Goal: Task Accomplishment & Management: Use online tool/utility

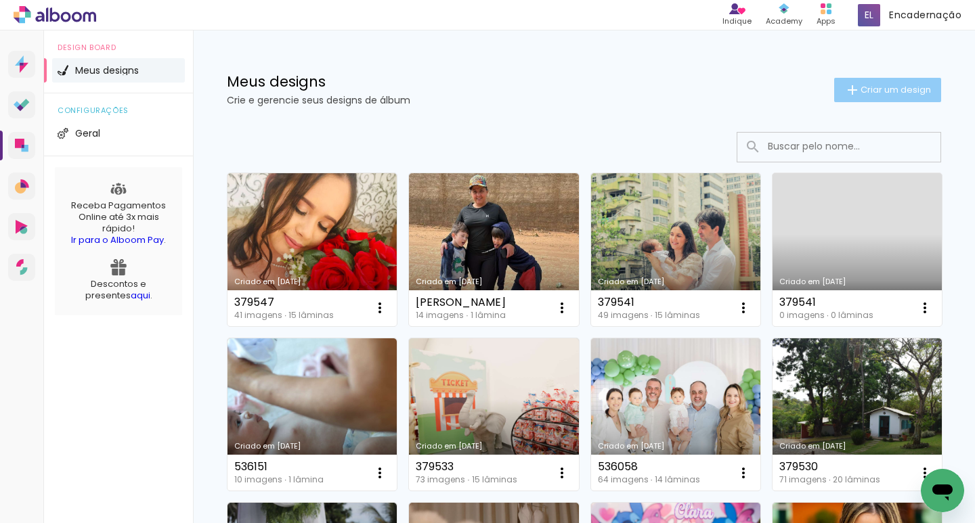
click at [861, 85] on span "Criar um design" at bounding box center [896, 89] width 70 height 9
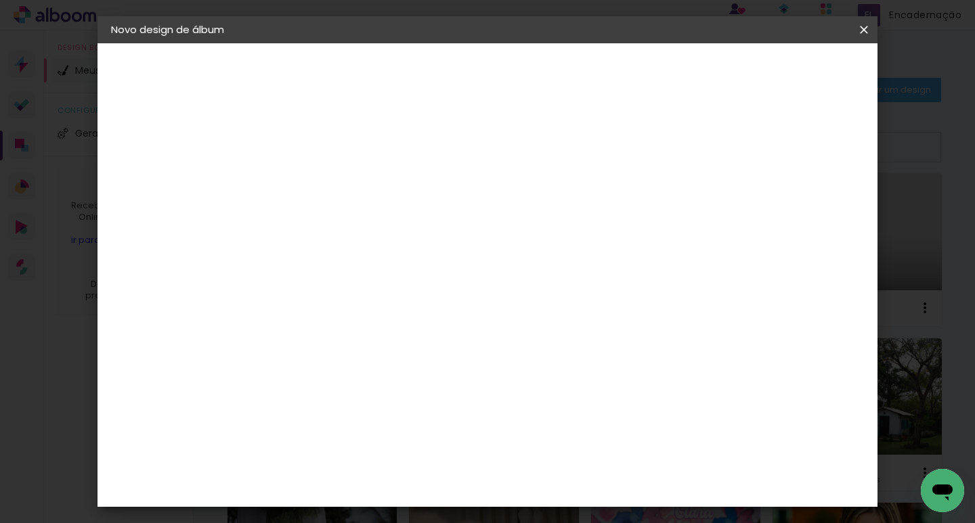
click at [332, 181] on input at bounding box center [332, 181] width 0 height 21
type input "Estúdio"
type paper-input "Estúdio"
click at [0, 0] on slot "Avançar" at bounding box center [0, 0] width 0 height 0
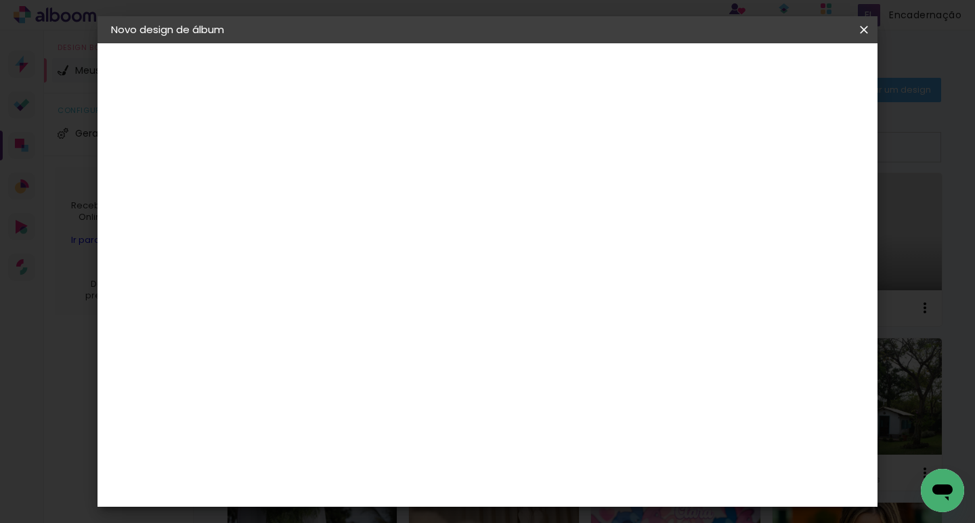
click at [351, 122] on input at bounding box center [367, 122] width 137 height 17
type input "lui"
type paper-input "lui"
click at [391, 301] on div "[PERSON_NAME]" at bounding box center [369, 306] width 90 height 11
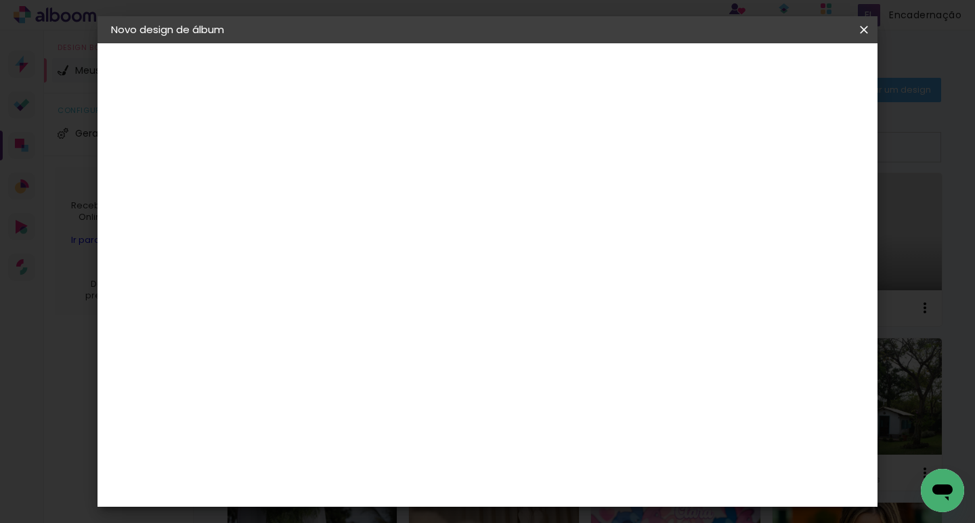
click at [557, 79] on paper-button "Avançar" at bounding box center [523, 71] width 66 height 23
click at [385, 225] on input "text" at bounding box center [358, 235] width 53 height 21
click at [0, 0] on slot "Slim Book" at bounding box center [0, 0] width 0 height 0
type input "Slim Book"
click at [424, 341] on span "20 x 60" at bounding box center [392, 355] width 63 height 28
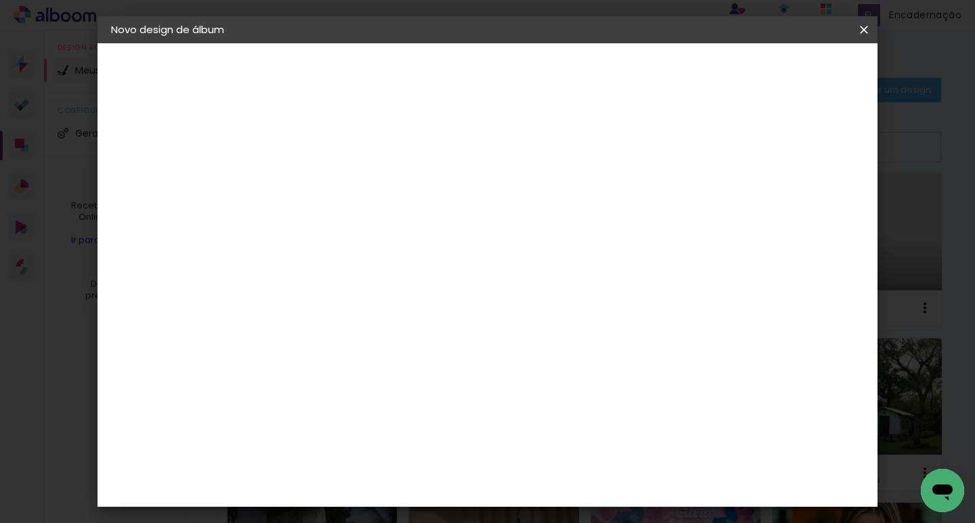
click at [0, 0] on slot "Avançar" at bounding box center [0, 0] width 0 height 0
click at [703, 148] on div at bounding box center [697, 146] width 12 height 12
type paper-checkbox "on"
click at [779, 75] on span "Iniciar design" at bounding box center [749, 71] width 62 height 9
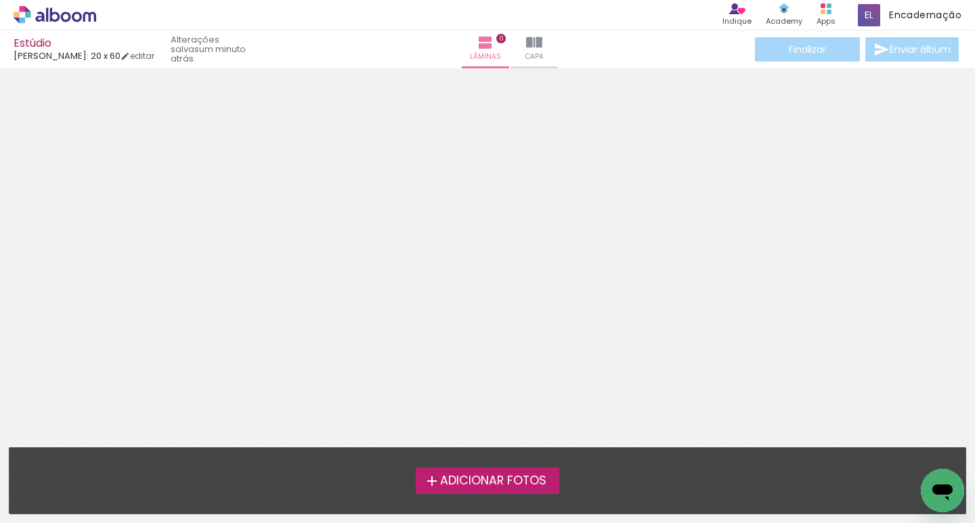
click at [481, 475] on span "Adicionar Fotos" at bounding box center [493, 481] width 106 height 12
click at [0, 0] on input "file" at bounding box center [0, 0] width 0 height 0
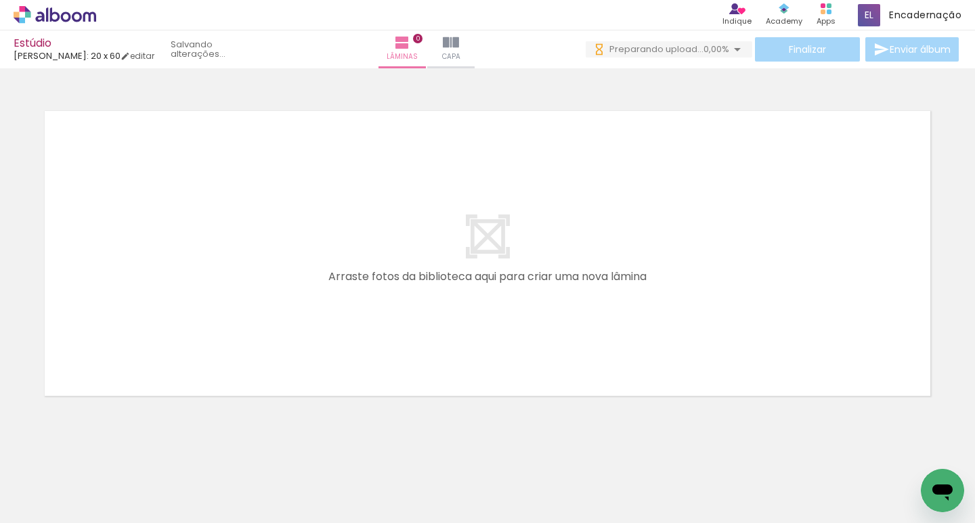
scroll to position [0, 1102]
click at [418, 481] on div at bounding box center [398, 478] width 67 height 45
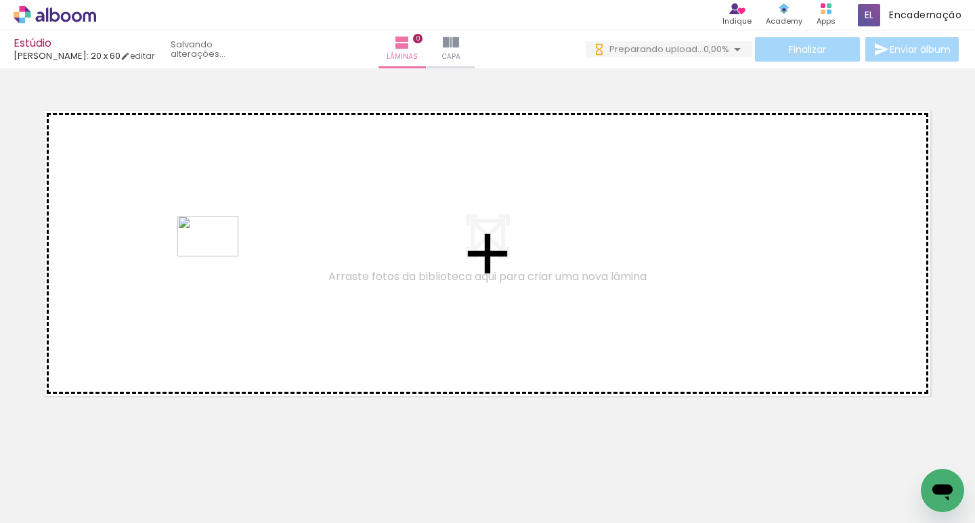
drag, startPoint x: 410, startPoint y: 488, endPoint x: 218, endPoint y: 257, distance: 301.0
click at [218, 257] on quentale-workspace at bounding box center [487, 261] width 975 height 523
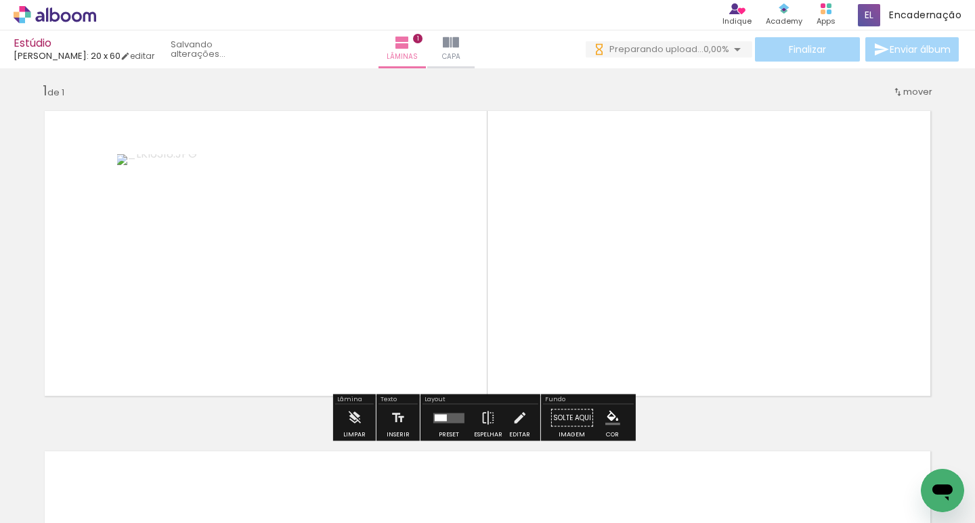
scroll to position [7, 0]
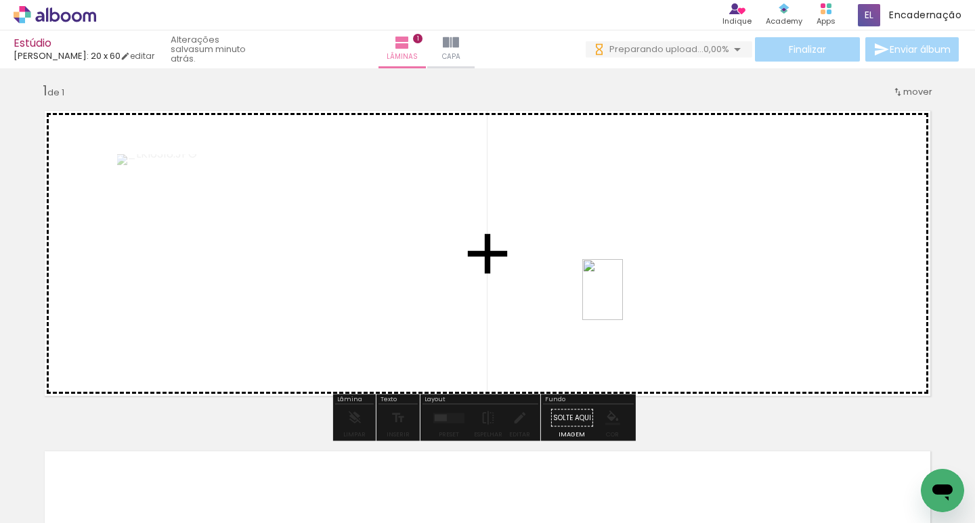
drag, startPoint x: 177, startPoint y: 496, endPoint x: 623, endPoint y: 300, distance: 487.5
click at [623, 300] on quentale-workspace at bounding box center [487, 261] width 975 height 523
drag, startPoint x: 335, startPoint y: 495, endPoint x: 353, endPoint y: 291, distance: 204.6
click at [353, 291] on quentale-workspace at bounding box center [487, 261] width 975 height 523
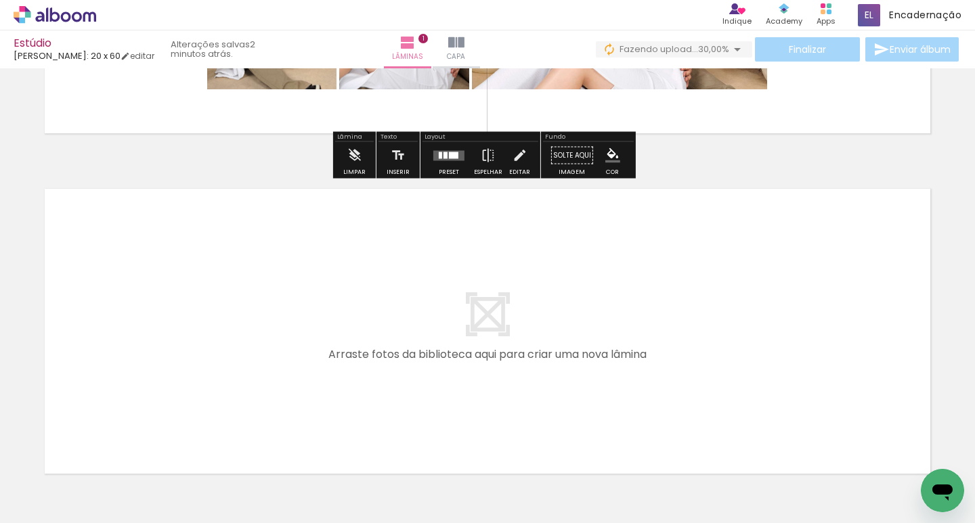
scroll to position [271, 0]
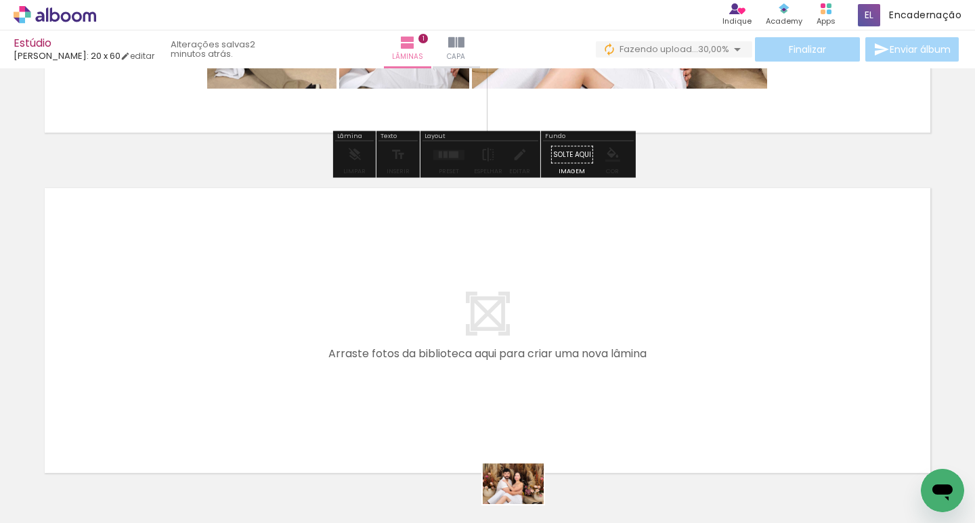
drag, startPoint x: 493, startPoint y: 489, endPoint x: 523, endPoint y: 504, distance: 34.2
click at [508, 500] on div at bounding box center [474, 478] width 67 height 45
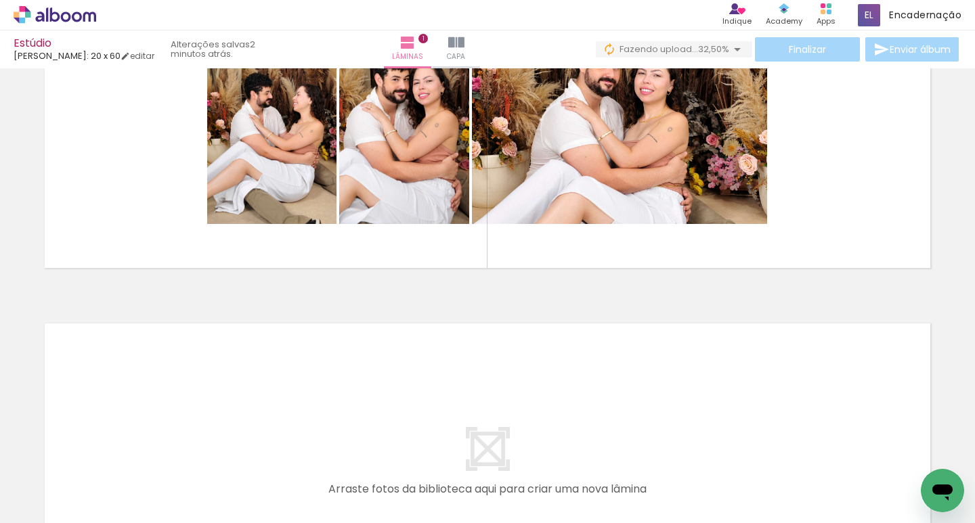
scroll to position [0, 1295]
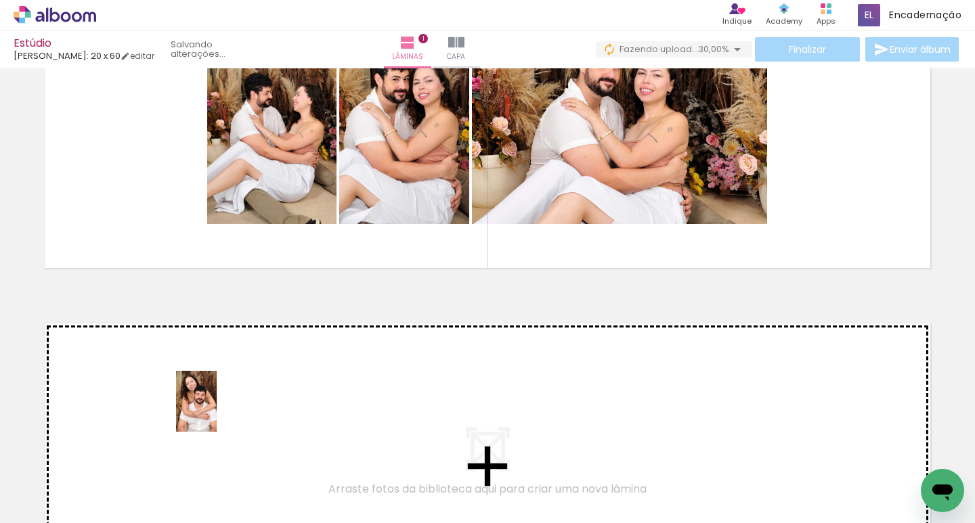
drag, startPoint x: 673, startPoint y: 494, endPoint x: 217, endPoint y: 412, distance: 463.7
click at [217, 412] on quentale-workspace at bounding box center [487, 261] width 975 height 523
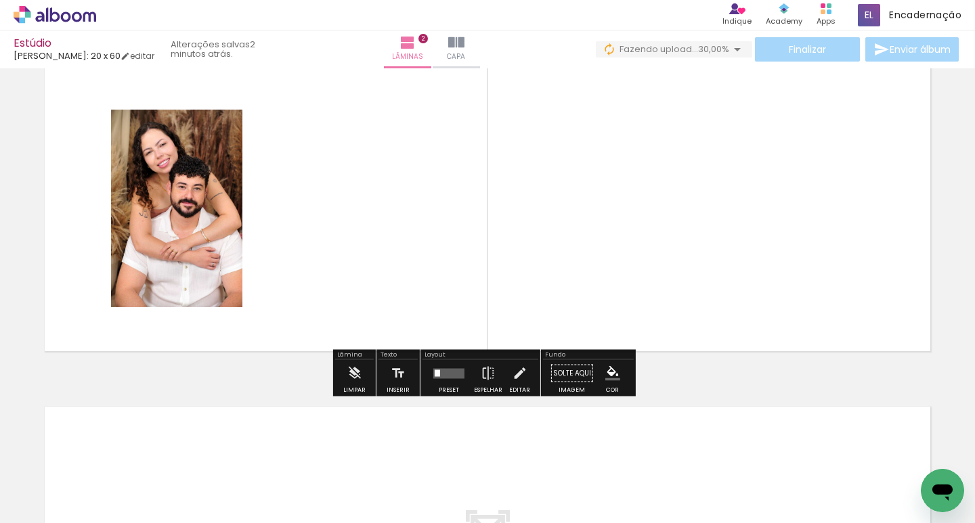
scroll to position [416, 0]
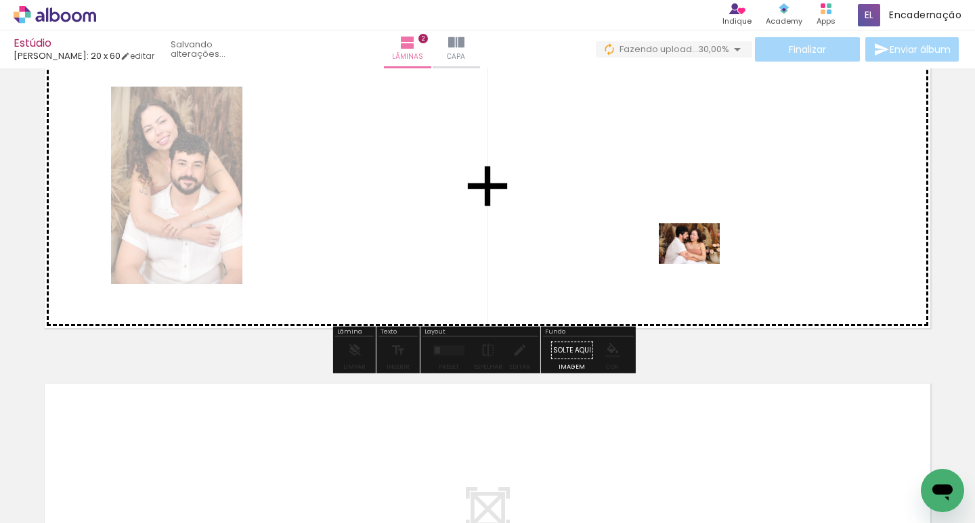
drag, startPoint x: 587, startPoint y: 491, endPoint x: 700, endPoint y: 264, distance: 253.2
click at [700, 264] on quentale-workspace at bounding box center [487, 261] width 975 height 523
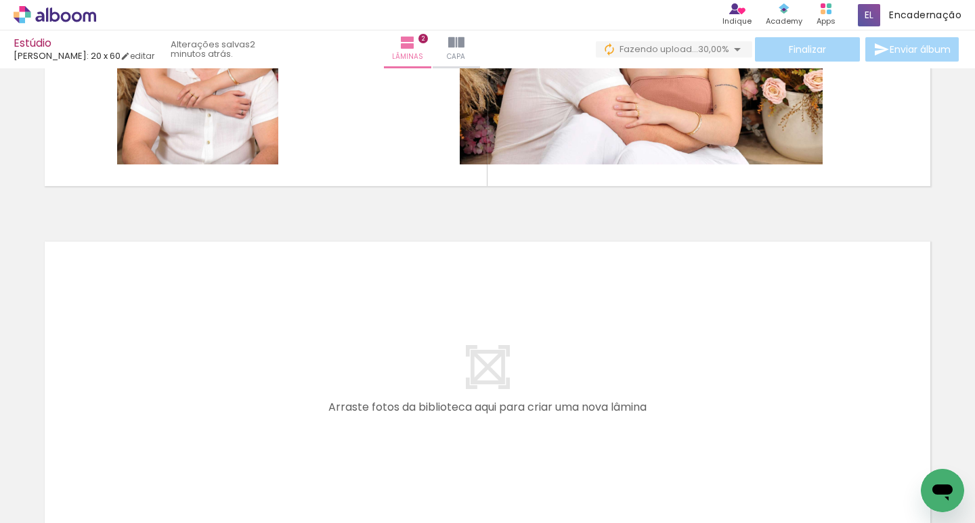
scroll to position [483, 0]
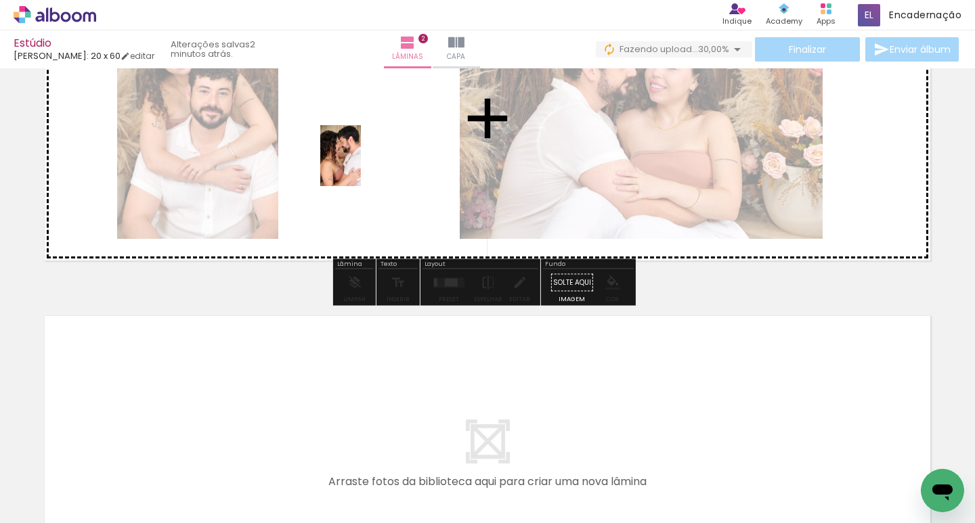
drag, startPoint x: 740, startPoint y: 496, endPoint x: 358, endPoint y: 159, distance: 509.5
click at [358, 159] on quentale-workspace at bounding box center [487, 261] width 975 height 523
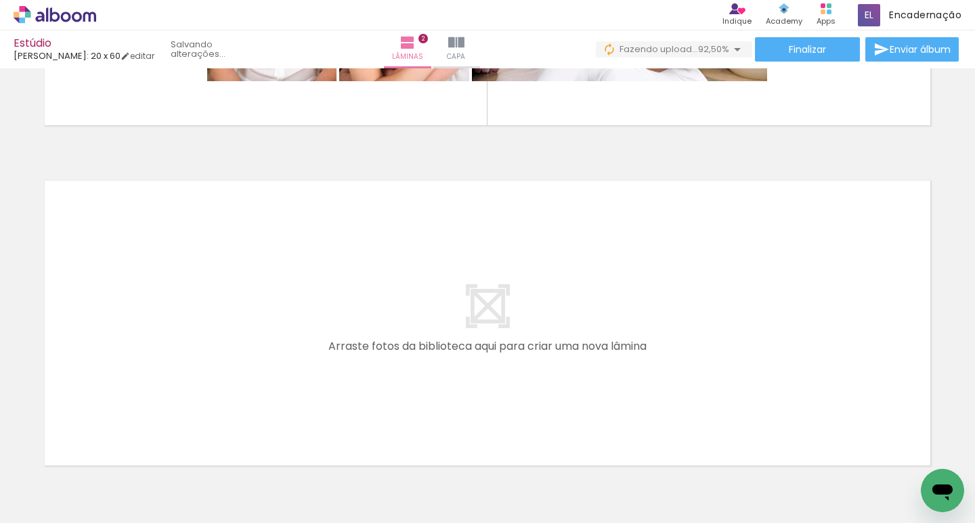
scroll to position [0, 1679]
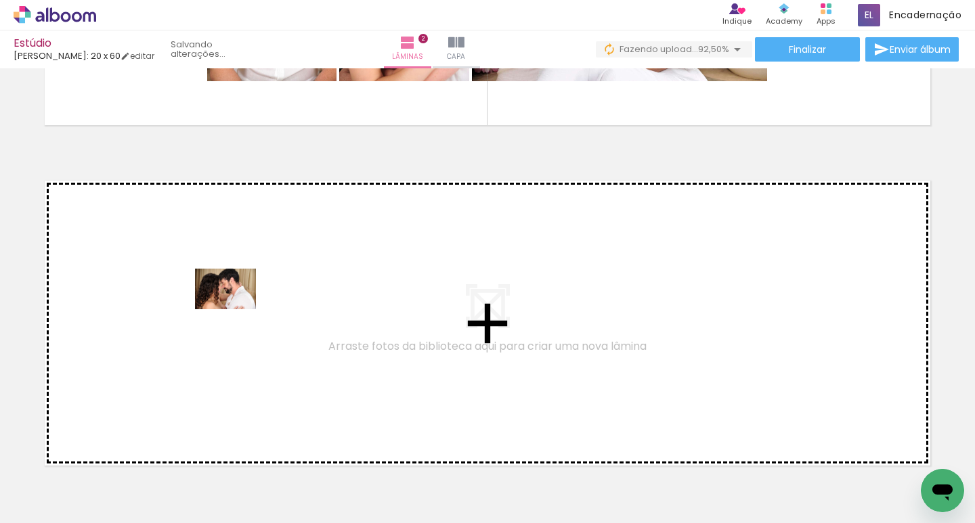
drag, startPoint x: 438, startPoint y: 483, endPoint x: 236, endPoint y: 309, distance: 266.5
click at [236, 309] on quentale-workspace at bounding box center [487, 261] width 975 height 523
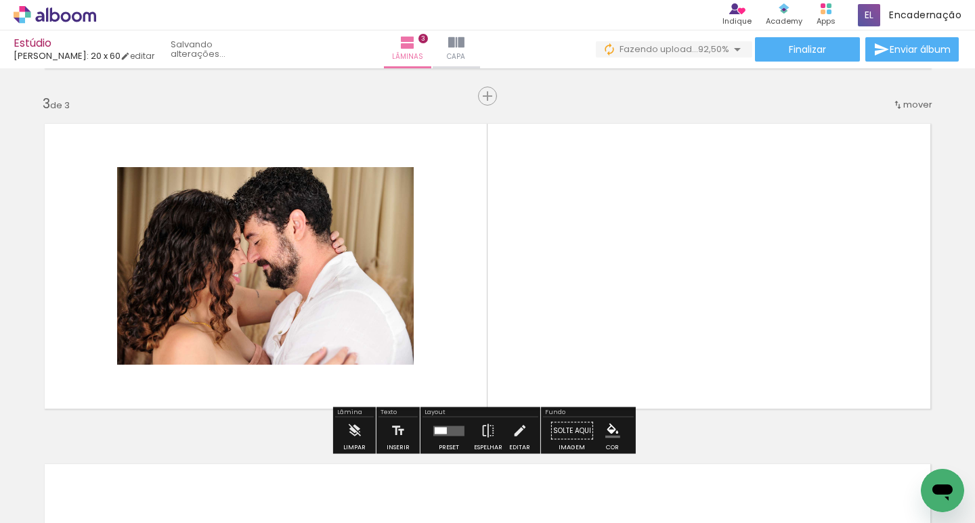
scroll to position [689, 0]
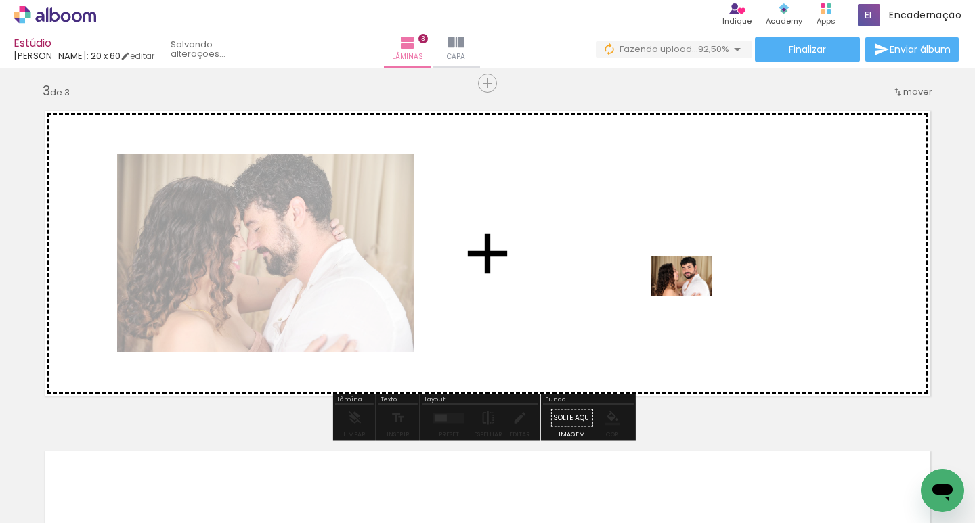
drag, startPoint x: 510, startPoint y: 481, endPoint x: 695, endPoint y: 293, distance: 264.3
click at [695, 293] on quentale-workspace at bounding box center [487, 261] width 975 height 523
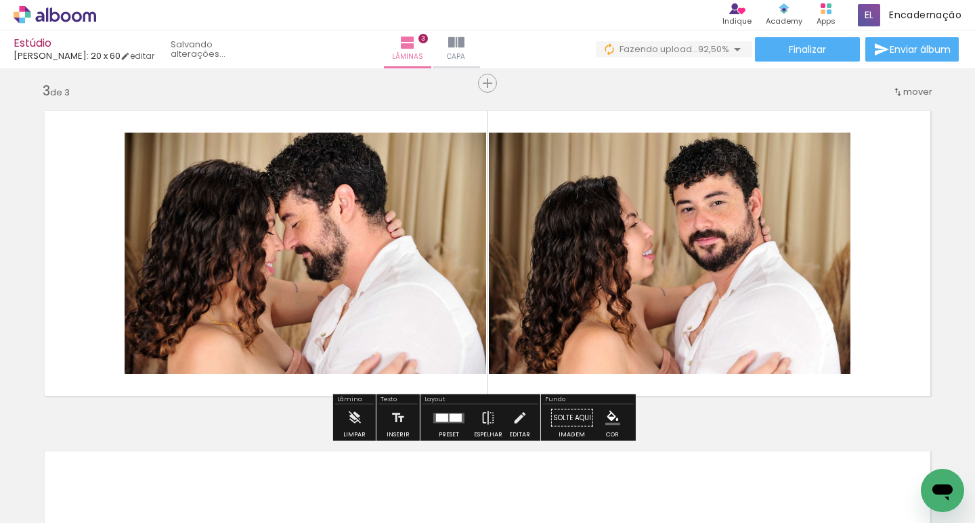
click at [679, 267] on quentale-photo at bounding box center [670, 254] width 362 height 242
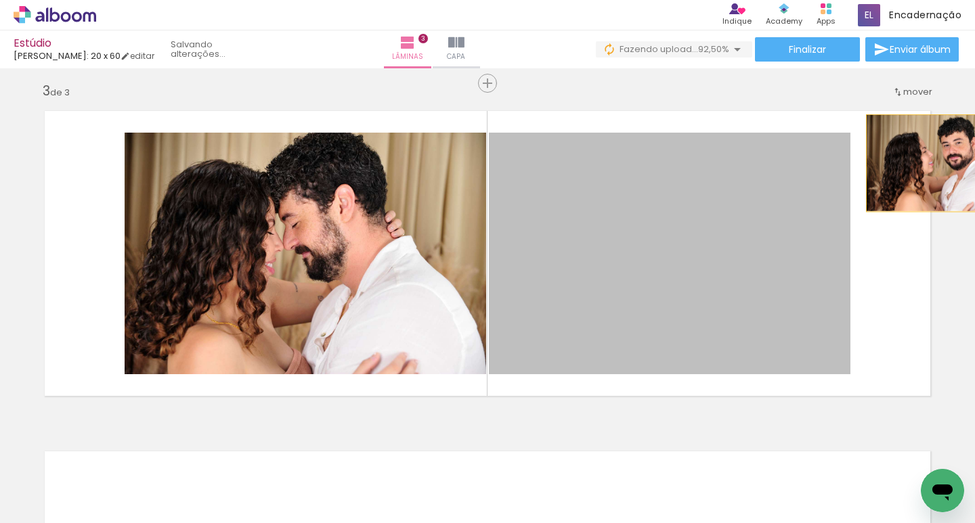
drag, startPoint x: 684, startPoint y: 295, endPoint x: 934, endPoint y: 163, distance: 282.6
click at [934, 163] on quentale-layouter at bounding box center [487, 253] width 907 height 307
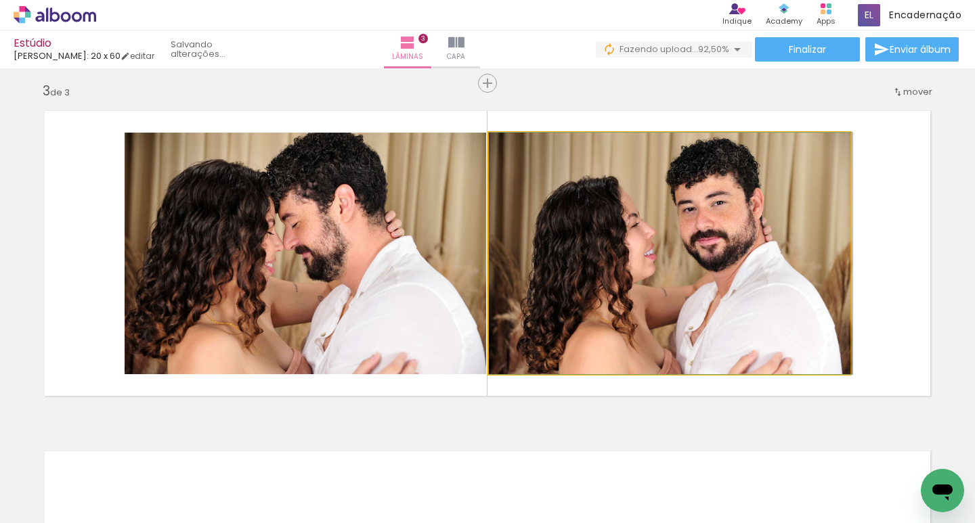
click at [750, 236] on quentale-photo at bounding box center [670, 254] width 362 height 242
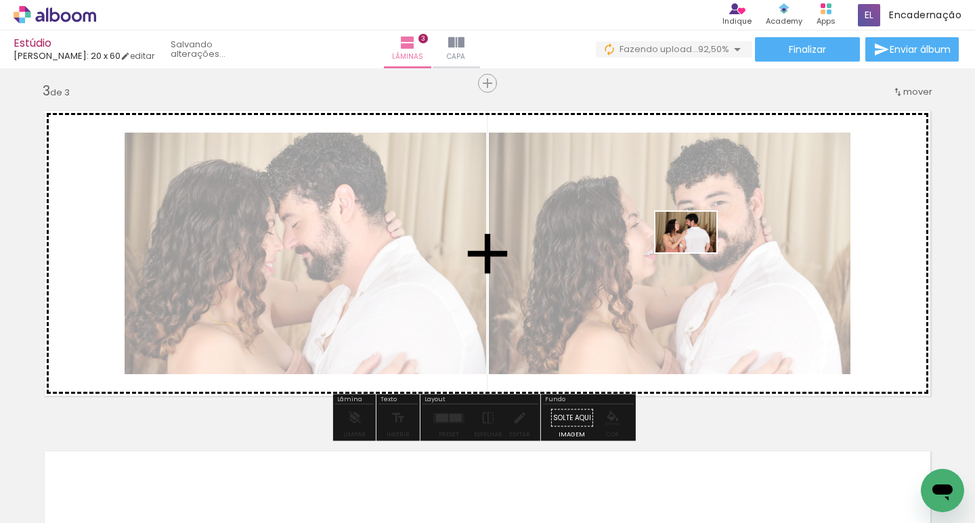
drag, startPoint x: 659, startPoint y: 490, endPoint x: 696, endPoint y: 253, distance: 239.9
click at [696, 253] on quentale-workspace at bounding box center [487, 261] width 975 height 523
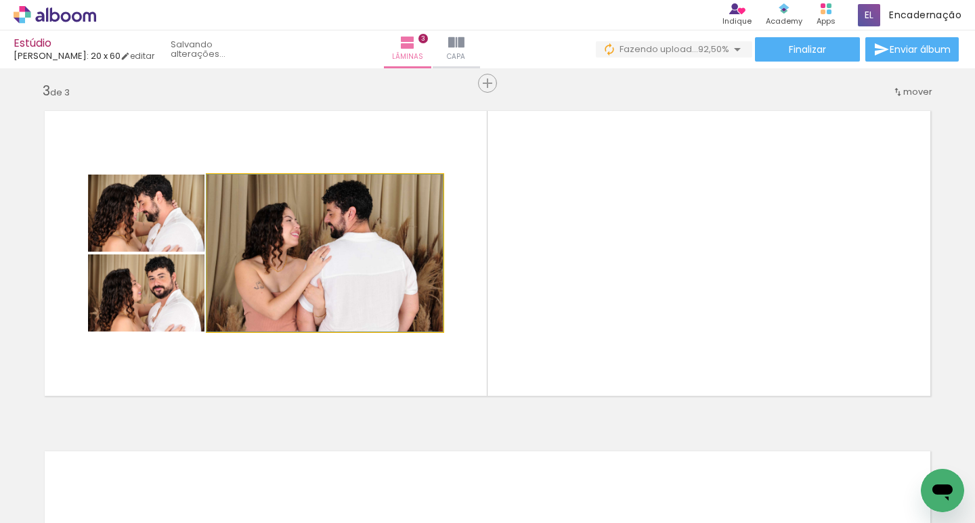
click at [364, 257] on quentale-photo at bounding box center [325, 253] width 236 height 157
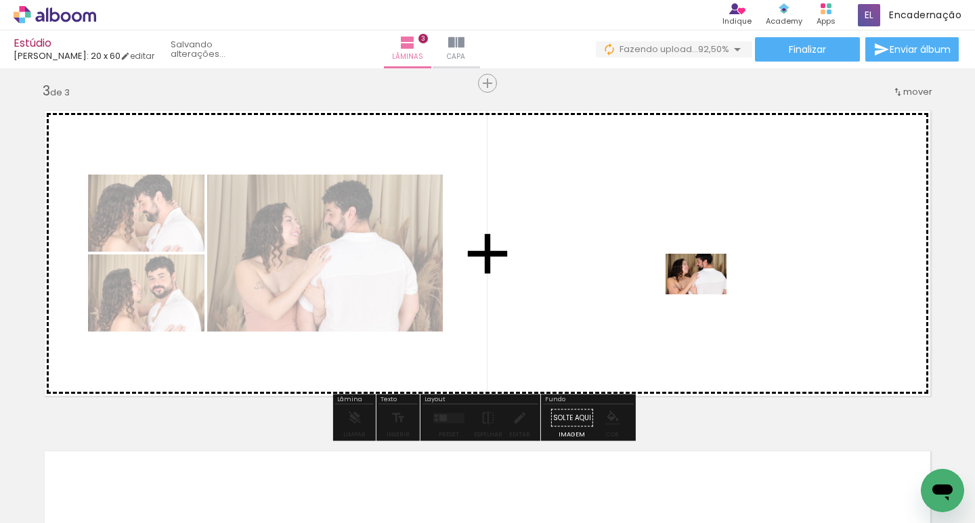
drag, startPoint x: 718, startPoint y: 488, endPoint x: 702, endPoint y: 277, distance: 211.9
click at [702, 277] on quentale-workspace at bounding box center [487, 261] width 975 height 523
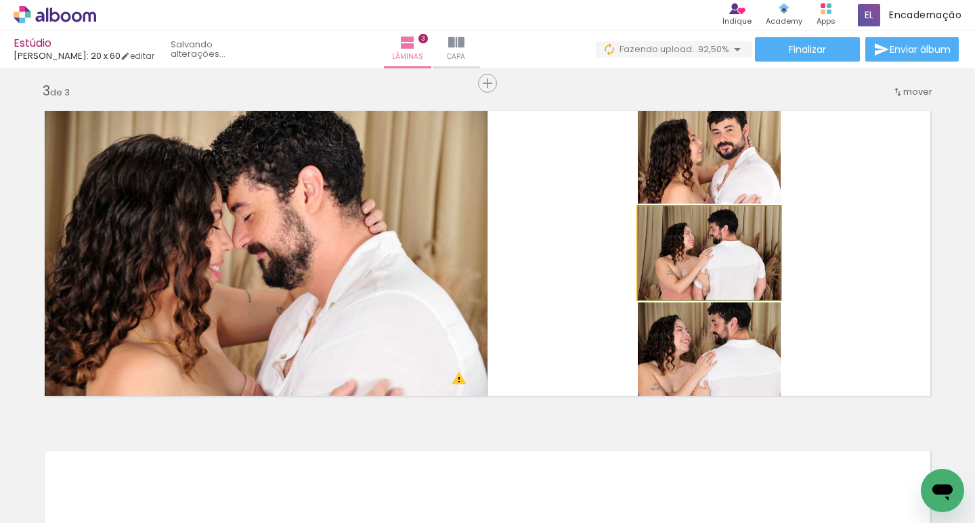
click at [733, 252] on quentale-photo at bounding box center [709, 253] width 143 height 93
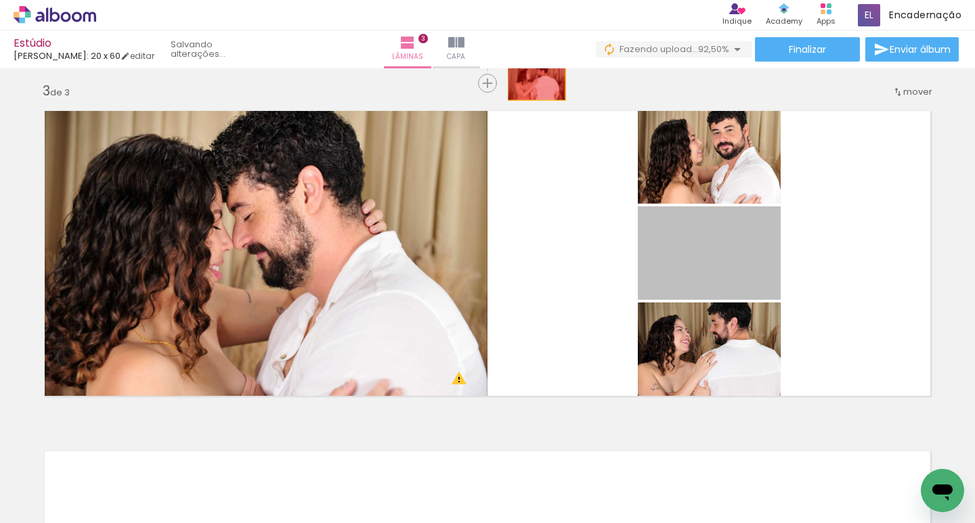
drag, startPoint x: 735, startPoint y: 254, endPoint x: 532, endPoint y: 81, distance: 266.6
click at [532, 81] on div "Inserir lâmina 1 de 3 Inserir lâmina 2 de 3 Inserir lâmina 3 de 3 O Designbox p…" at bounding box center [487, 65] width 975 height 1363
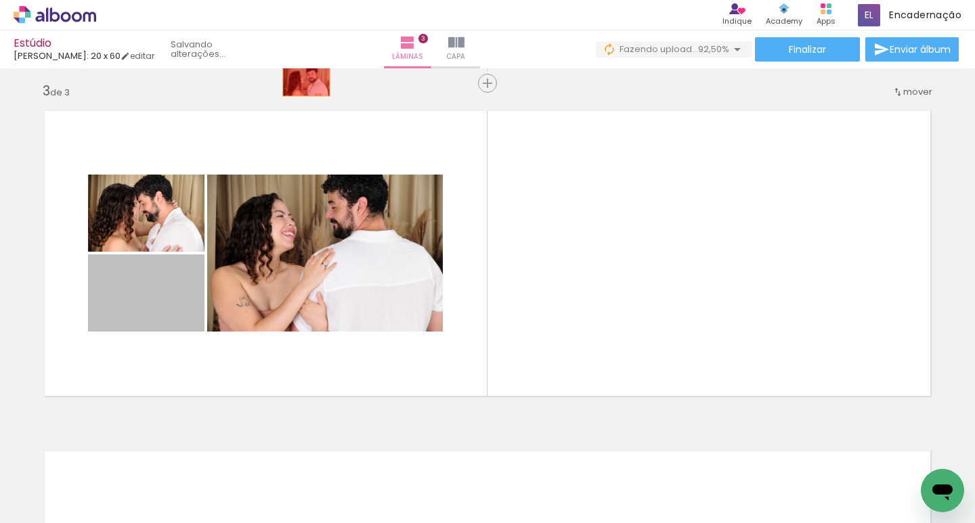
drag, startPoint x: 182, startPoint y: 234, endPoint x: 301, endPoint y: 82, distance: 192.9
click at [301, 82] on div "Inserir lâmina 1 de 3 Inserir lâmina 2 de 3 Inserir lâmina 3 de 3" at bounding box center [487, 65] width 975 height 1363
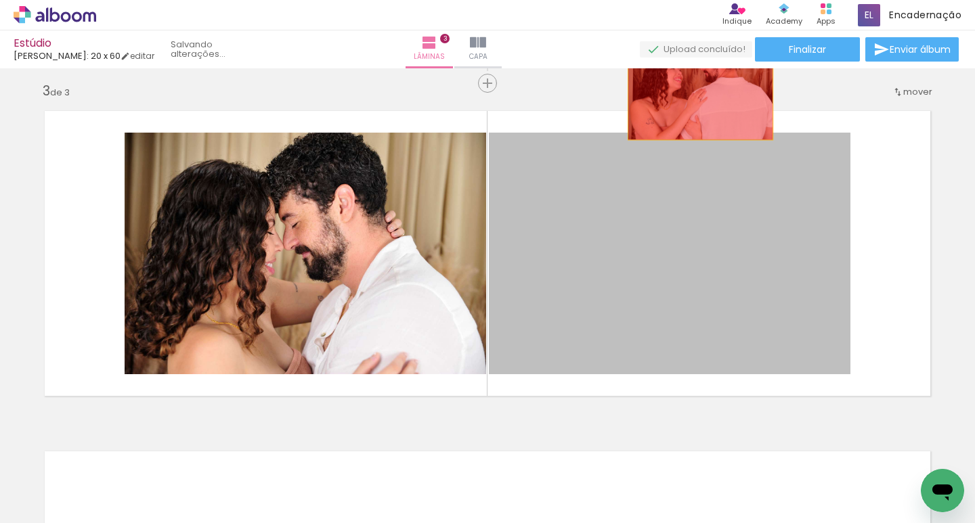
drag, startPoint x: 705, startPoint y: 251, endPoint x: 695, endPoint y: 91, distance: 160.1
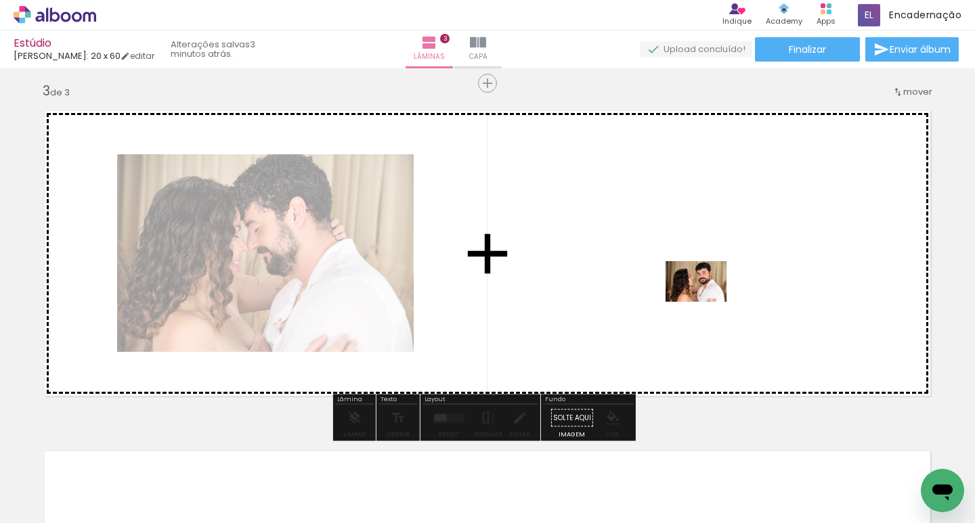
drag, startPoint x: 519, startPoint y: 490, endPoint x: 706, endPoint y: 302, distance: 264.8
click at [706, 302] on quentale-workspace at bounding box center [487, 261] width 975 height 523
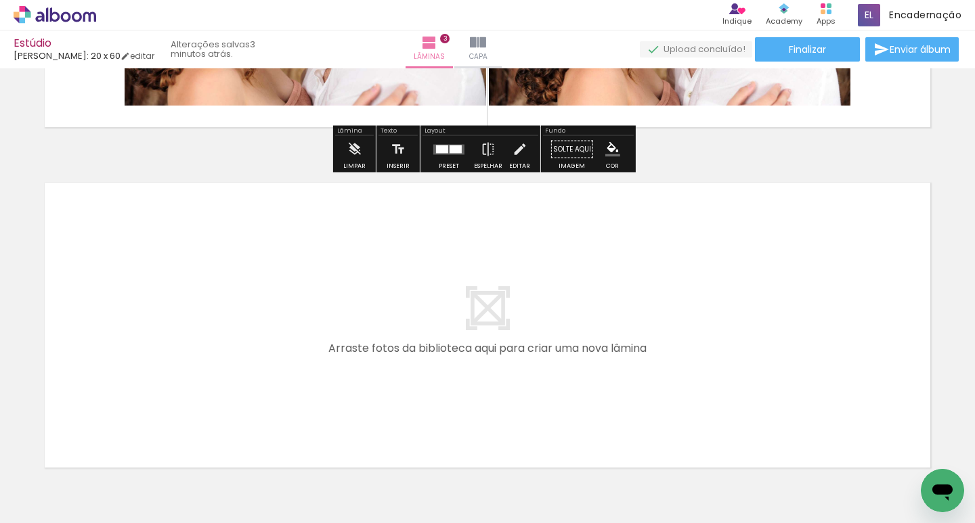
scroll to position [960, 0]
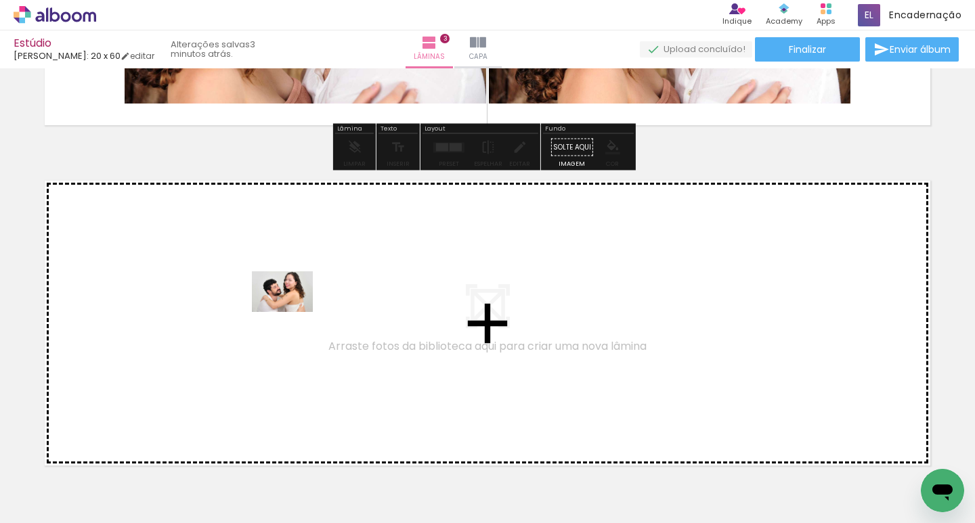
drag, startPoint x: 896, startPoint y: 490, endPoint x: 293, endPoint y: 312, distance: 629.1
click at [293, 312] on quentale-workspace at bounding box center [487, 261] width 975 height 523
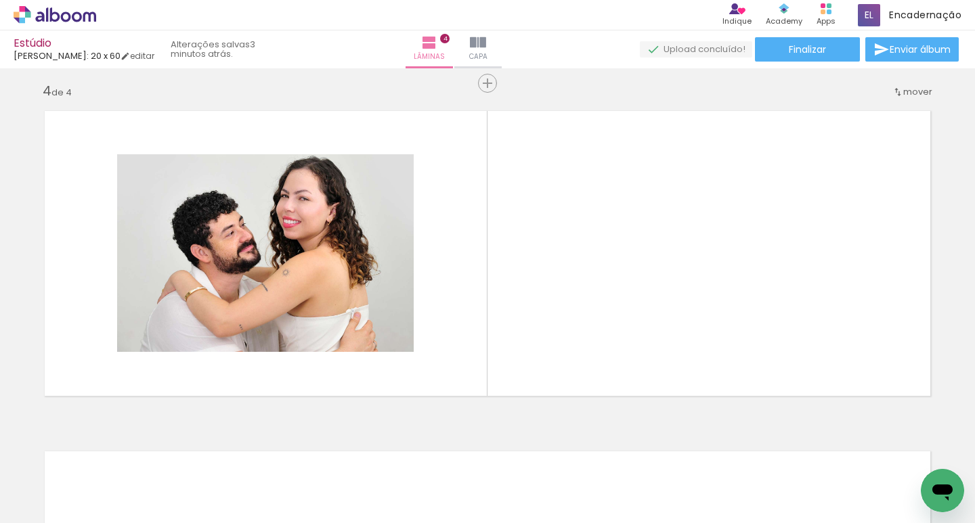
scroll to position [0, 2065]
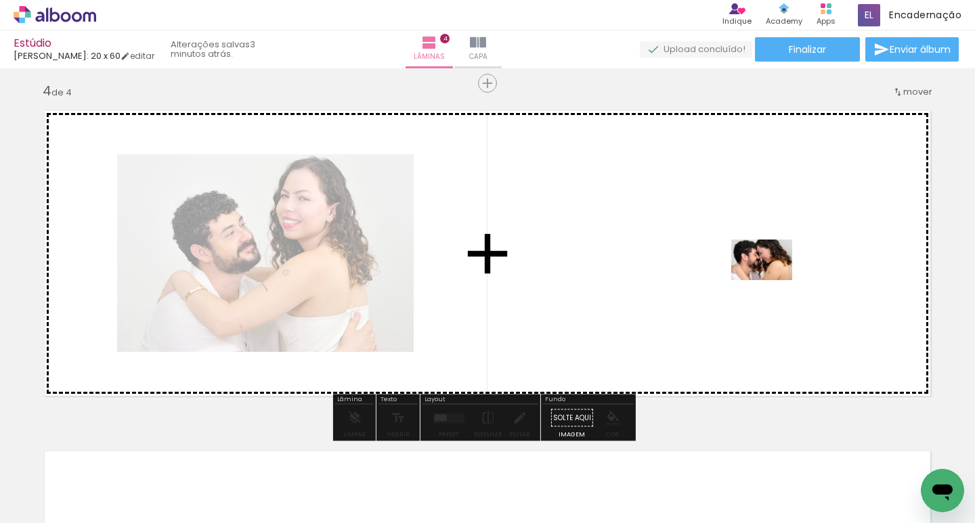
drag, startPoint x: 818, startPoint y: 492, endPoint x: 772, endPoint y: 280, distance: 216.2
click at [772, 280] on quentale-workspace at bounding box center [487, 261] width 975 height 523
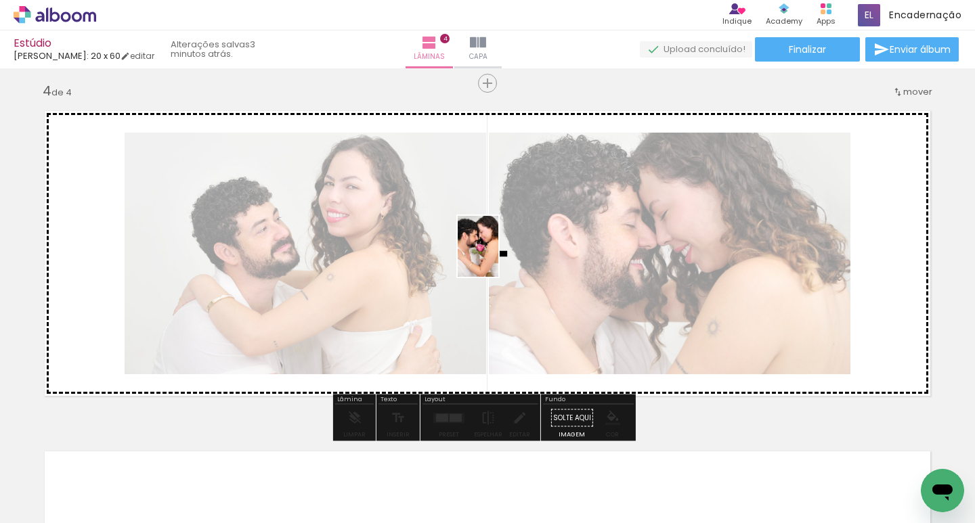
drag, startPoint x: 876, startPoint y: 486, endPoint x: 498, endPoint y: 257, distance: 441.2
click at [498, 257] on quentale-workspace at bounding box center [487, 261] width 975 height 523
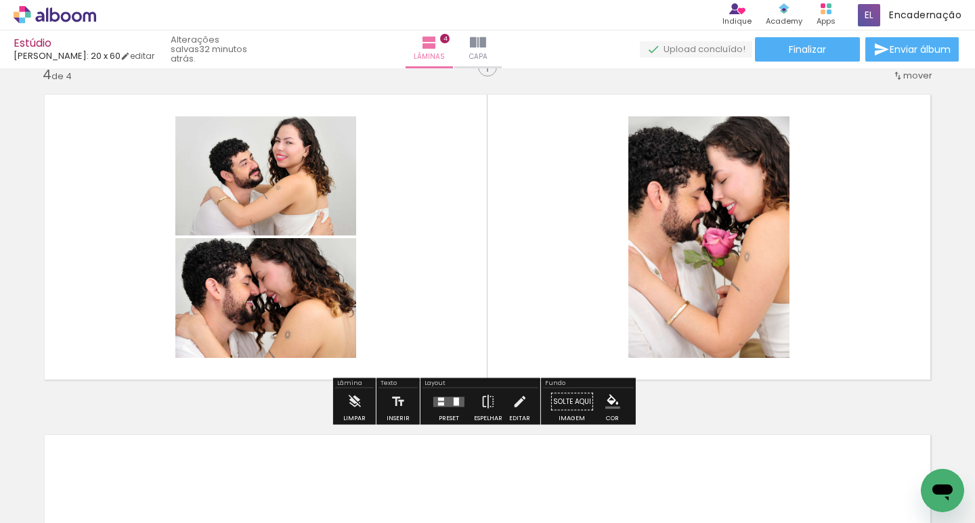
scroll to position [1047, 0]
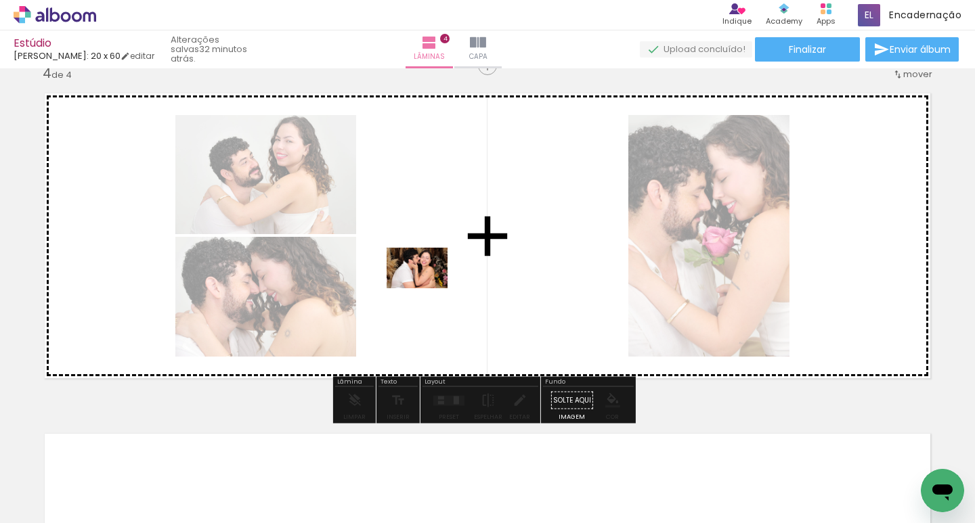
drag, startPoint x: 653, startPoint y: 492, endPoint x: 427, endPoint y: 288, distance: 303.5
click at [427, 288] on quentale-workspace at bounding box center [487, 261] width 975 height 523
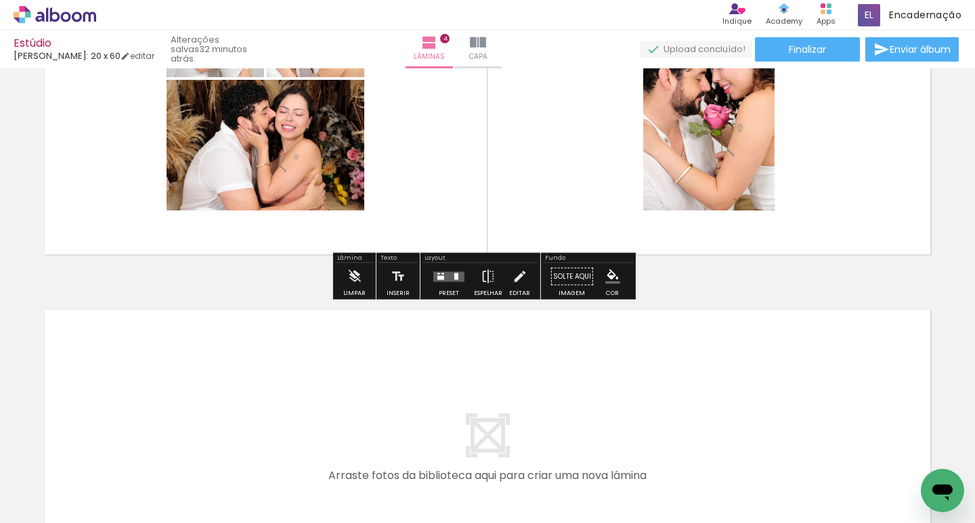
scroll to position [1182, 0]
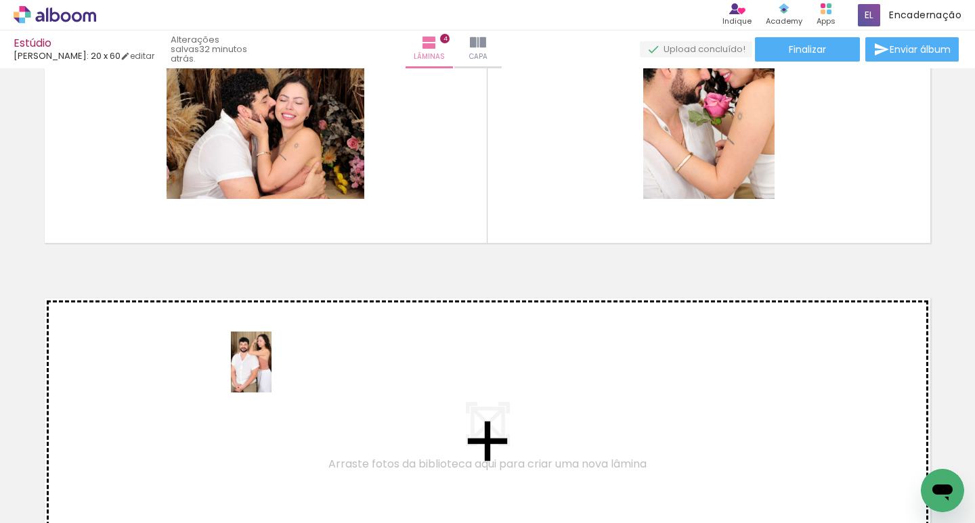
drag, startPoint x: 276, startPoint y: 496, endPoint x: 272, endPoint y: 372, distance: 124.0
click at [272, 372] on quentale-workspace at bounding box center [487, 261] width 975 height 523
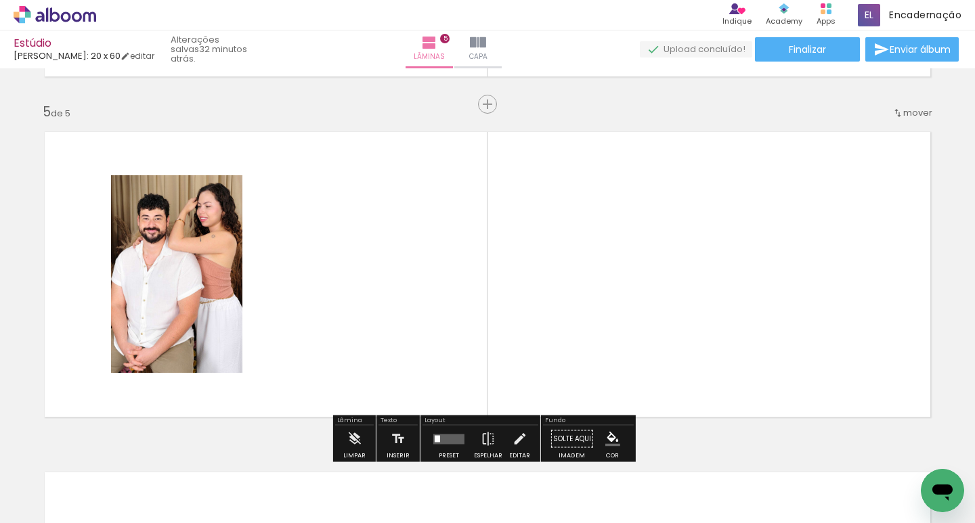
scroll to position [1370, 0]
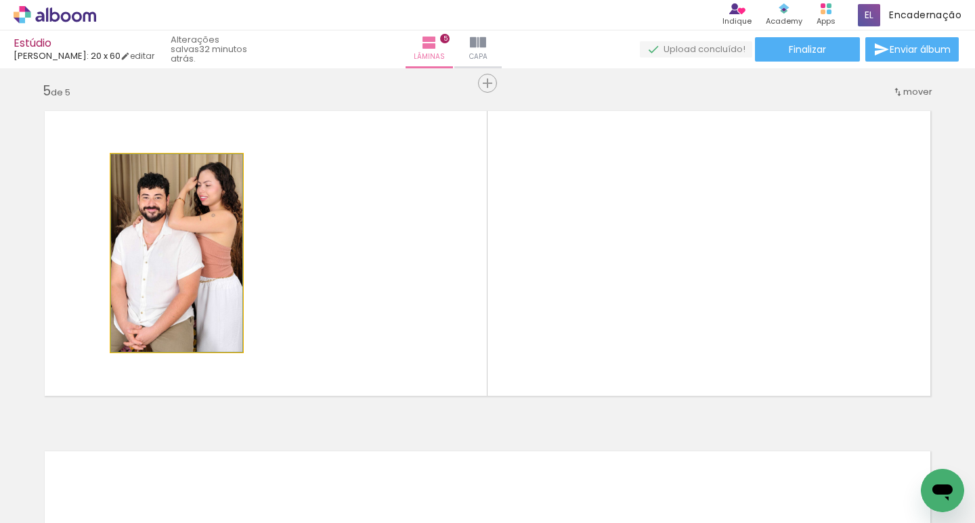
click at [202, 260] on quentale-photo at bounding box center [176, 253] width 131 height 198
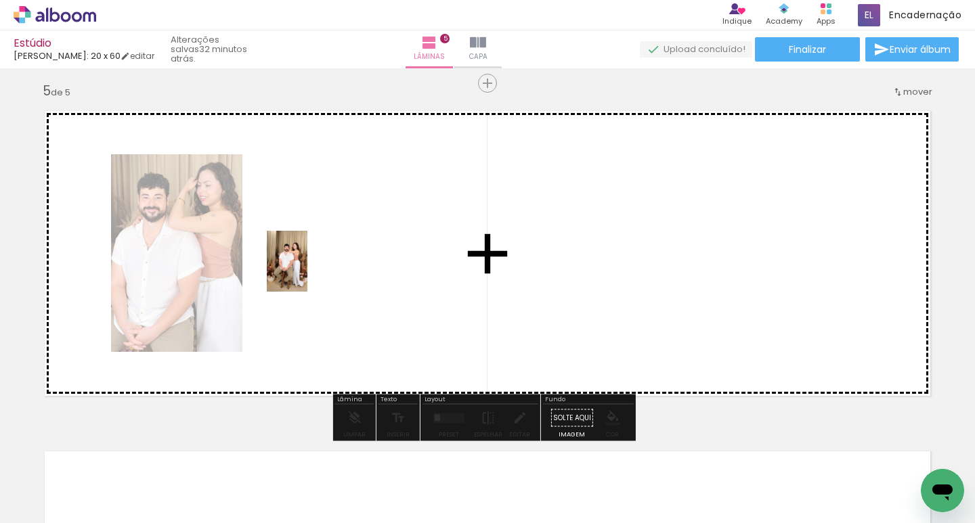
drag, startPoint x: 213, startPoint y: 439, endPoint x: 308, endPoint y: 270, distance: 194.0
click at [308, 270] on quentale-workspace at bounding box center [487, 261] width 975 height 523
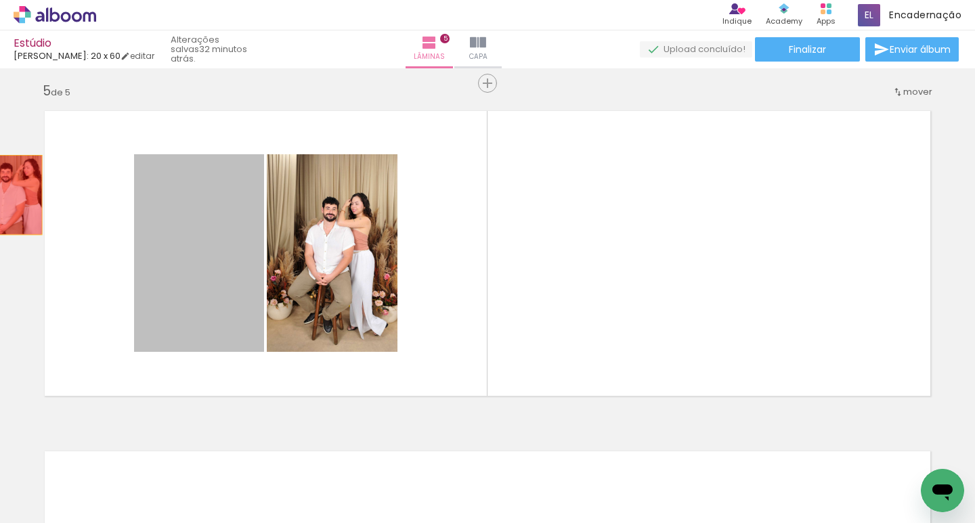
drag, startPoint x: 200, startPoint y: 255, endPoint x: 11, endPoint y: 195, distance: 198.1
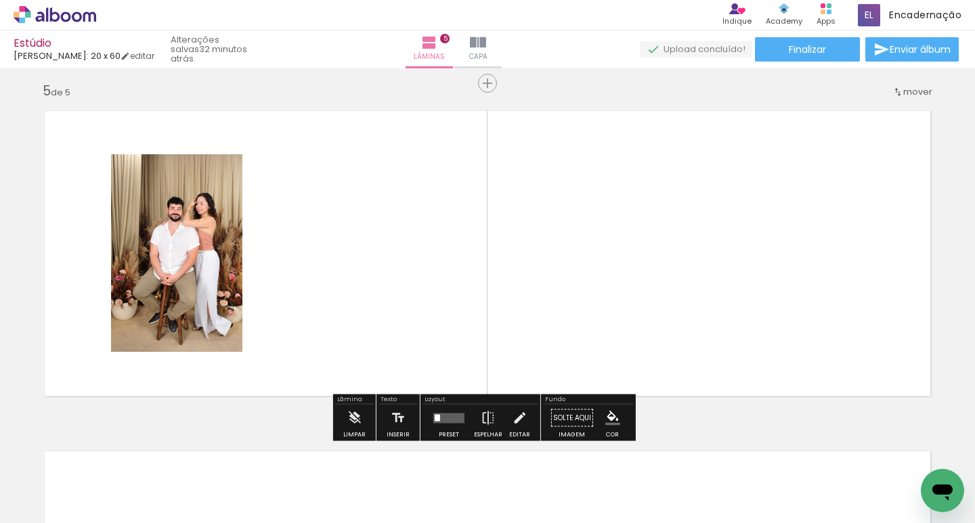
scroll to position [1438, 0]
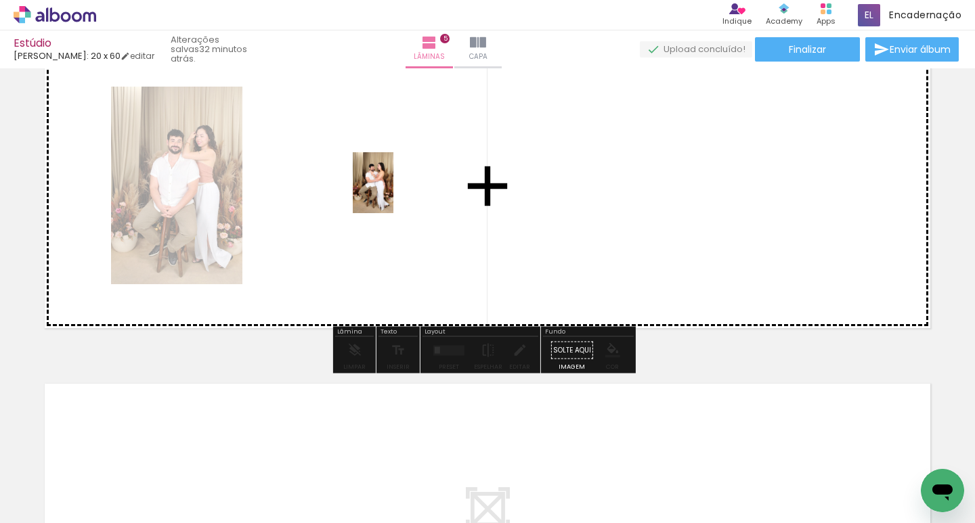
drag, startPoint x: 500, startPoint y: 460, endPoint x: 393, endPoint y: 193, distance: 287.5
click at [393, 193] on quentale-workspace at bounding box center [487, 261] width 975 height 523
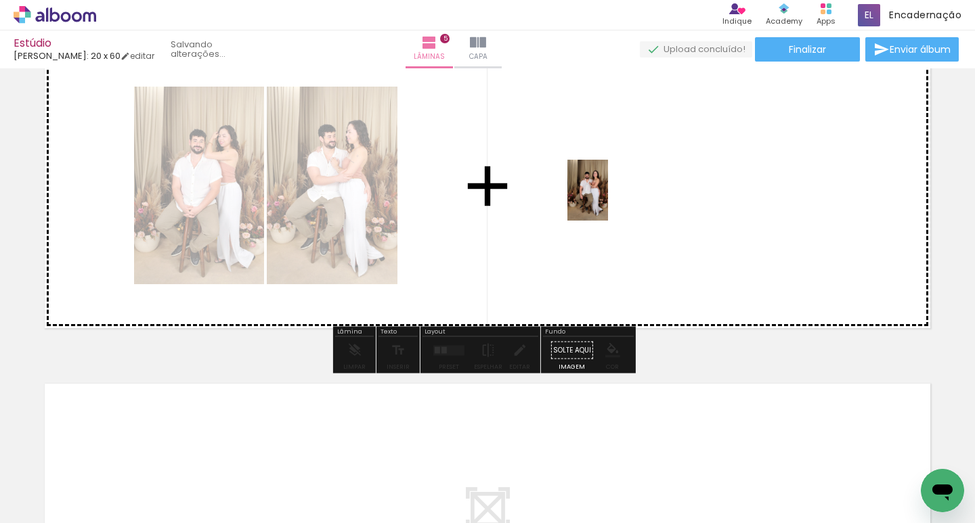
drag, startPoint x: 435, startPoint y: 498, endPoint x: 608, endPoint y: 200, distance: 344.1
click at [608, 200] on quentale-workspace at bounding box center [487, 261] width 975 height 523
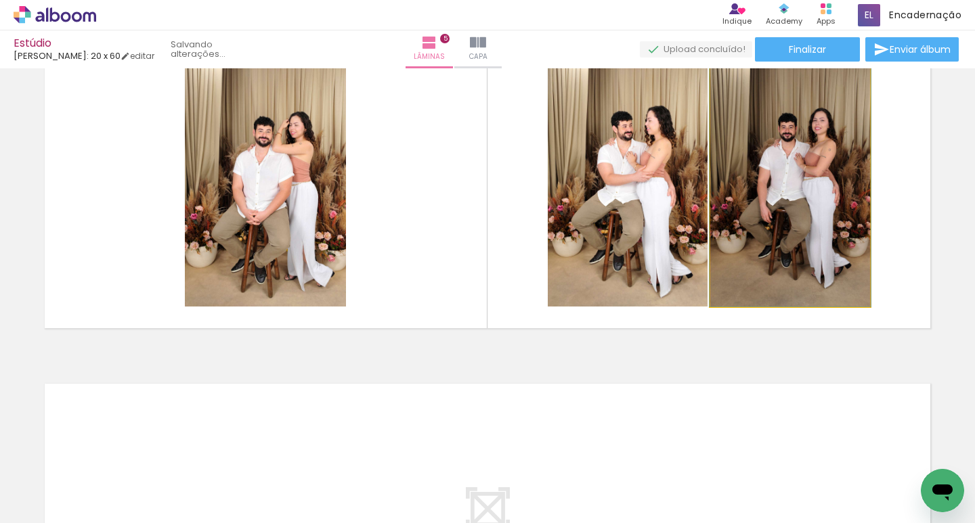
click at [794, 201] on quentale-photo at bounding box center [790, 186] width 160 height 242
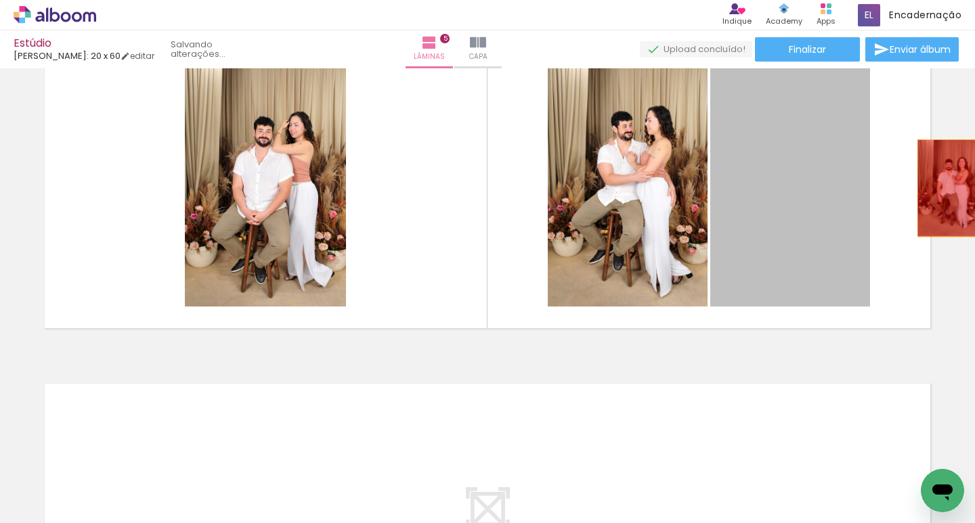
drag, startPoint x: 790, startPoint y: 193, endPoint x: 945, endPoint y: 188, distance: 154.5
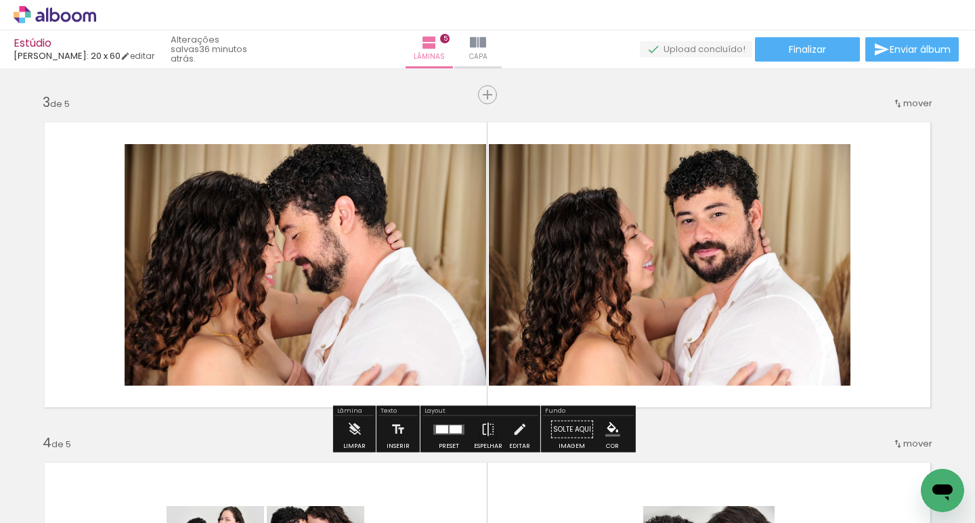
scroll to position [745, 0]
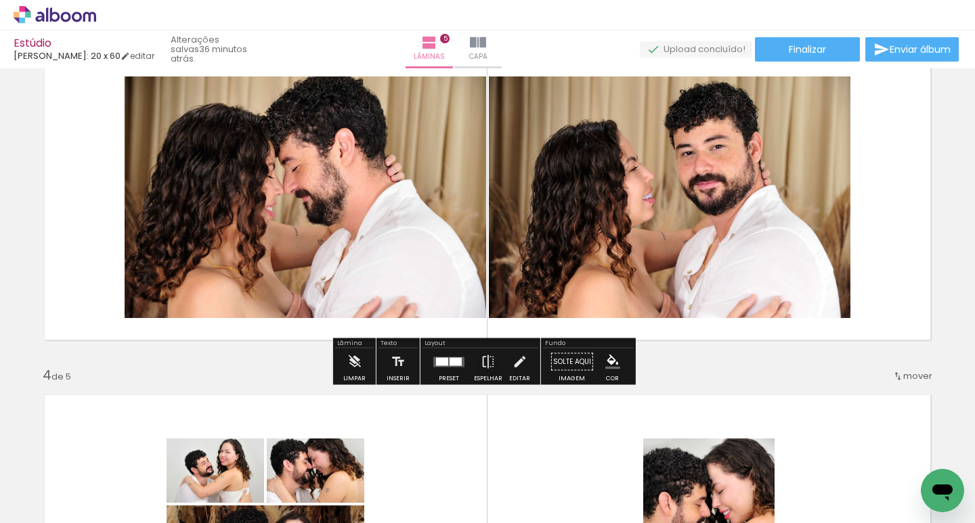
click at [446, 372] on div at bounding box center [449, 362] width 37 height 27
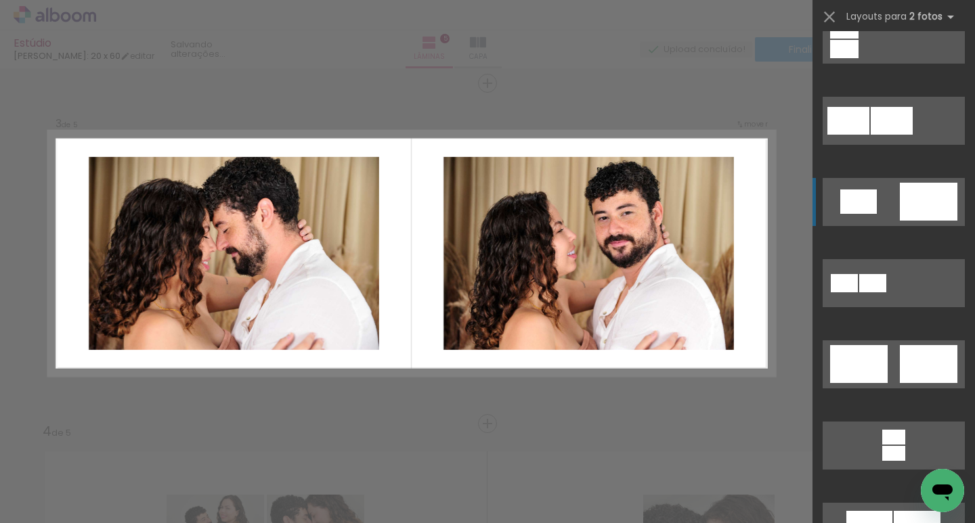
scroll to position [339, 0]
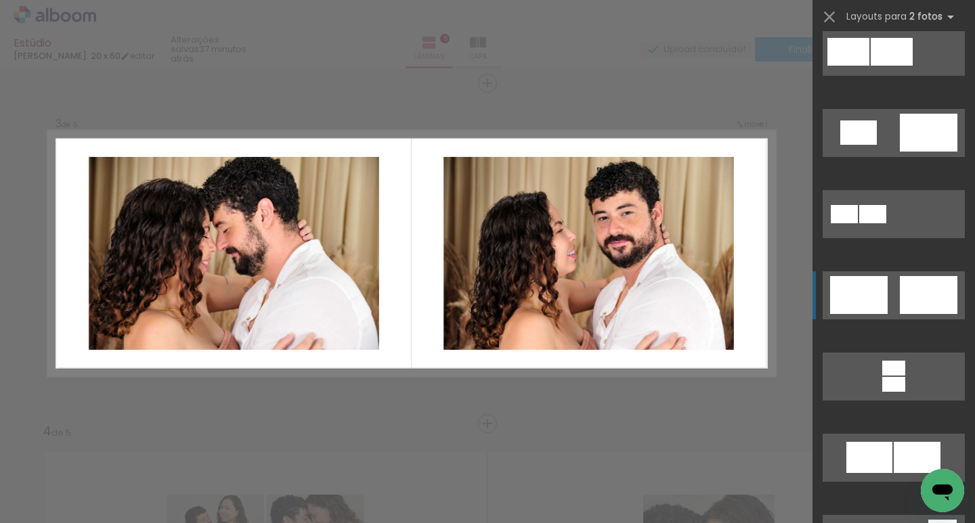
click at [901, 293] on div at bounding box center [929, 295] width 58 height 38
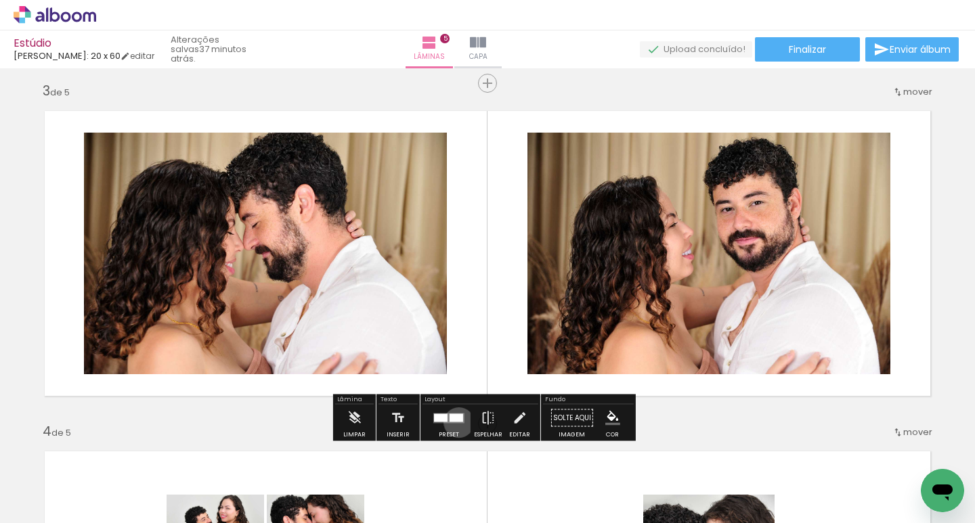
click at [456, 423] on quentale-layouter at bounding box center [448, 418] width 31 height 10
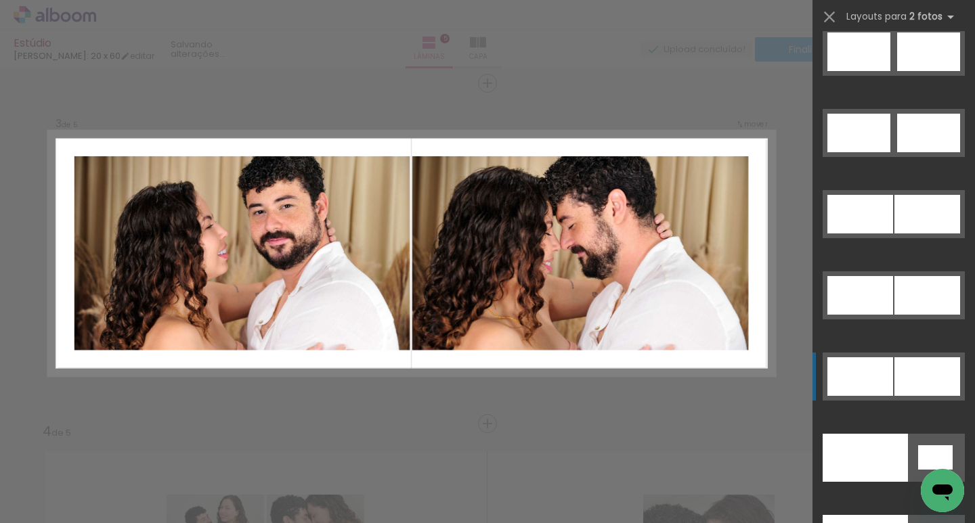
scroll to position [7227, 0]
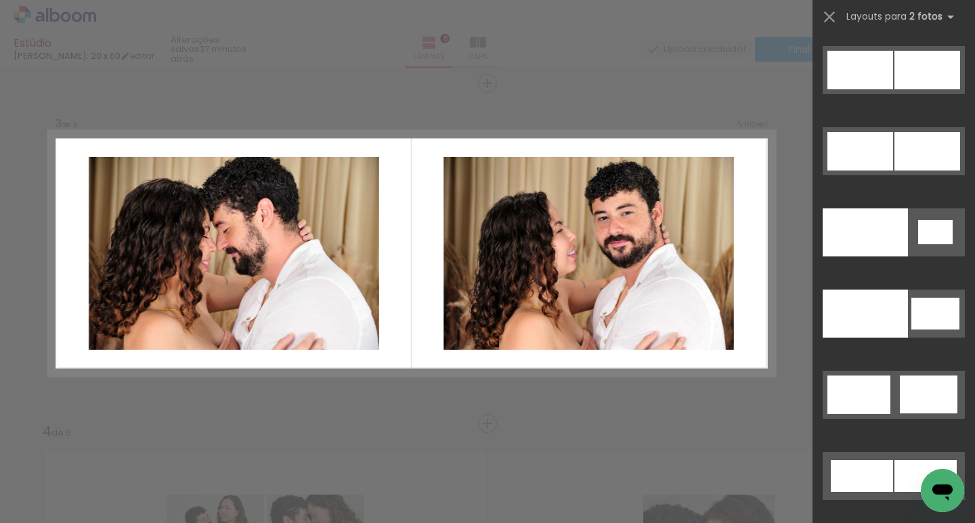
click at [691, 45] on div at bounding box center [487, 34] width 975 height 68
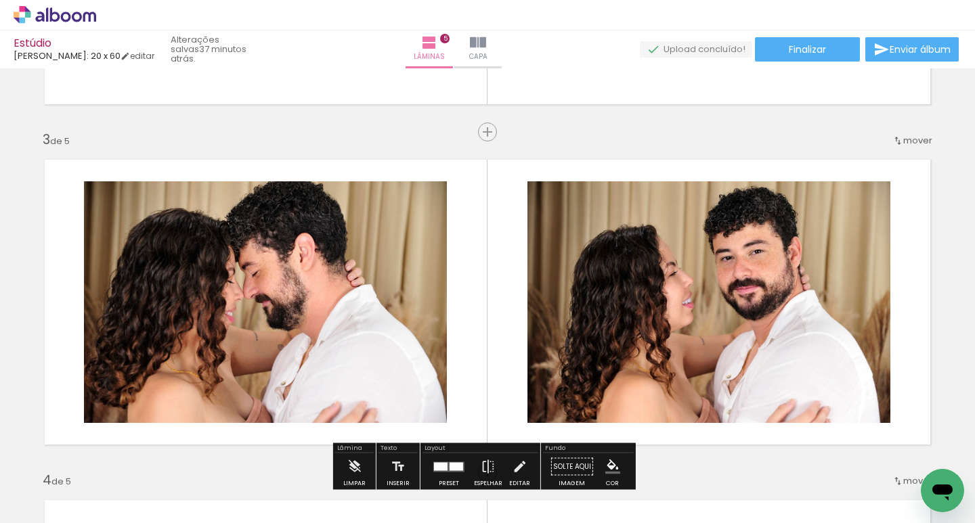
scroll to position [418, 0]
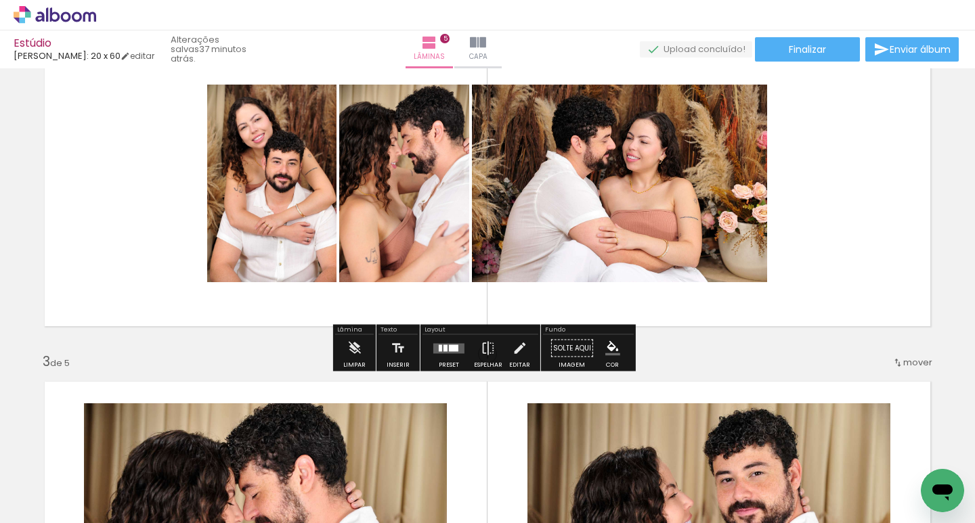
click at [444, 348] on div at bounding box center [446, 348] width 4 height 7
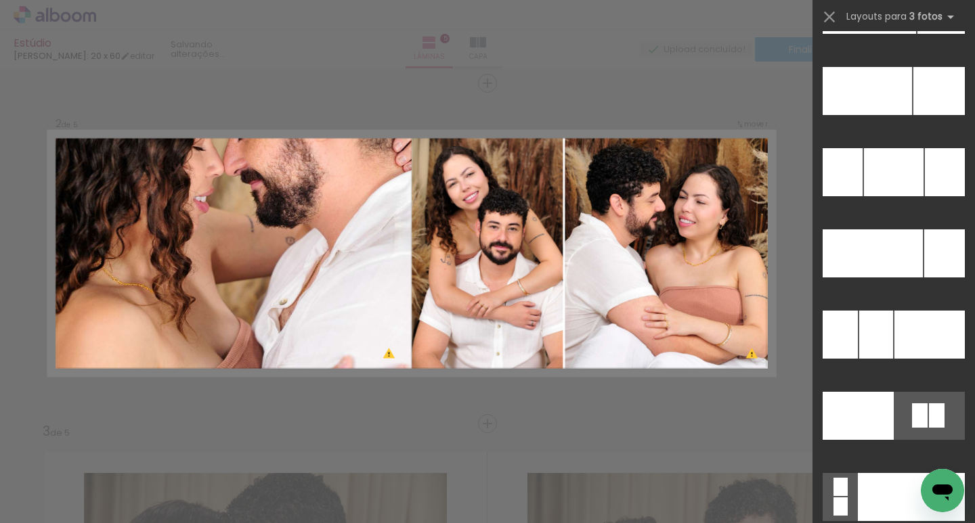
scroll to position [14220, 0]
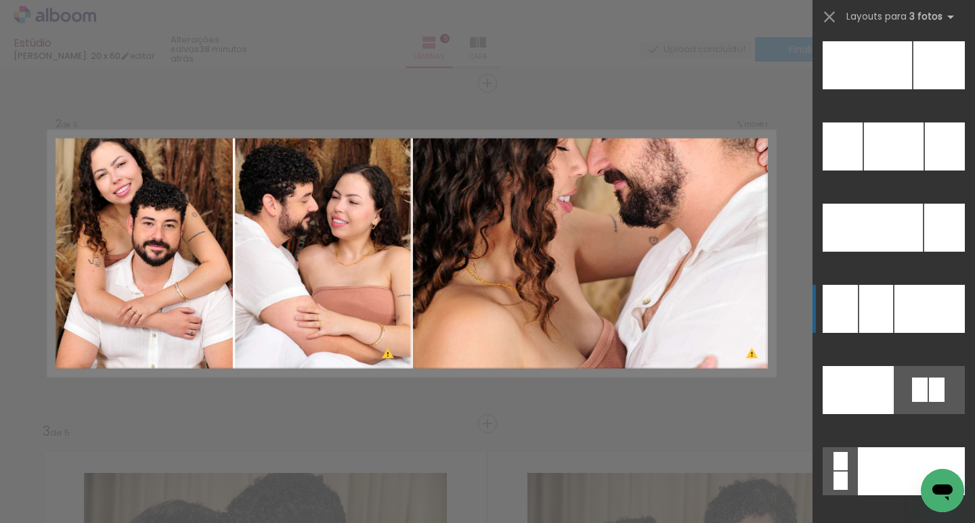
click at [900, 301] on div at bounding box center [930, 309] width 70 height 48
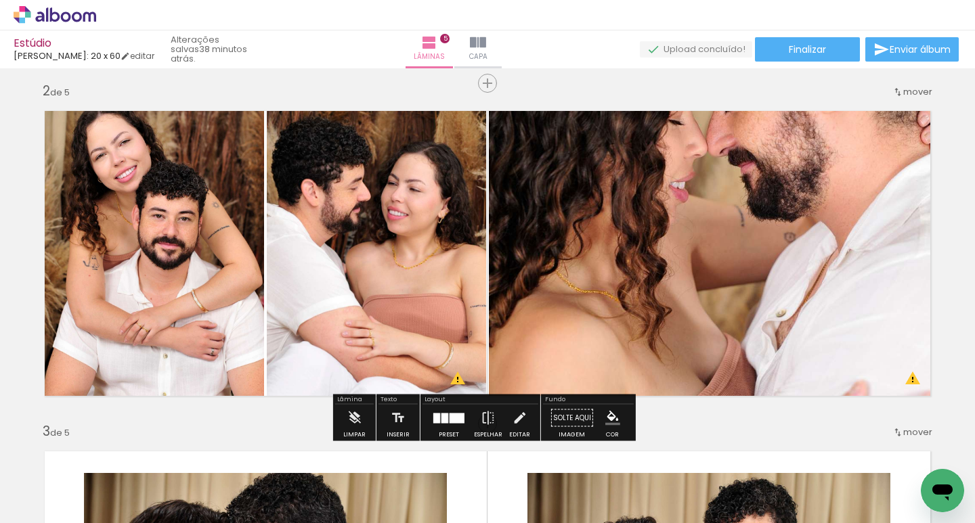
click at [750, 215] on quentale-photo at bounding box center [715, 253] width 452 height 307
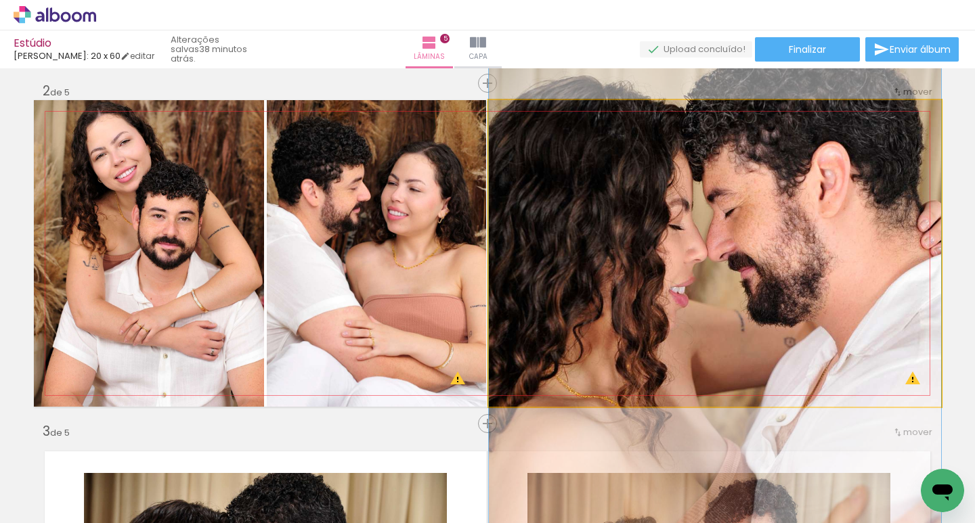
drag, startPoint x: 742, startPoint y: 181, endPoint x: 741, endPoint y: 282, distance: 101.6
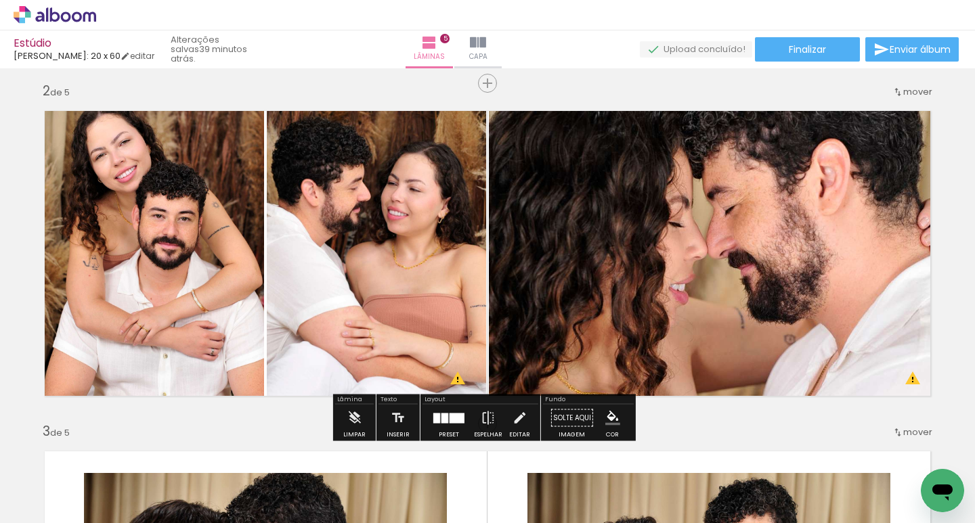
click at [163, 221] on quentale-photo at bounding box center [149, 253] width 230 height 307
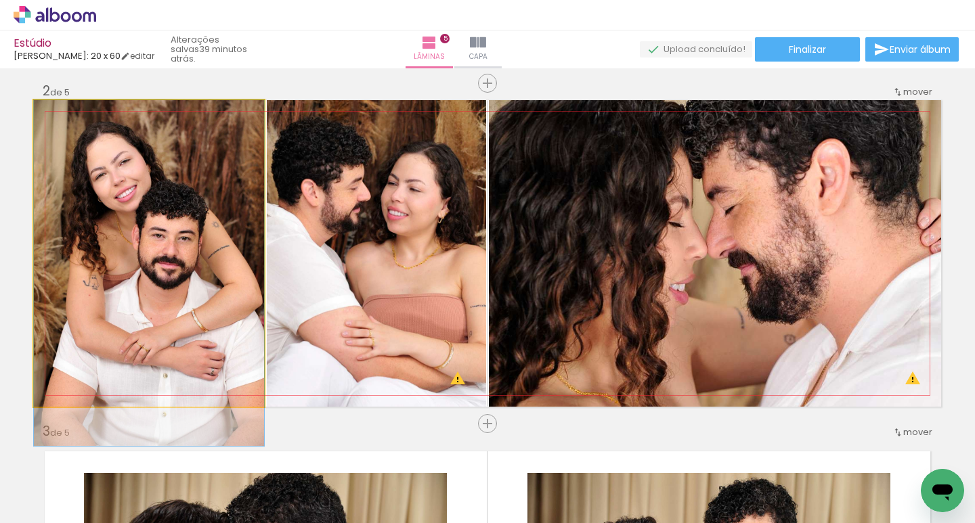
drag, startPoint x: 160, startPoint y: 195, endPoint x: 159, endPoint y: 219, distance: 24.4
drag, startPoint x: 147, startPoint y: 216, endPoint x: 131, endPoint y: 215, distance: 16.3
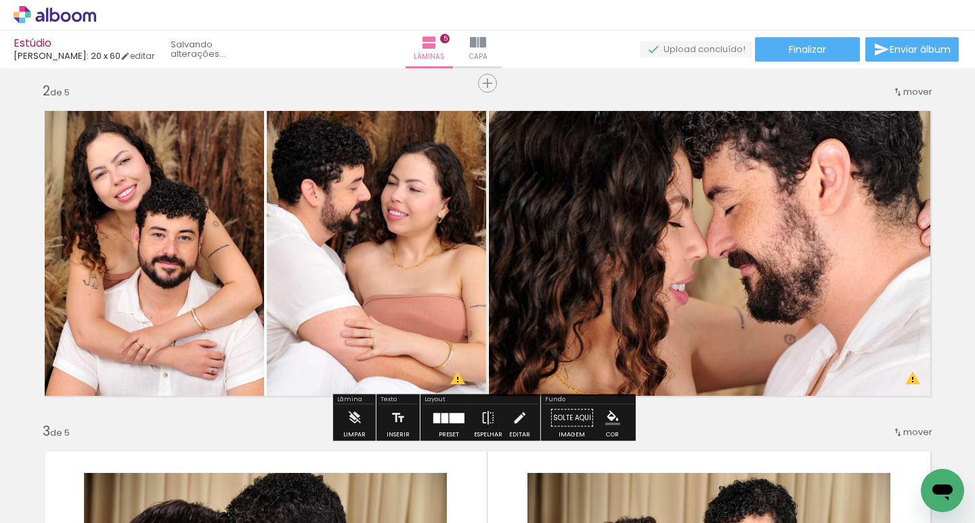
click at [361, 210] on quentale-photo at bounding box center [376, 253] width 219 height 307
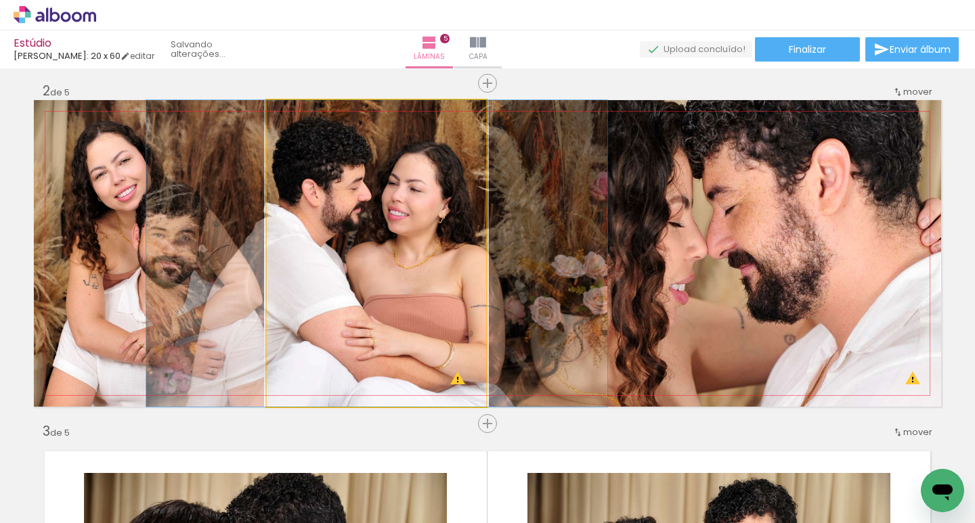
drag, startPoint x: 365, startPoint y: 192, endPoint x: 366, endPoint y: 207, distance: 14.9
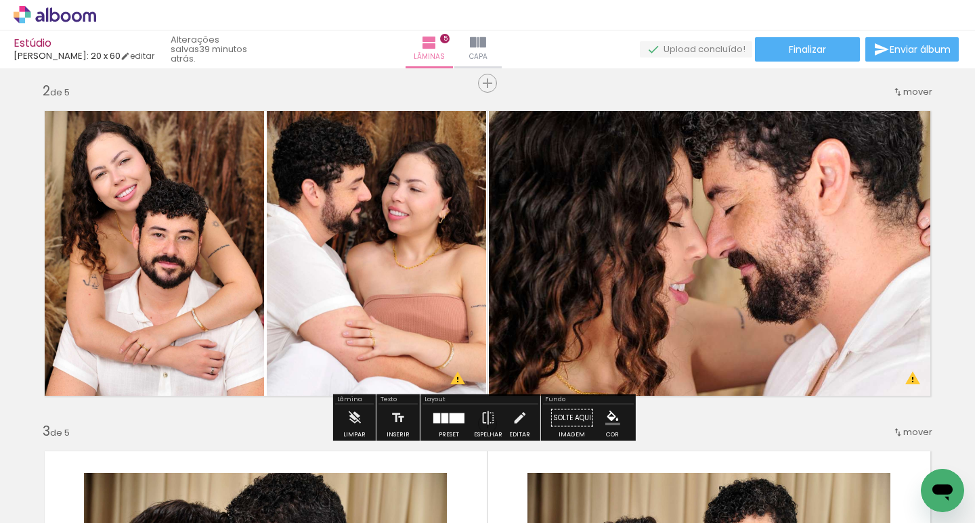
click at [463, 423] on div at bounding box center [449, 418] width 37 height 27
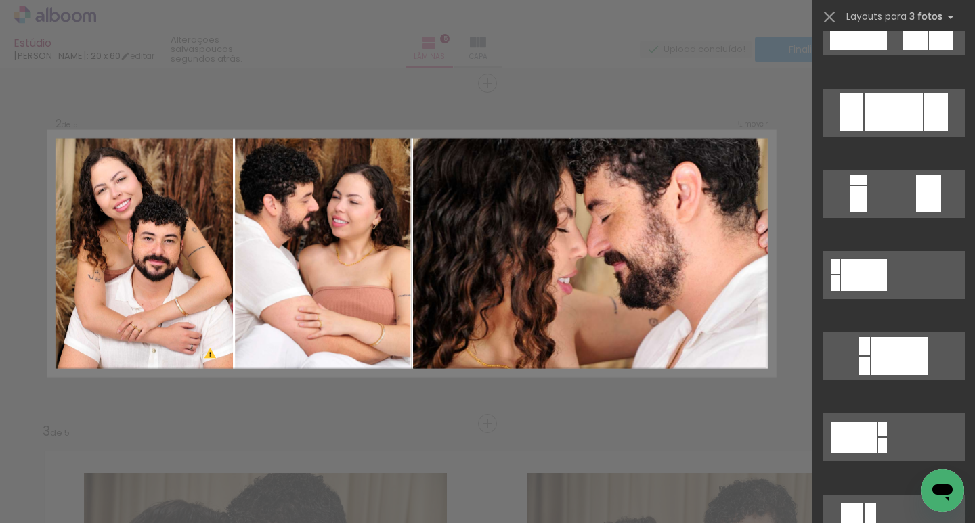
scroll to position [0, 0]
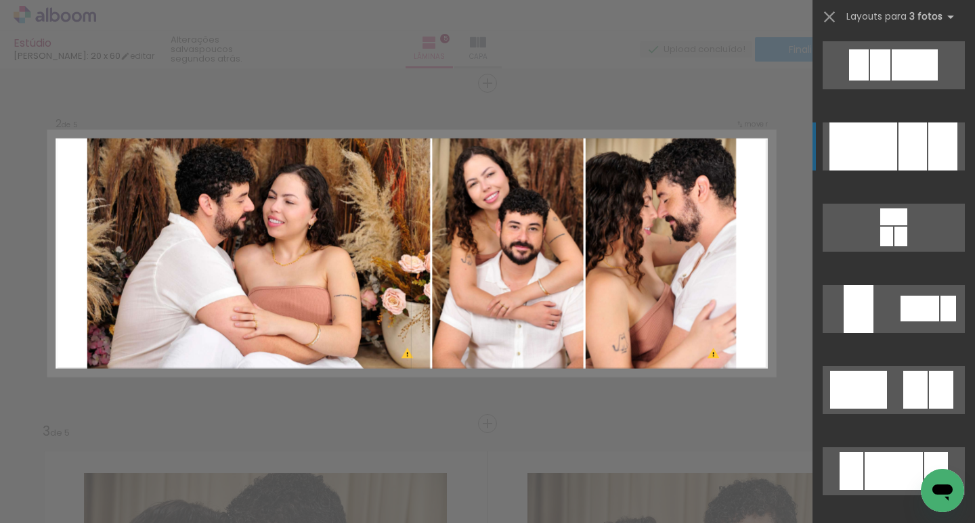
click at [886, 144] on div at bounding box center [864, 147] width 68 height 48
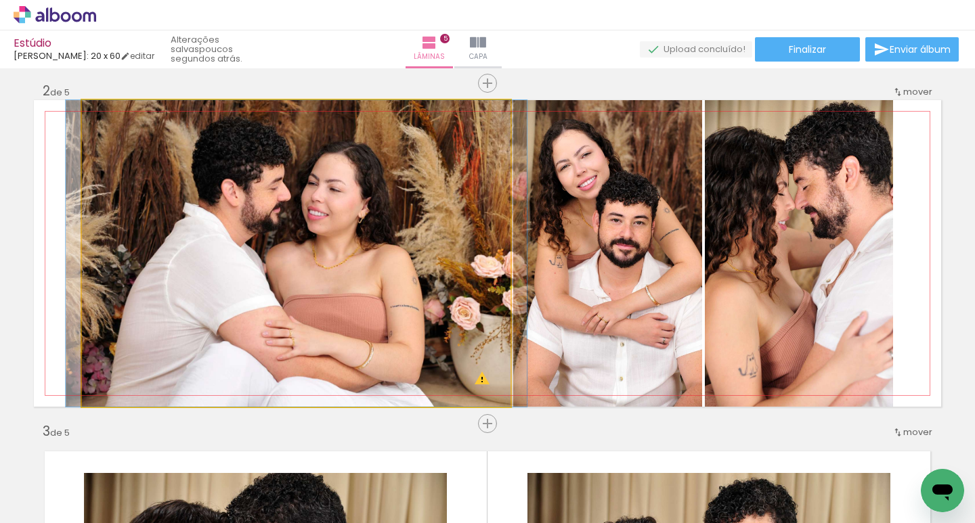
click at [379, 266] on quentale-photo at bounding box center [296, 253] width 429 height 307
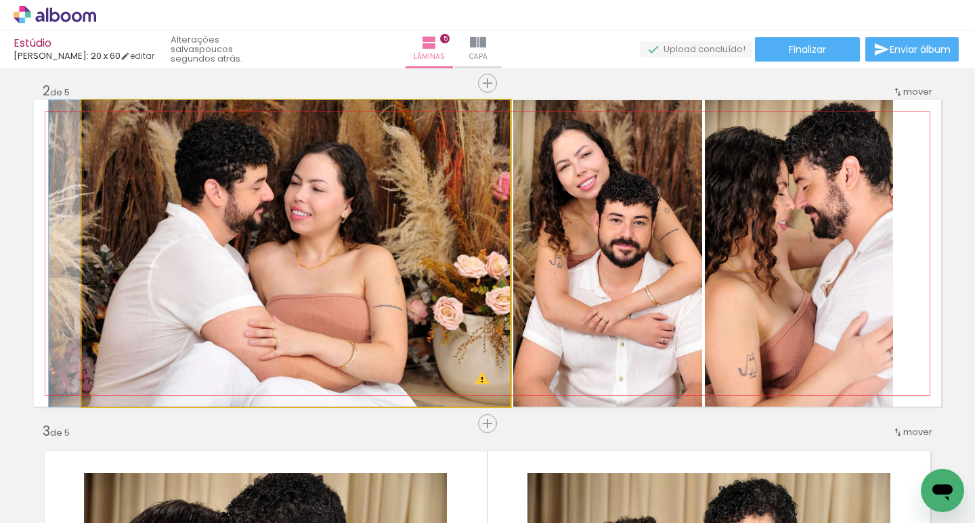
drag, startPoint x: 349, startPoint y: 255, endPoint x: 329, endPoint y: 251, distance: 20.7
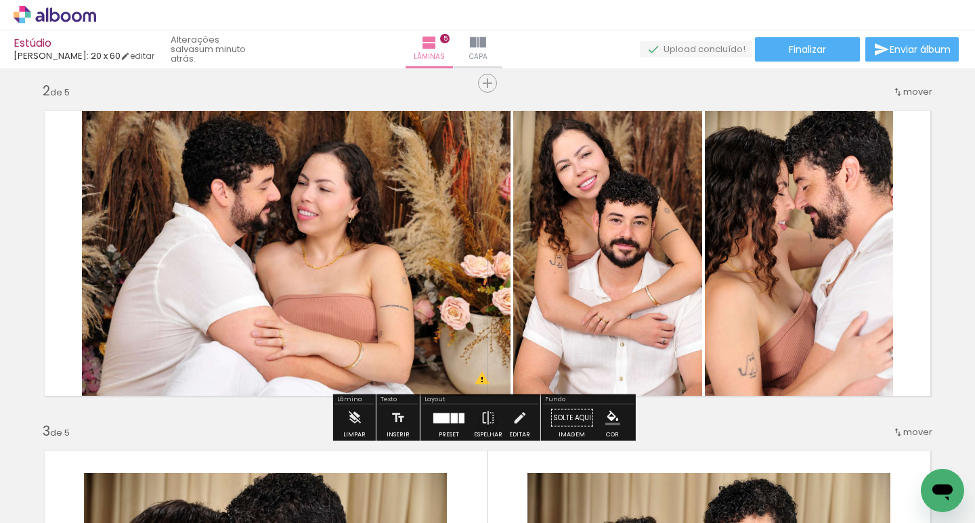
click at [582, 257] on quentale-photo at bounding box center [607, 253] width 189 height 307
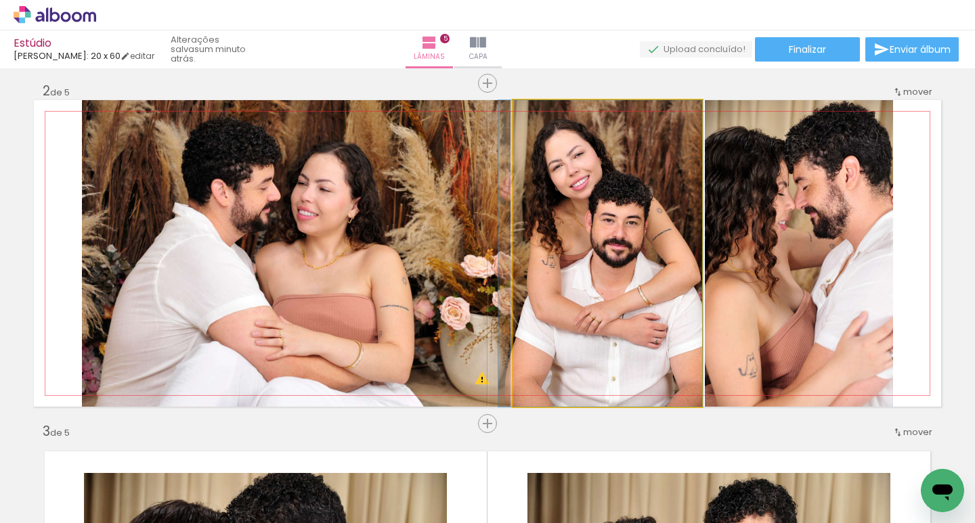
drag, startPoint x: 563, startPoint y: 247, endPoint x: 540, endPoint y: 247, distance: 23.0
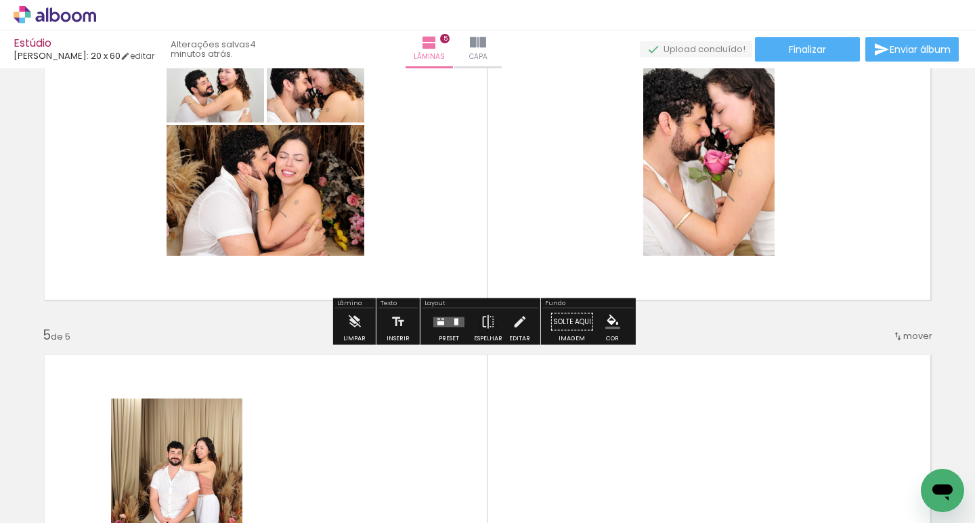
scroll to position [1129, 0]
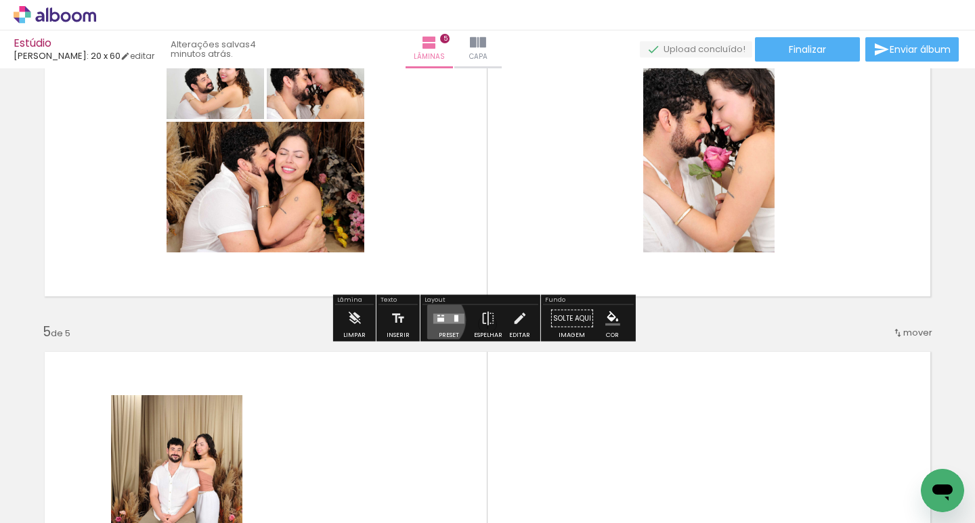
click at [433, 320] on quentale-layouter at bounding box center [448, 319] width 31 height 10
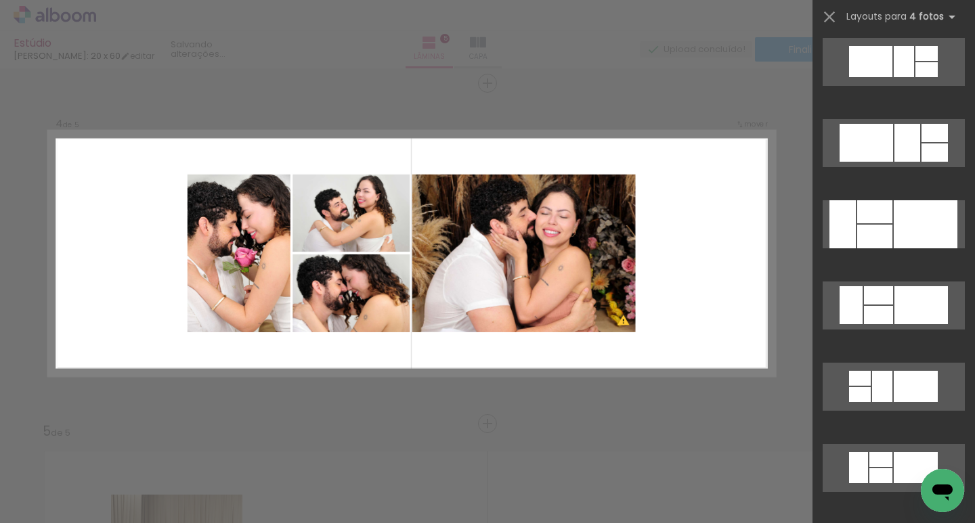
scroll to position [3521, 0]
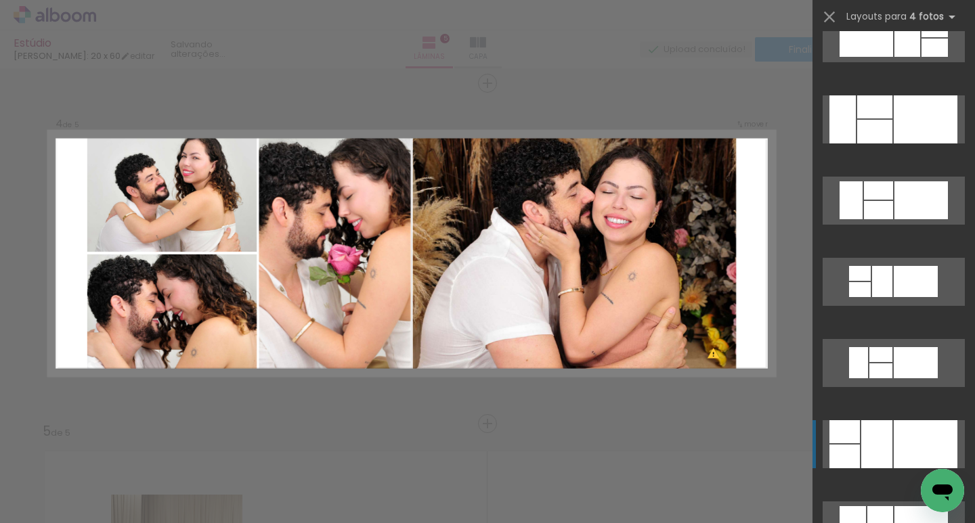
click at [882, 440] on div at bounding box center [876, 445] width 31 height 48
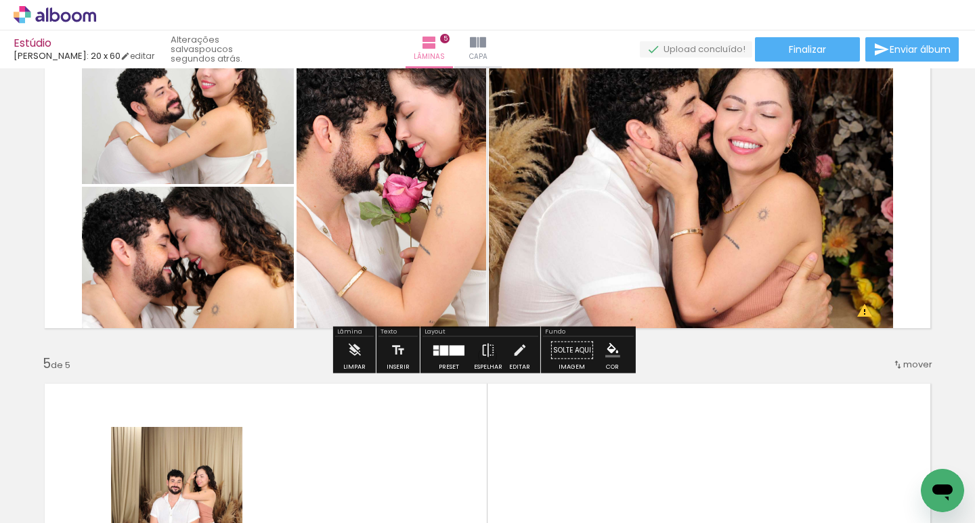
scroll to position [1029, 0]
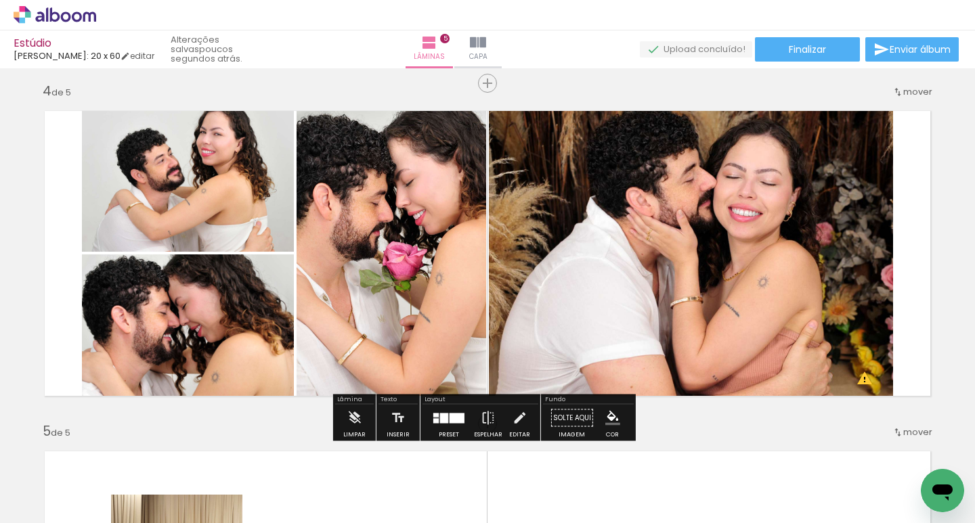
click at [260, 188] on quentale-photo at bounding box center [188, 176] width 212 height 152
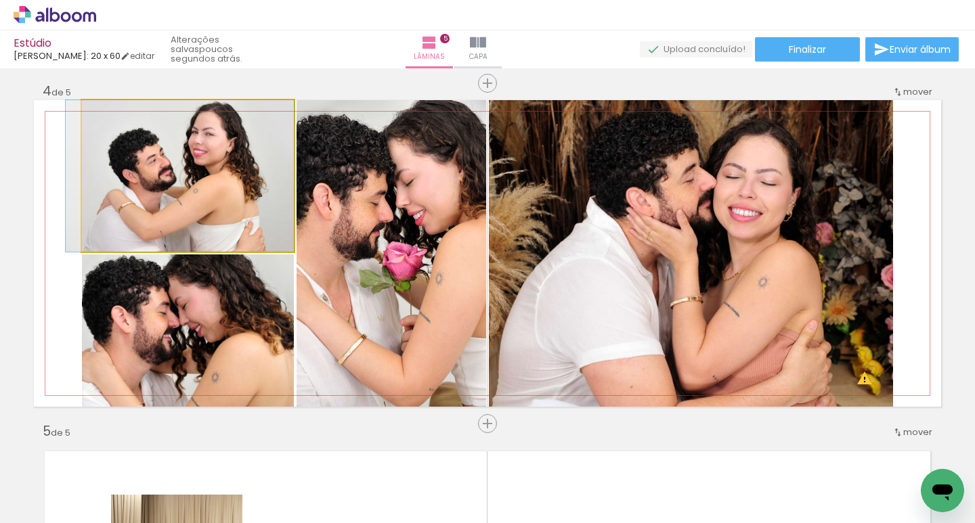
drag, startPoint x: 142, startPoint y: 184, endPoint x: 109, endPoint y: 189, distance: 32.8
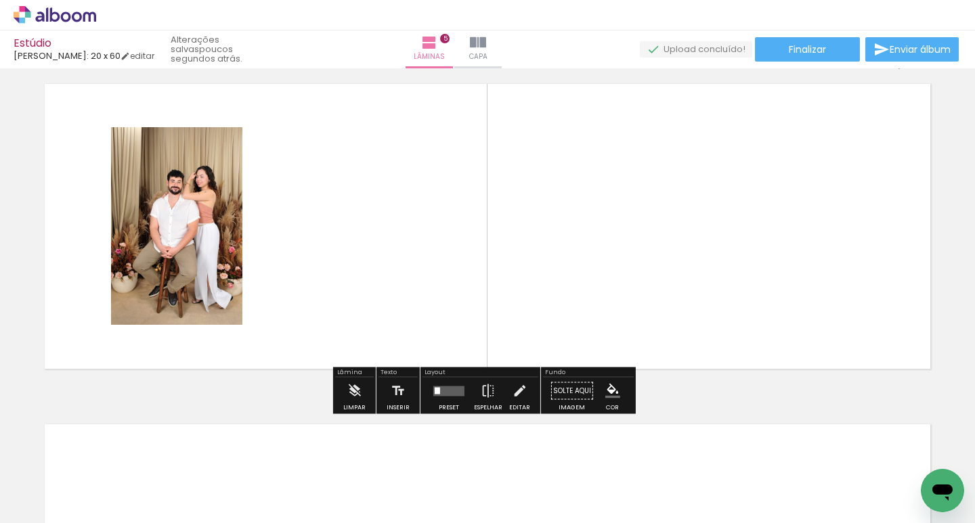
scroll to position [1232, 0]
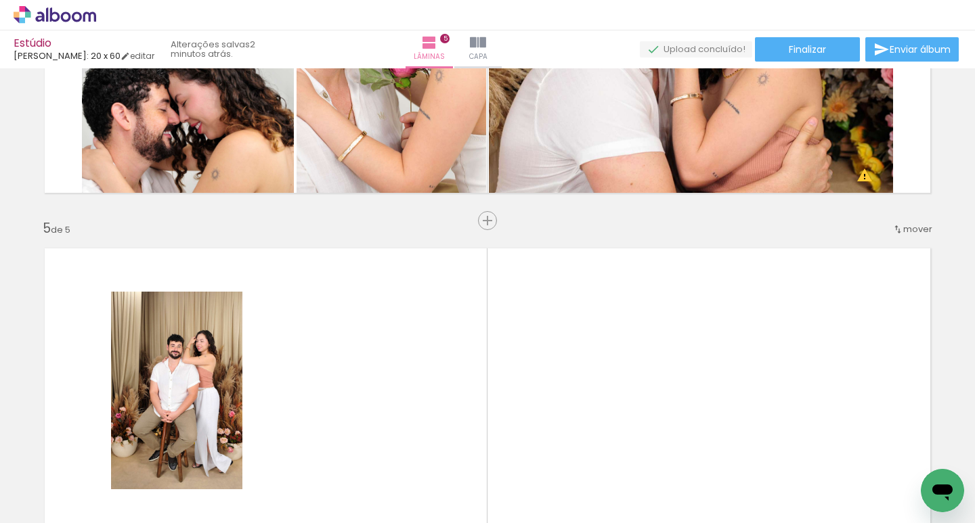
click at [387, 328] on quentale-layouter at bounding box center [487, 391] width 907 height 307
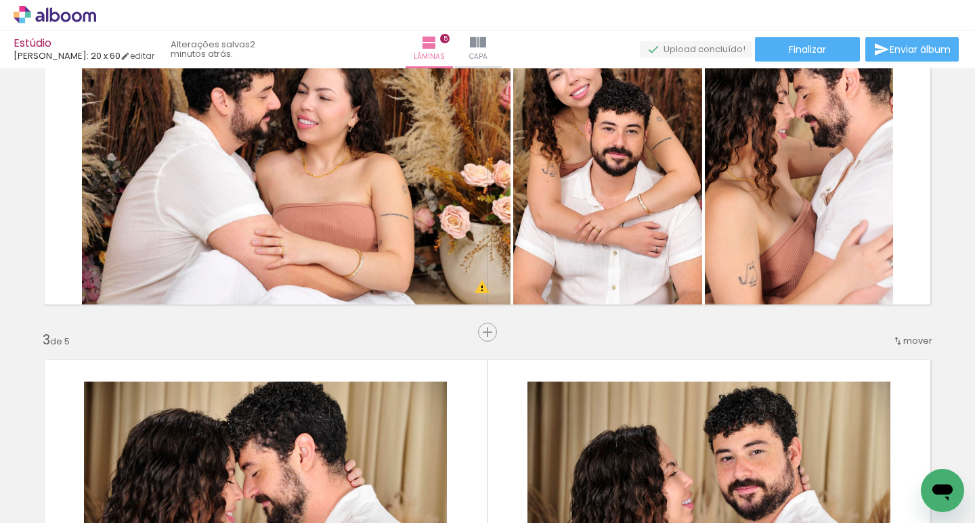
scroll to position [0, 0]
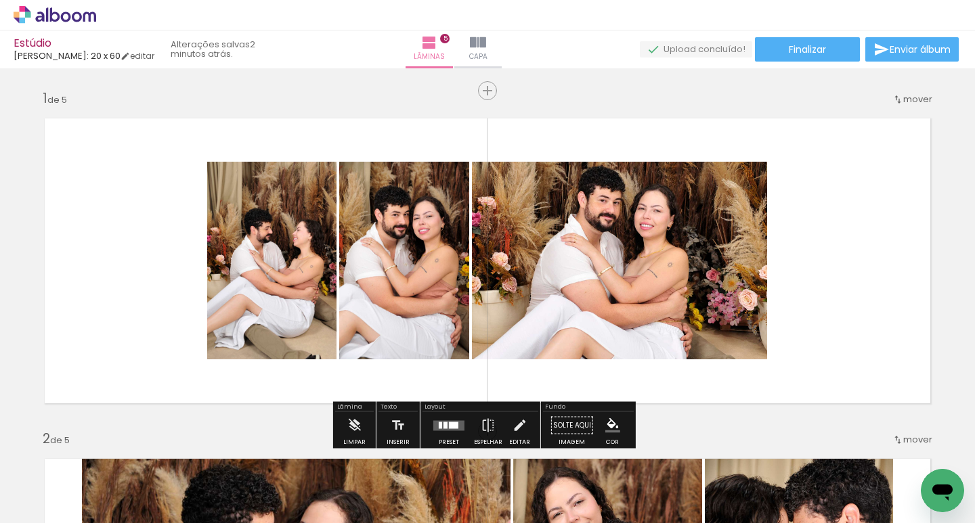
click at [439, 423] on div at bounding box center [440, 425] width 3 height 7
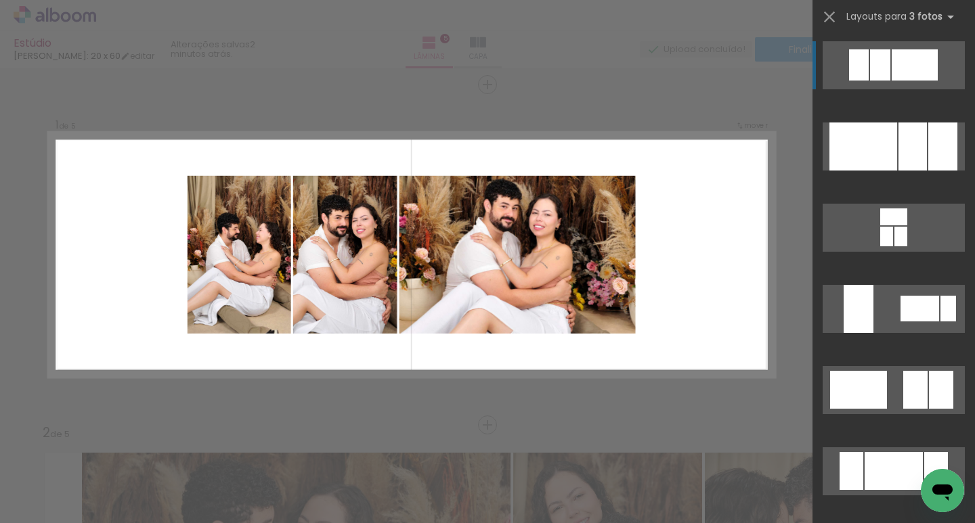
scroll to position [7, 0]
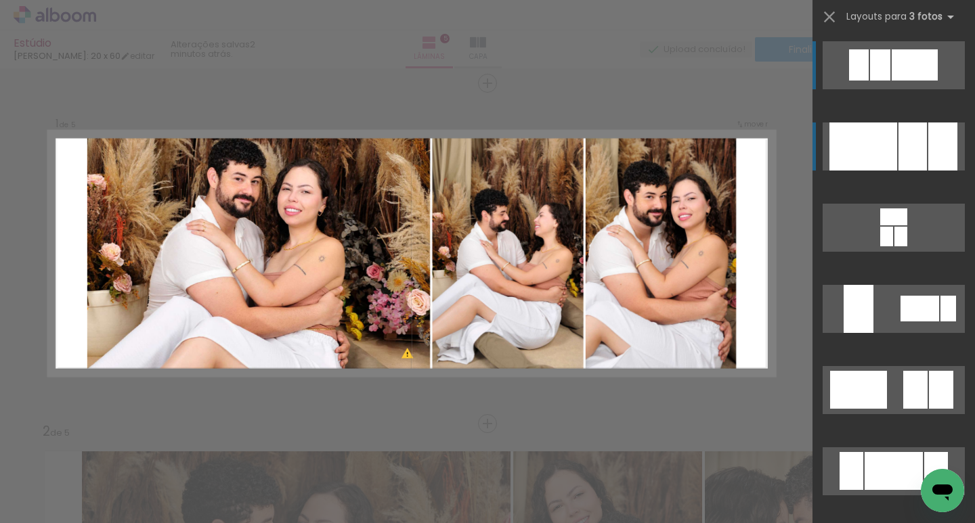
click at [873, 146] on div at bounding box center [864, 147] width 68 height 48
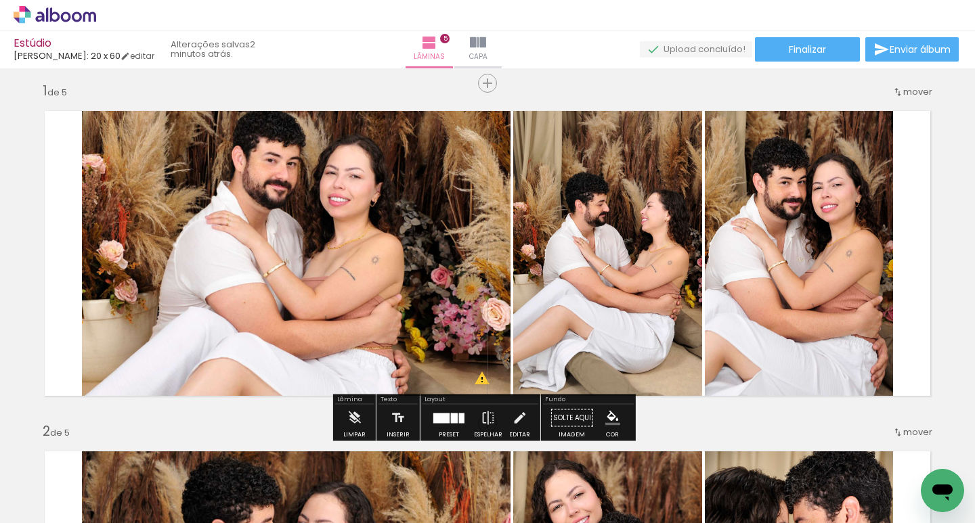
click at [304, 190] on quentale-photo at bounding box center [296, 253] width 429 height 307
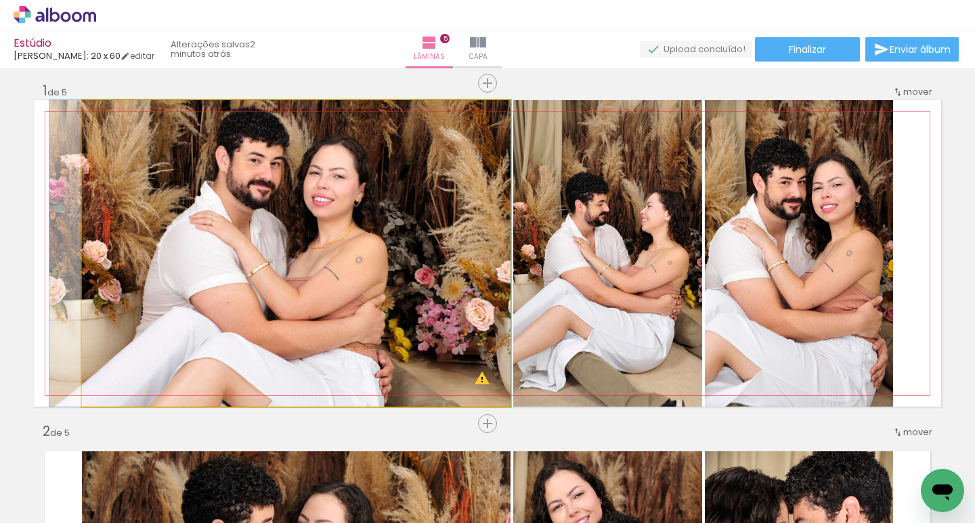
drag, startPoint x: 308, startPoint y: 159, endPoint x: 282, endPoint y: 176, distance: 30.8
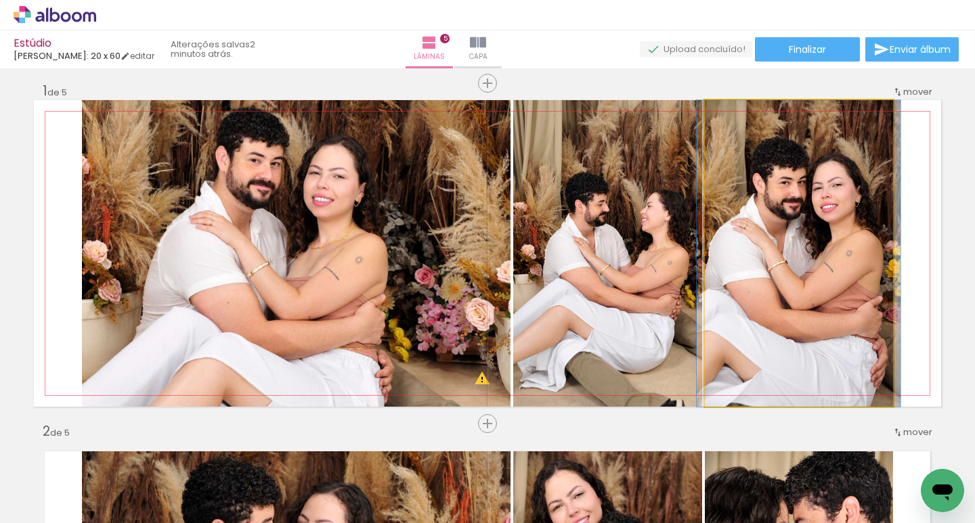
click at [804, 240] on quentale-photo at bounding box center [799, 253] width 188 height 307
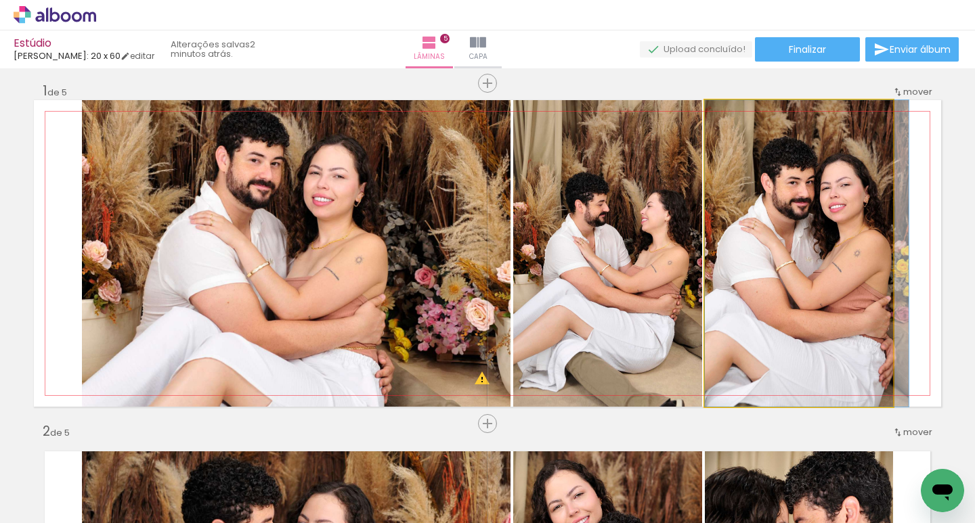
drag, startPoint x: 796, startPoint y: 234, endPoint x: 808, endPoint y: 234, distance: 12.2
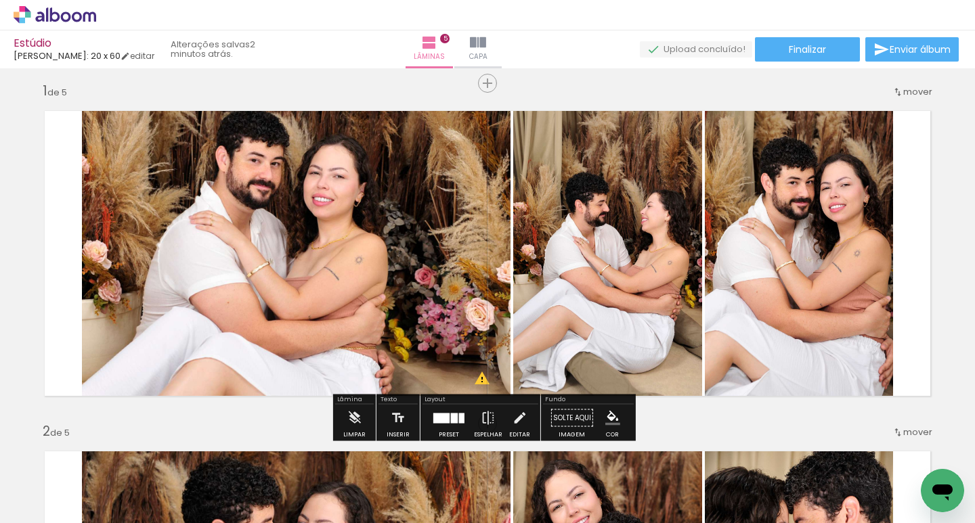
click at [611, 266] on quentale-photo at bounding box center [607, 253] width 189 height 307
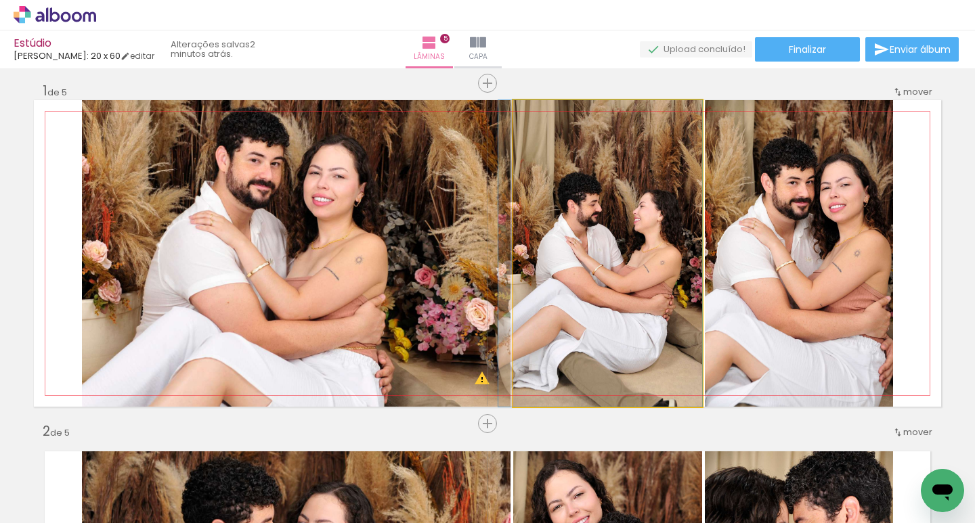
drag, startPoint x: 606, startPoint y: 251, endPoint x: 593, endPoint y: 249, distance: 13.6
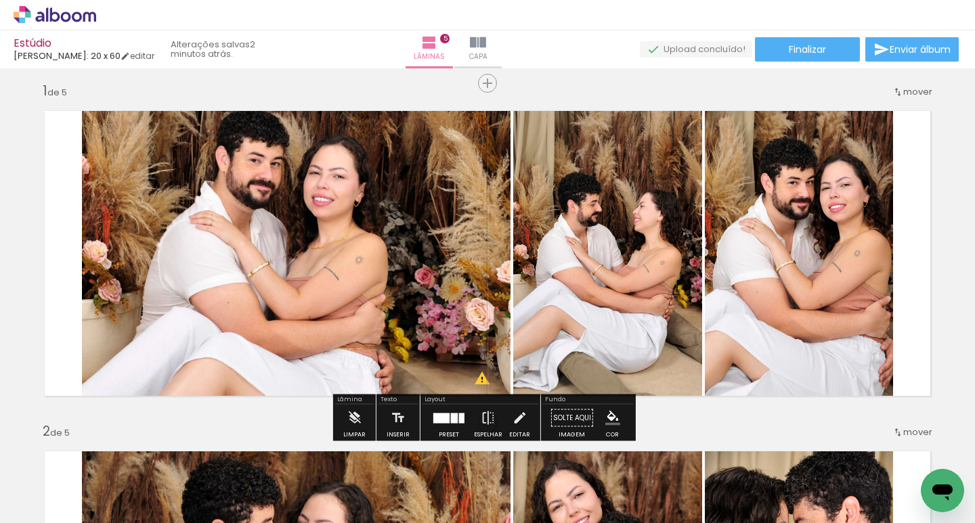
click at [584, 237] on quentale-photo at bounding box center [607, 253] width 189 height 307
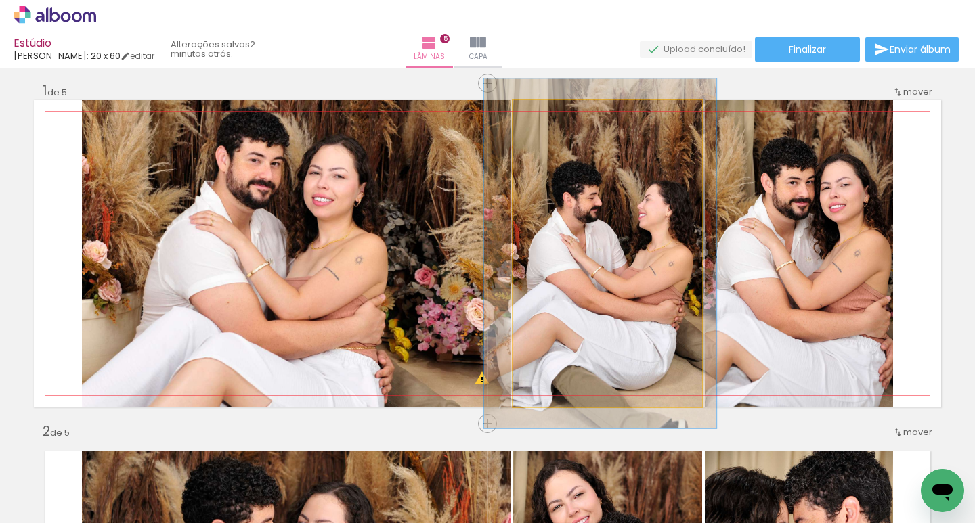
drag, startPoint x: 545, startPoint y: 115, endPoint x: 552, endPoint y: 116, distance: 6.8
type paper-slider "114"
click at [552, 116] on div at bounding box center [552, 115] width 22 height 22
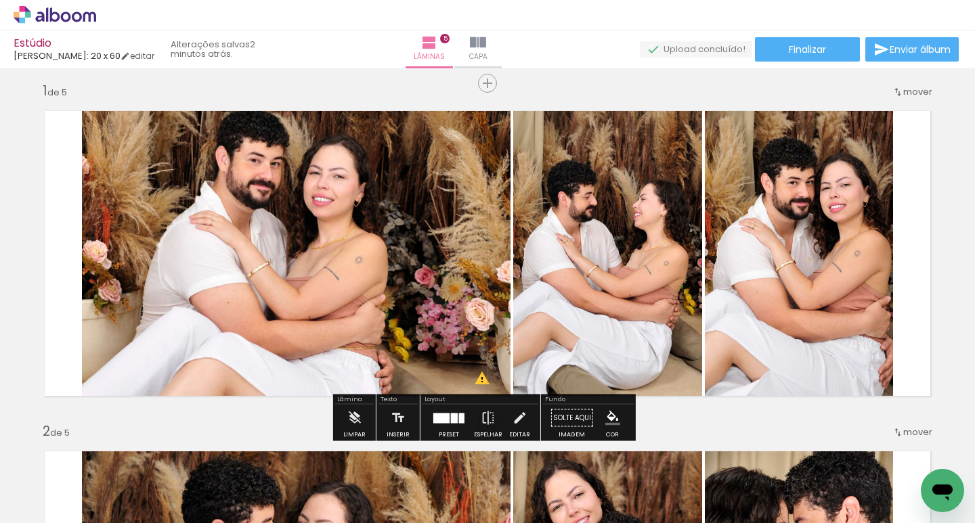
click at [782, 242] on quentale-photo at bounding box center [799, 253] width 188 height 307
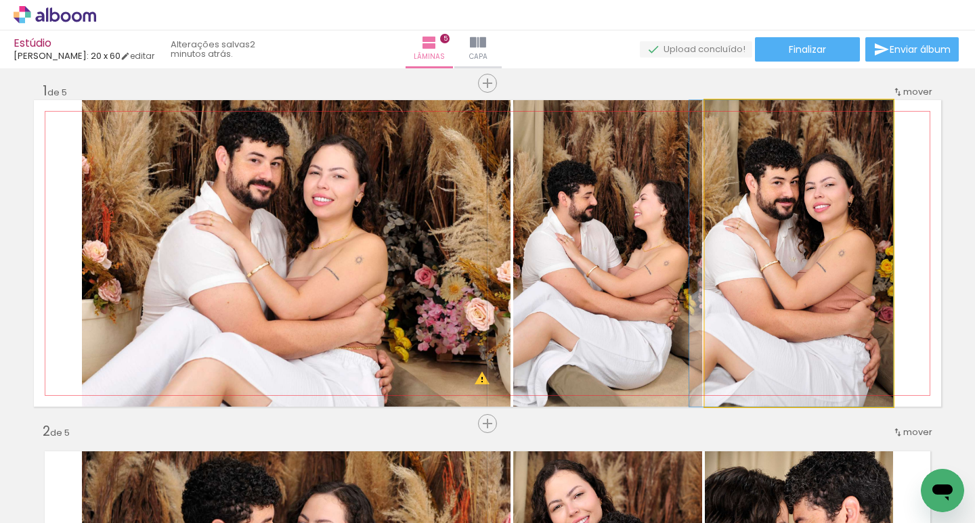
drag, startPoint x: 809, startPoint y: 241, endPoint x: 787, endPoint y: 238, distance: 21.8
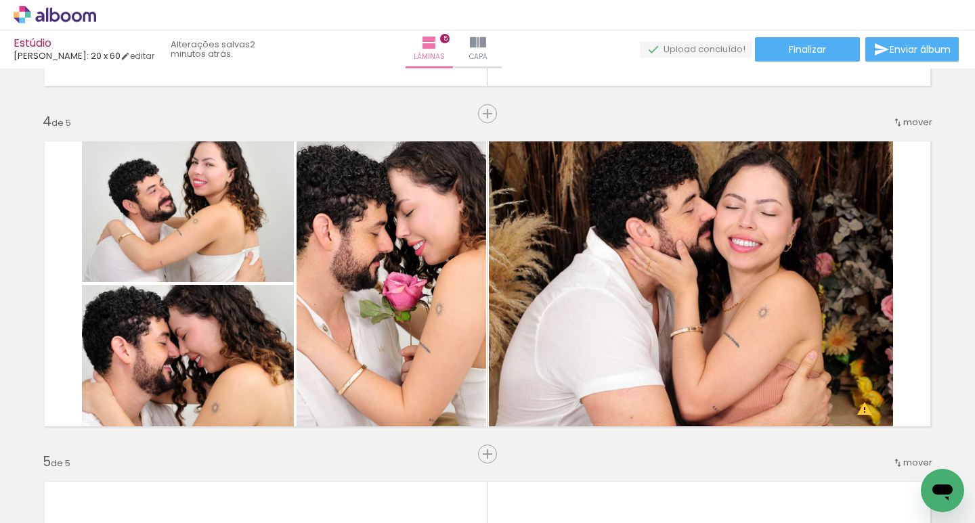
scroll to position [1016, 0]
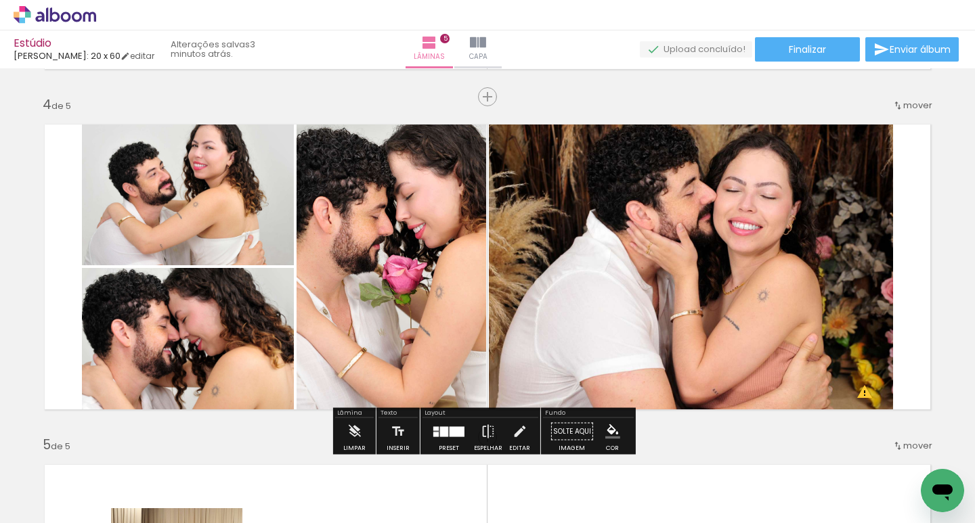
click at [200, 186] on quentale-photo at bounding box center [188, 190] width 212 height 152
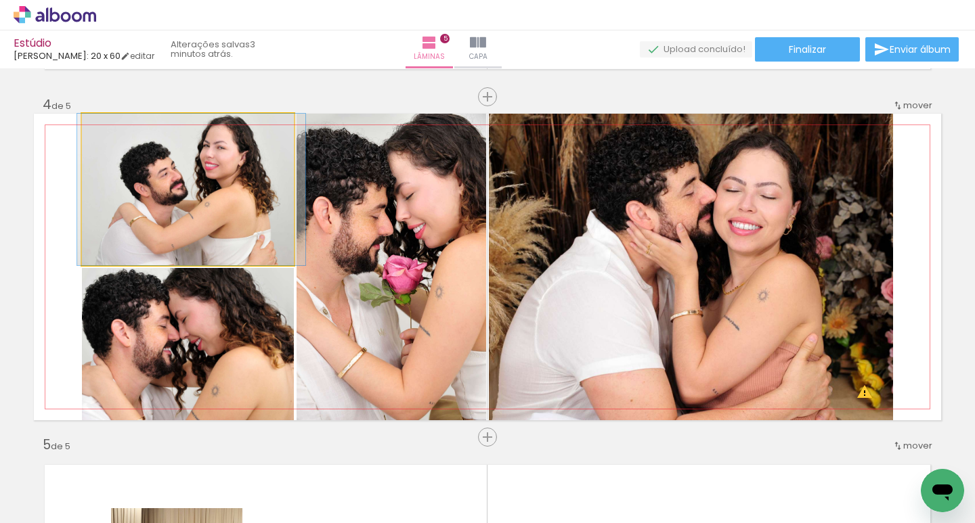
drag, startPoint x: 204, startPoint y: 160, endPoint x: 215, endPoint y: 179, distance: 22.8
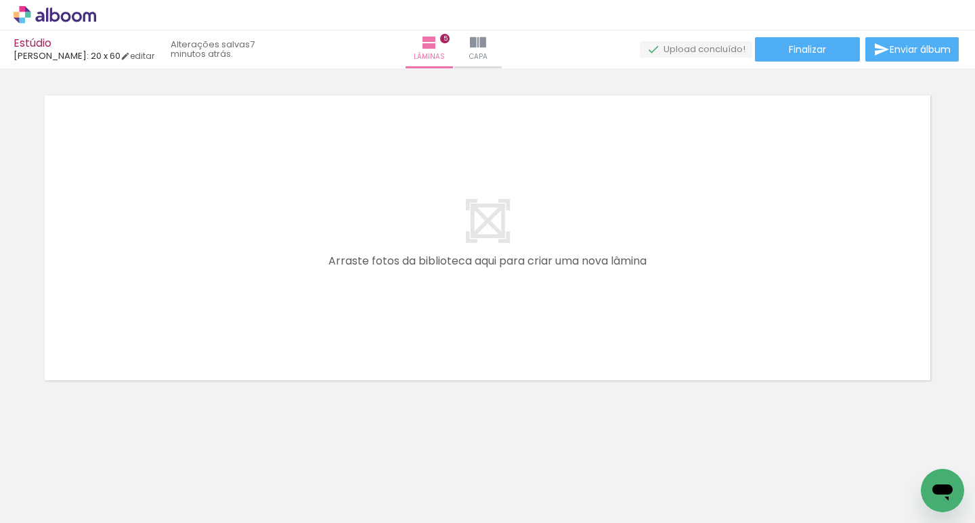
scroll to position [0, 1059]
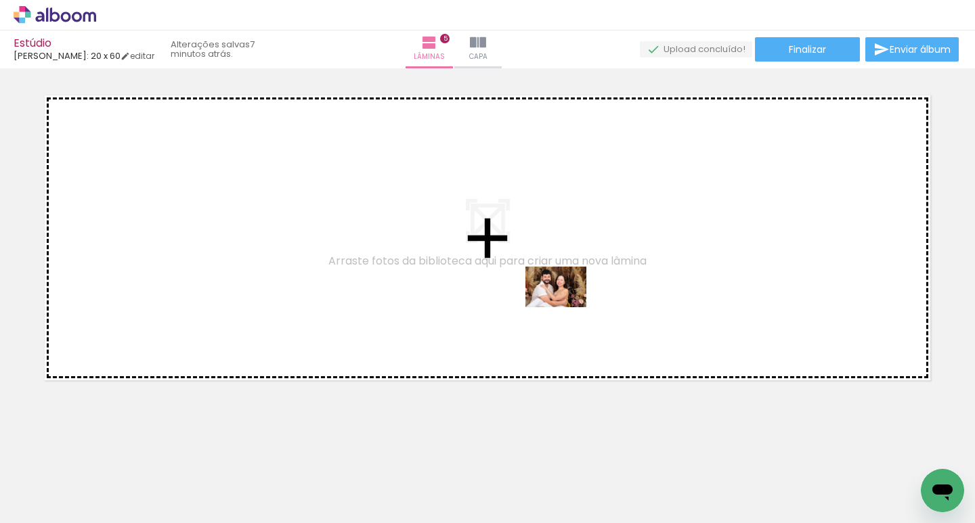
drag, startPoint x: 609, startPoint y: 495, endPoint x: 566, endPoint y: 307, distance: 192.4
click at [566, 307] on quentale-workspace at bounding box center [487, 261] width 975 height 523
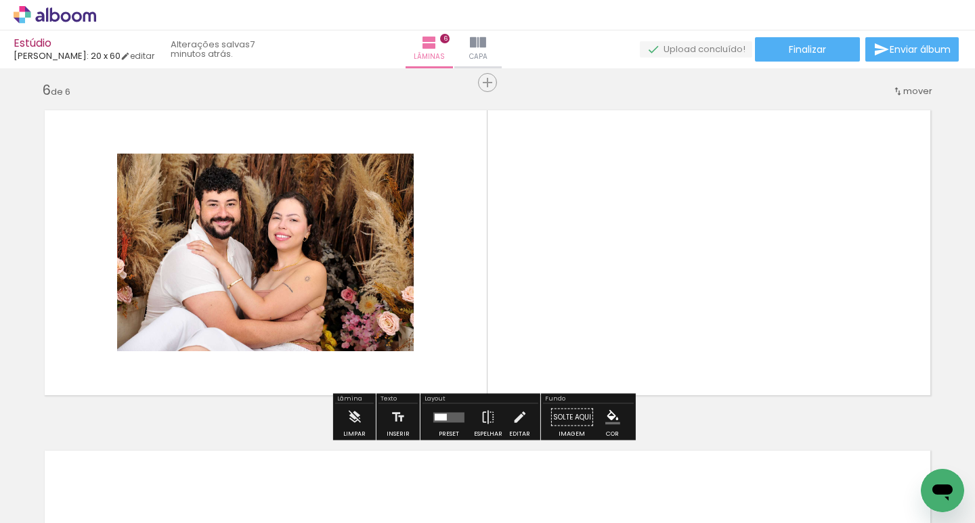
scroll to position [1710, 0]
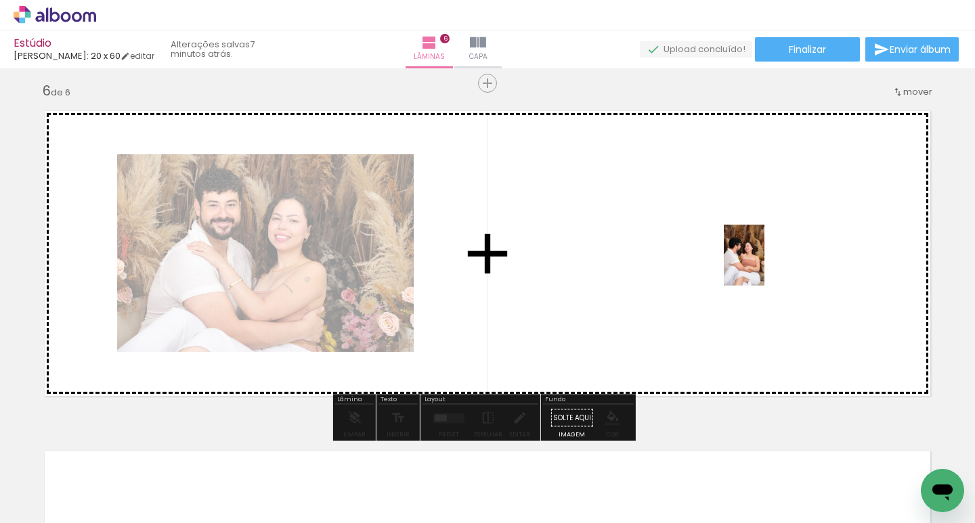
drag, startPoint x: 761, startPoint y: 401, endPoint x: 765, endPoint y: 265, distance: 135.5
click at [765, 265] on quentale-workspace at bounding box center [487, 261] width 975 height 523
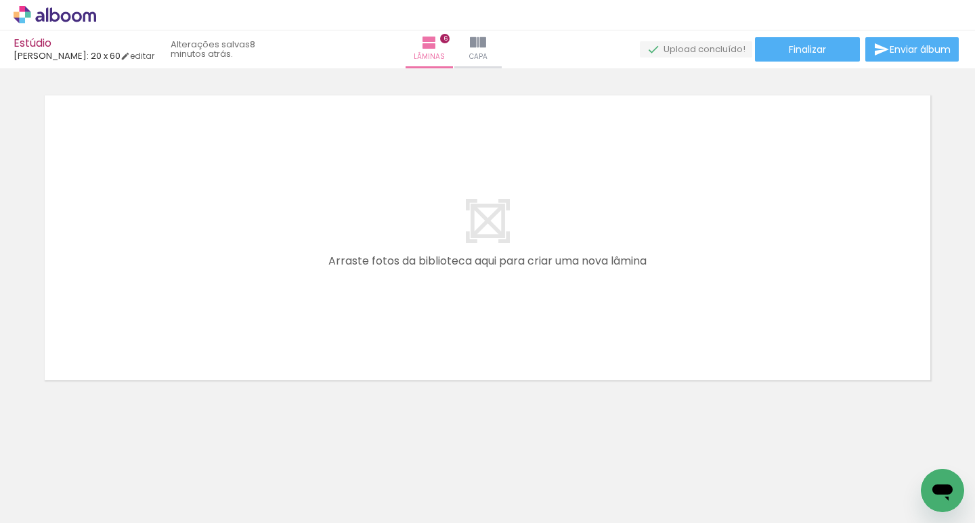
scroll to position [0, 1955]
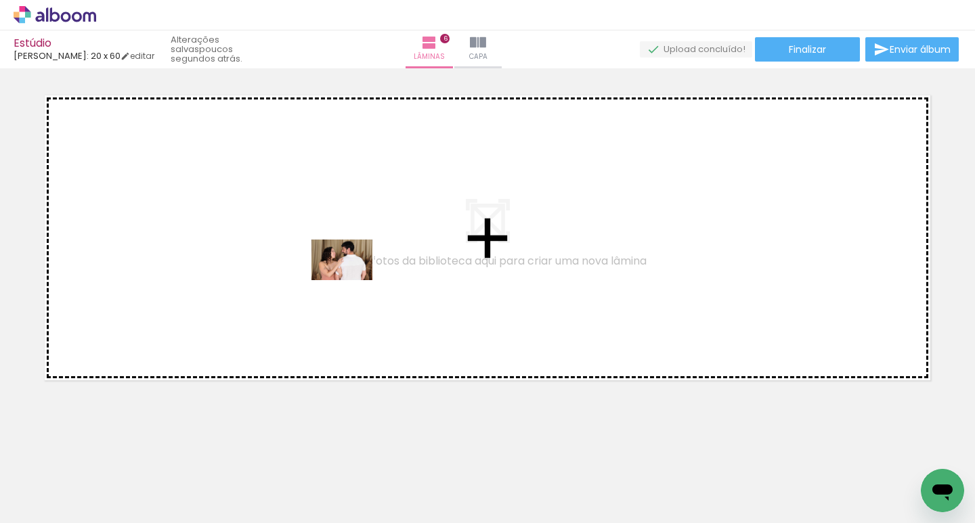
drag, startPoint x: 393, startPoint y: 490, endPoint x: 352, endPoint y: 280, distance: 213.1
click at [352, 280] on quentale-workspace at bounding box center [487, 261] width 975 height 523
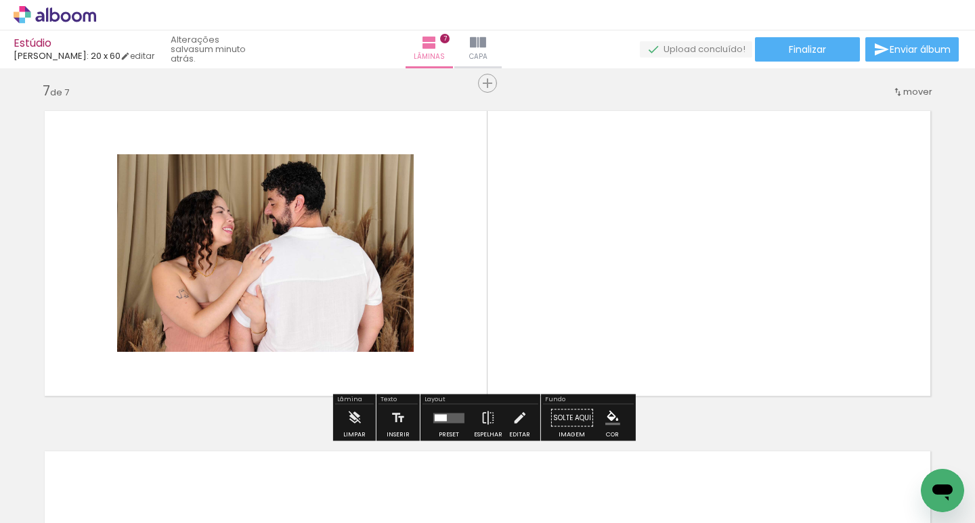
scroll to position [2119, 0]
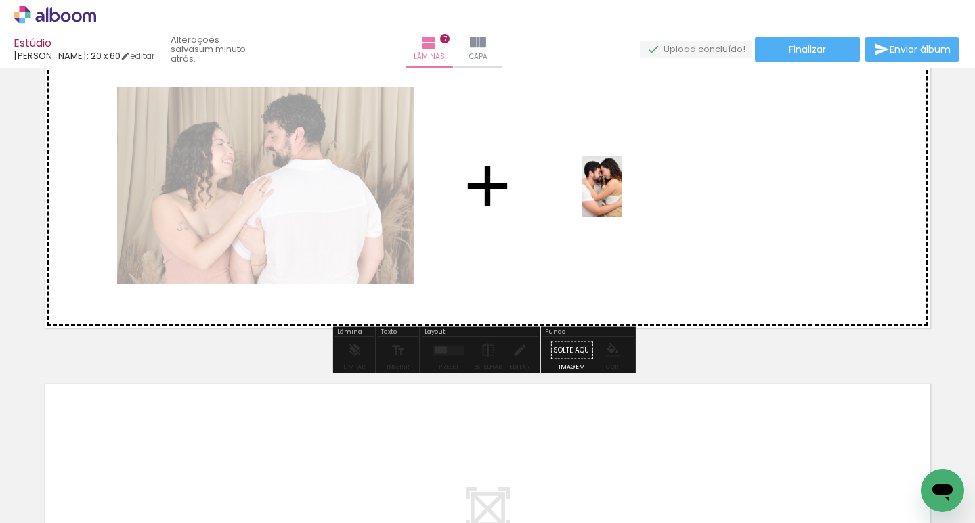
drag, startPoint x: 610, startPoint y: 502, endPoint x: 622, endPoint y: 197, distance: 305.0
click at [622, 197] on quentale-workspace at bounding box center [487, 261] width 975 height 523
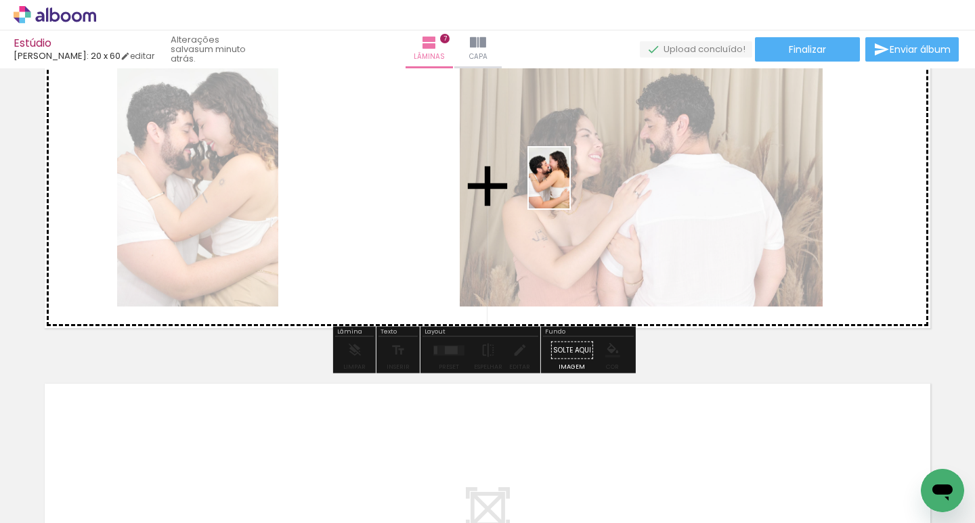
drag, startPoint x: 545, startPoint y: 500, endPoint x: 569, endPoint y: 188, distance: 313.1
click at [569, 188] on quentale-workspace at bounding box center [487, 261] width 975 height 523
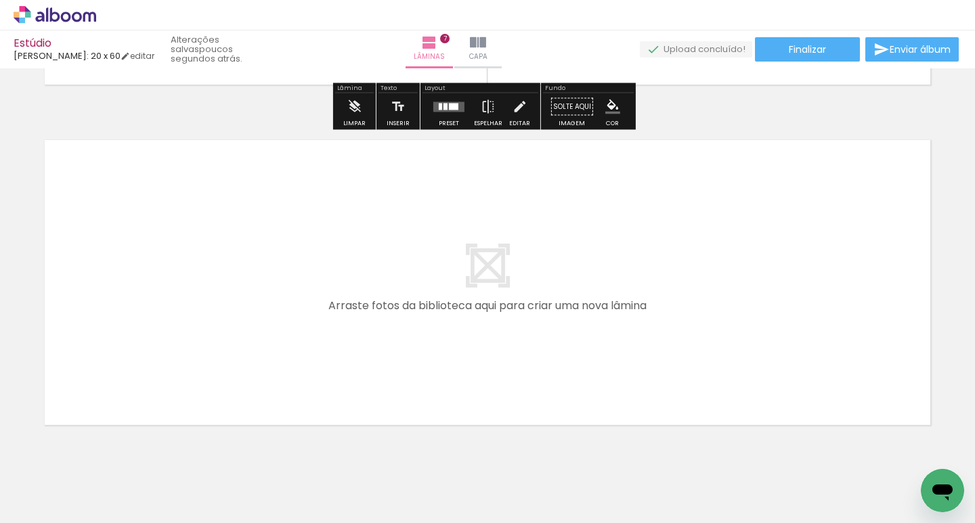
scroll to position [2390, 0]
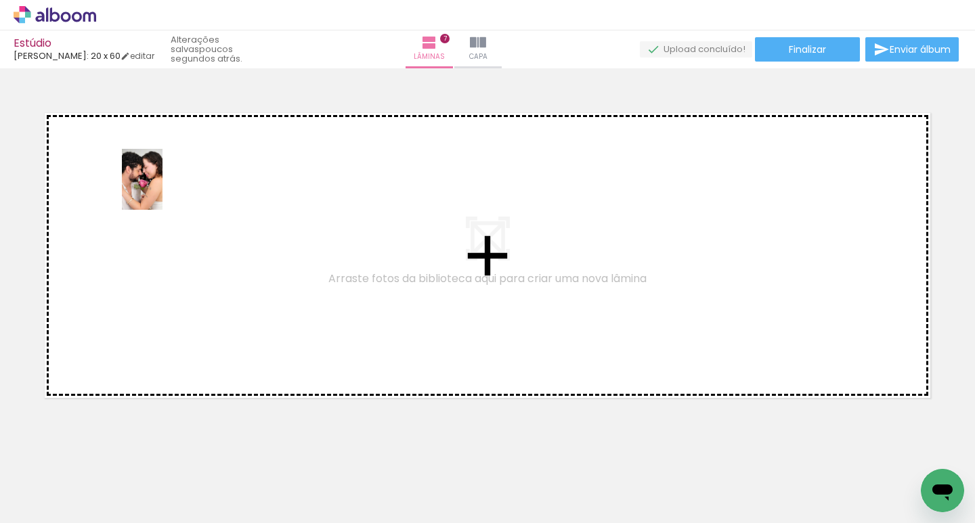
drag, startPoint x: 914, startPoint y: 465, endPoint x: 161, endPoint y: 200, distance: 798.2
click at [161, 200] on quentale-workspace at bounding box center [487, 261] width 975 height 523
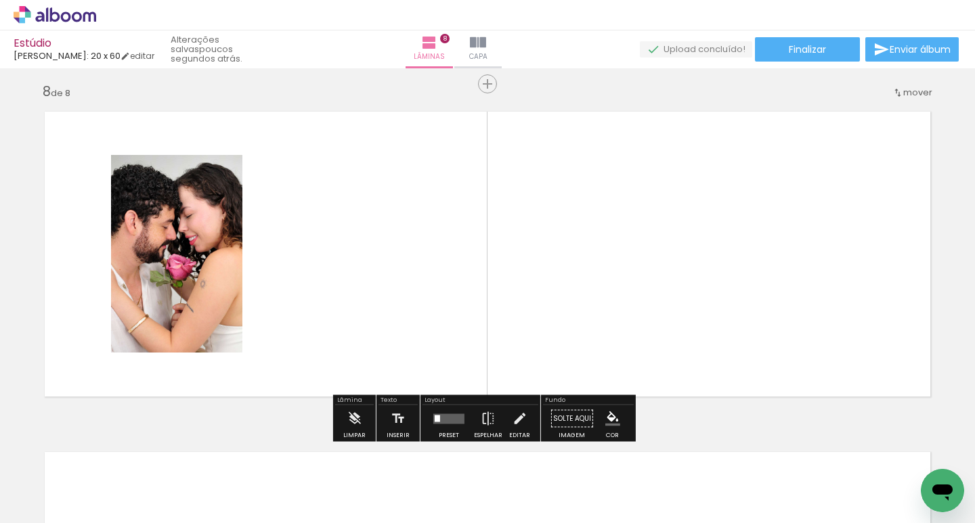
scroll to position [2392, 0]
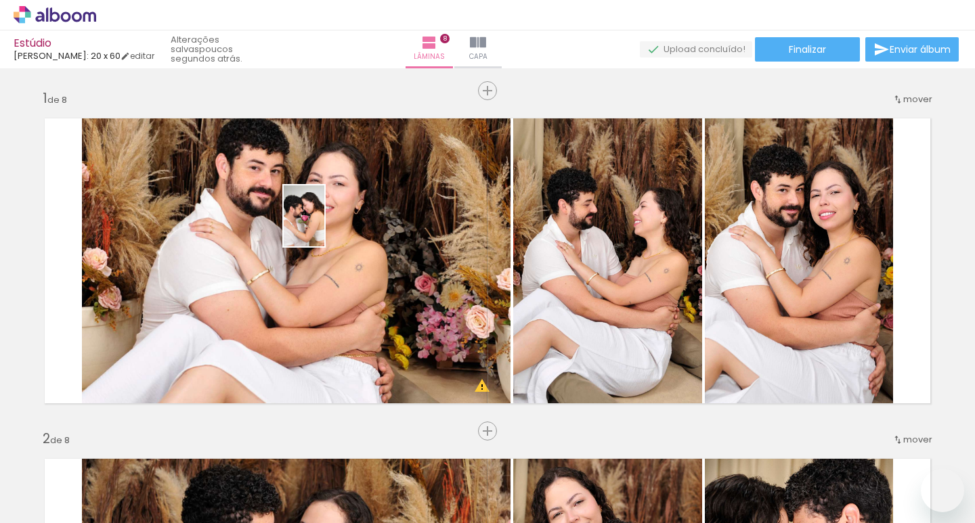
click at [324, 226] on quentale-workspace at bounding box center [487, 261] width 975 height 523
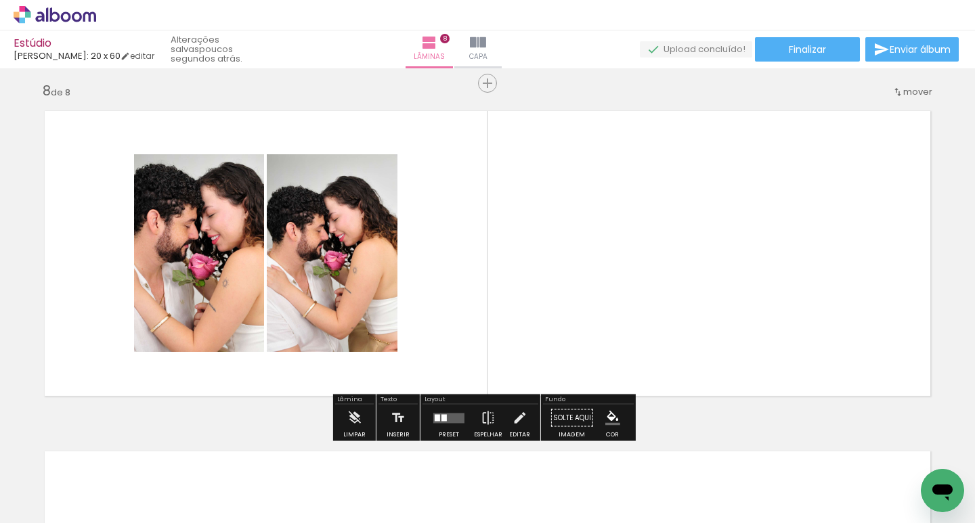
scroll to position [0, 2174]
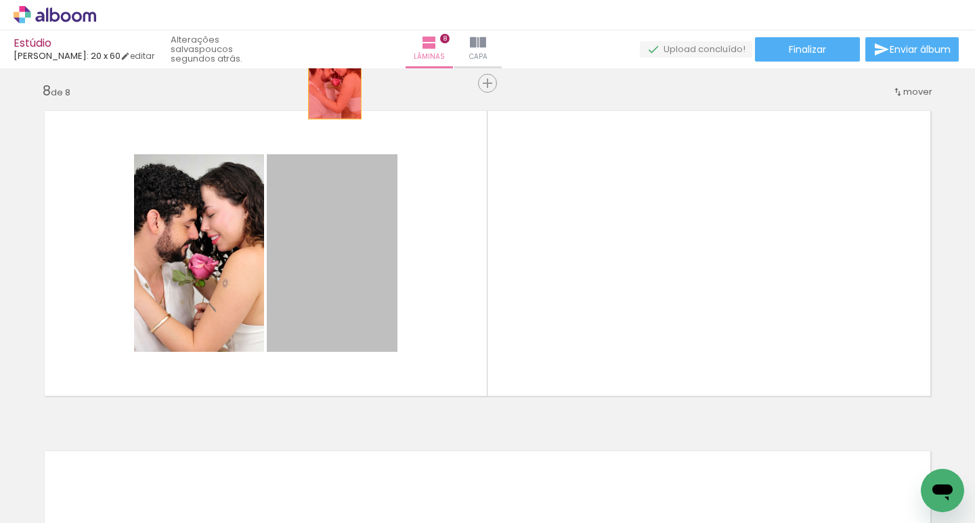
drag, startPoint x: 341, startPoint y: 273, endPoint x: 330, endPoint y: 79, distance: 194.0
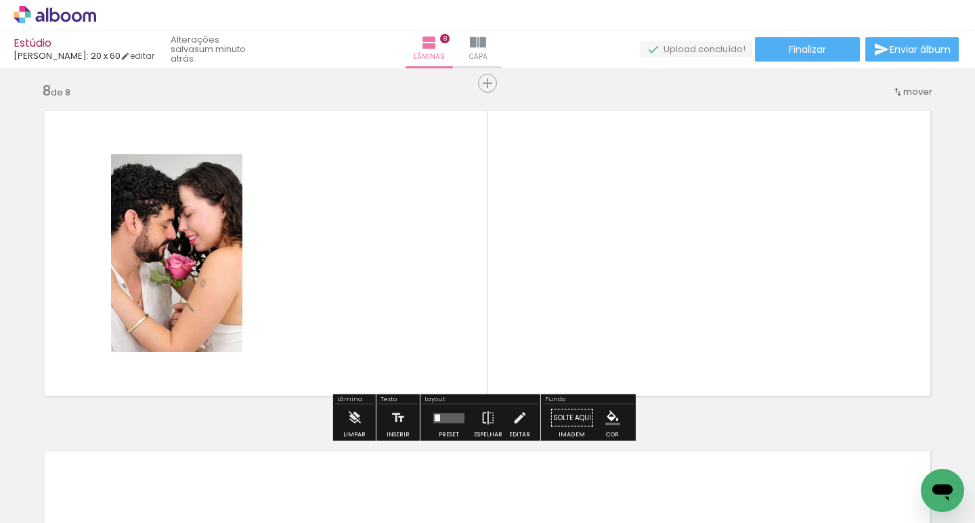
scroll to position [2527, 0]
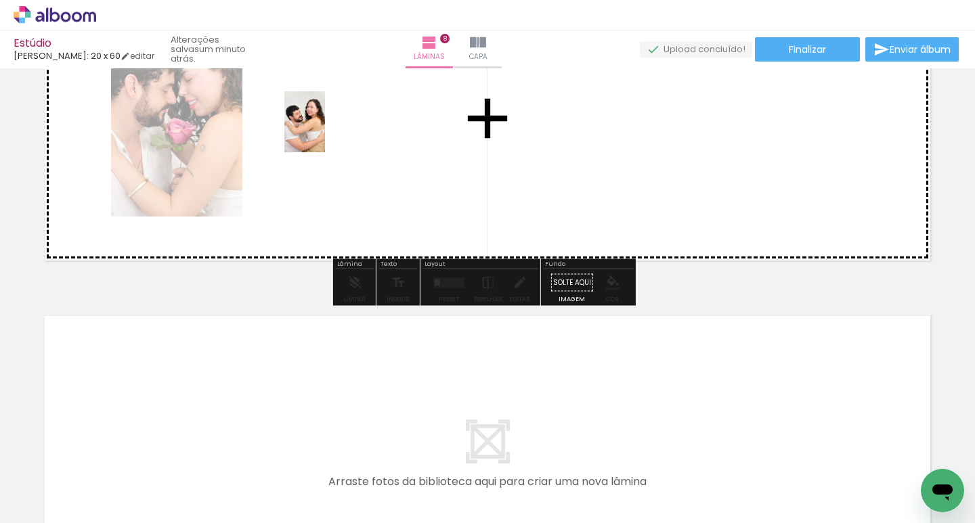
drag, startPoint x: 469, startPoint y: 483, endPoint x: 325, endPoint y: 132, distance: 379.3
click at [325, 132] on quentale-workspace at bounding box center [487, 261] width 975 height 523
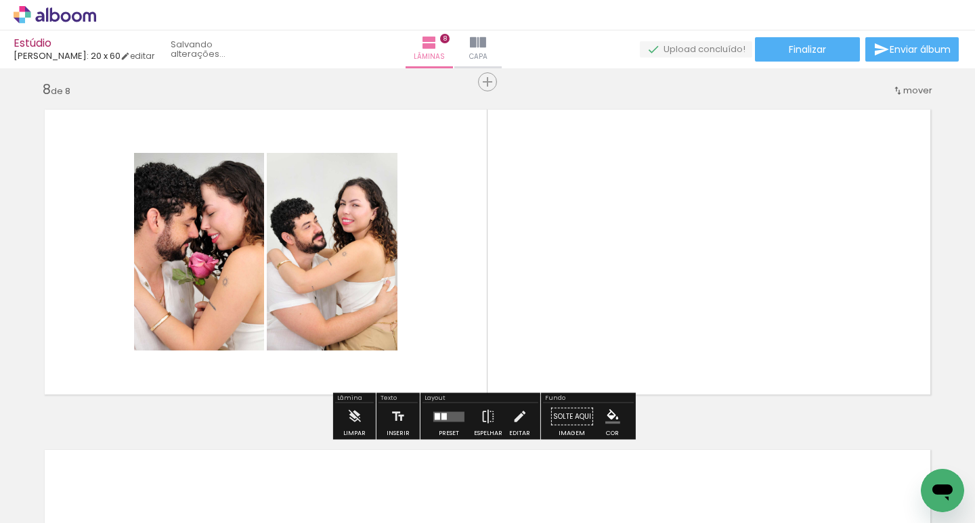
scroll to position [2392, 0]
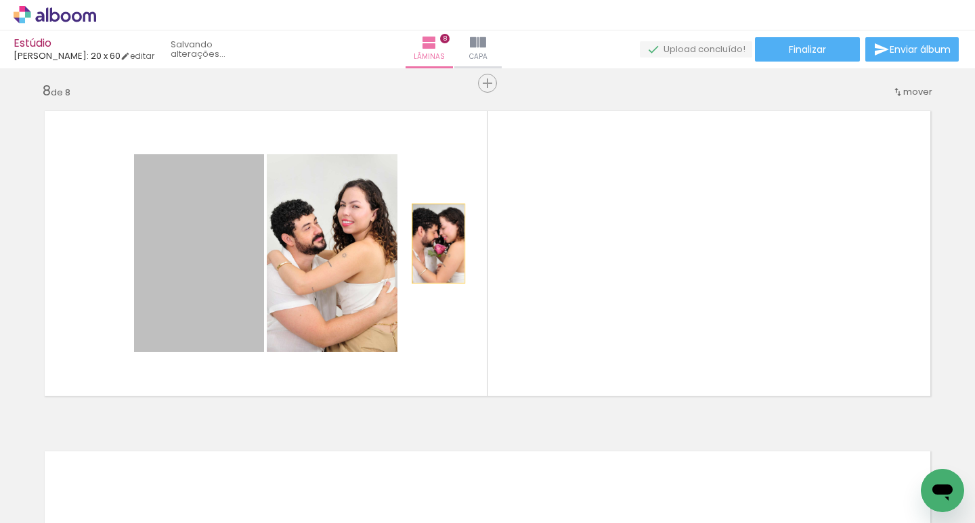
drag, startPoint x: 167, startPoint y: 242, endPoint x: 425, endPoint y: 240, distance: 257.3
click at [425, 240] on quentale-layouter at bounding box center [487, 253] width 907 height 307
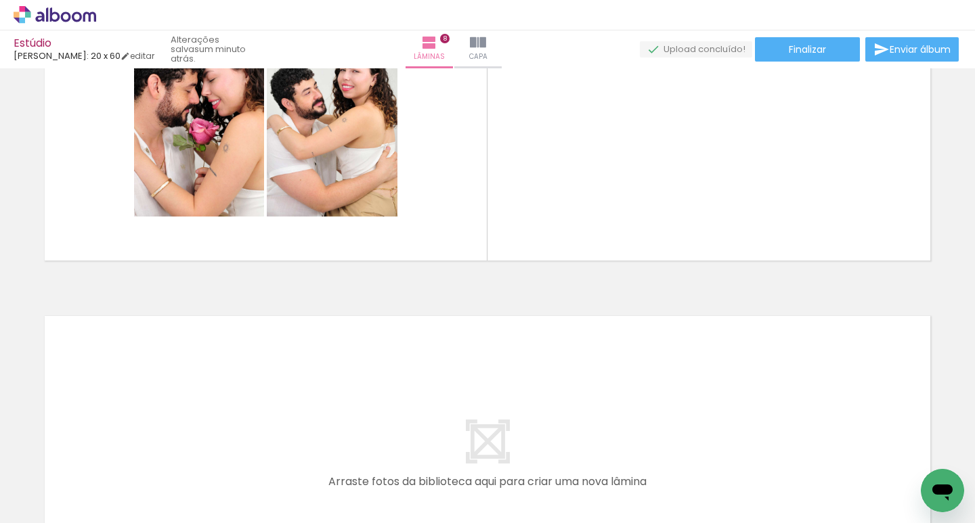
scroll to position [2324, 0]
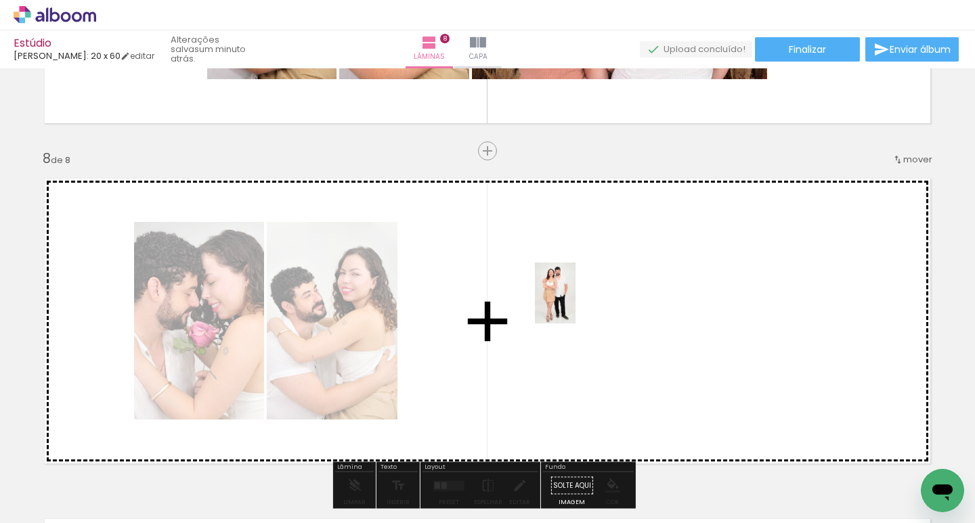
drag, startPoint x: 590, startPoint y: 492, endPoint x: 576, endPoint y: 303, distance: 188.8
click at [576, 303] on quentale-workspace at bounding box center [487, 261] width 975 height 523
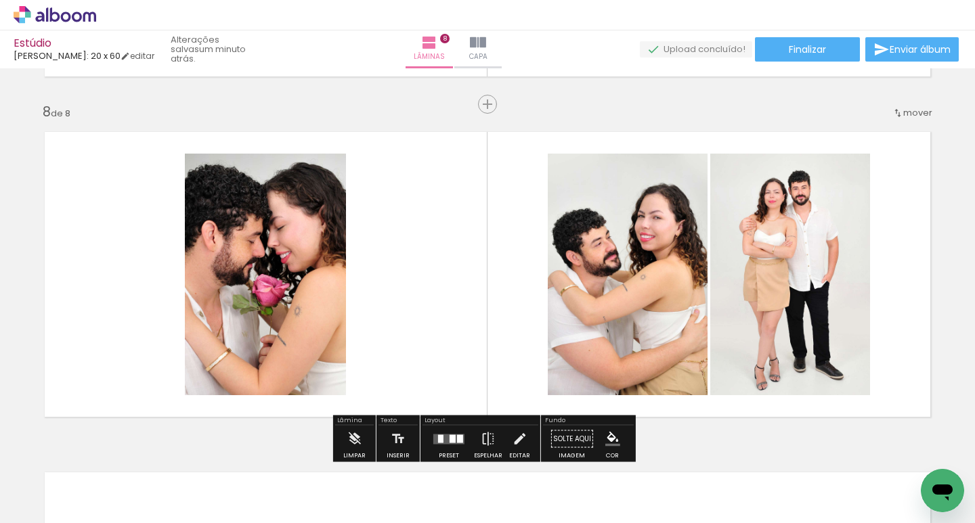
scroll to position [2459, 0]
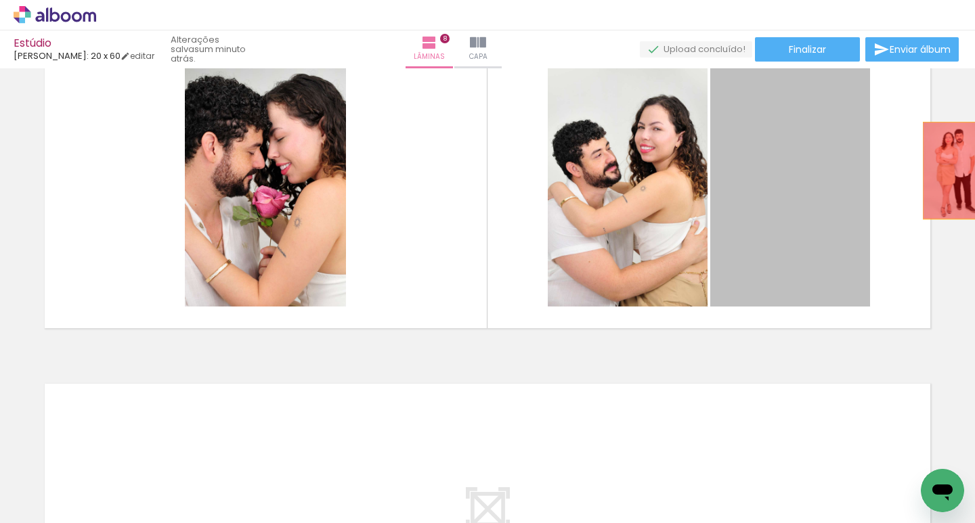
drag, startPoint x: 782, startPoint y: 175, endPoint x: 950, endPoint y: 171, distance: 168.0
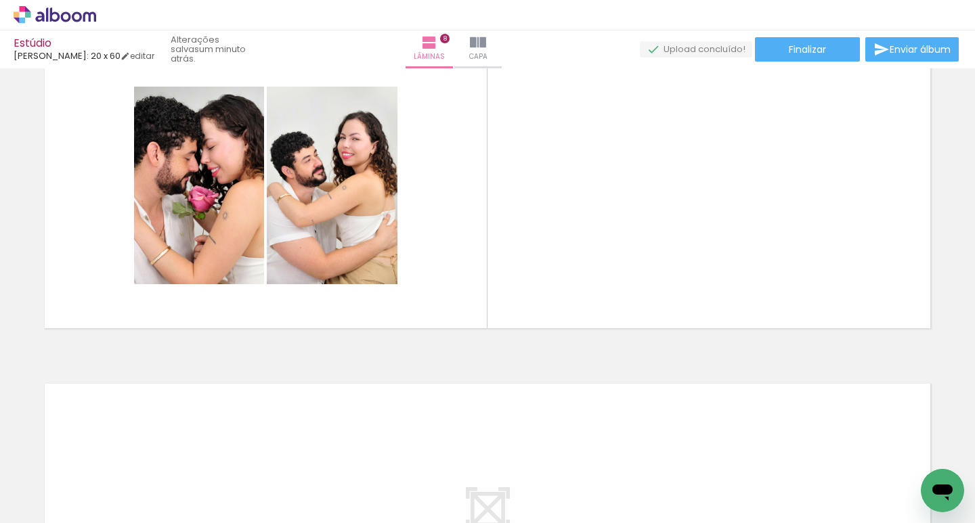
scroll to position [0, 761]
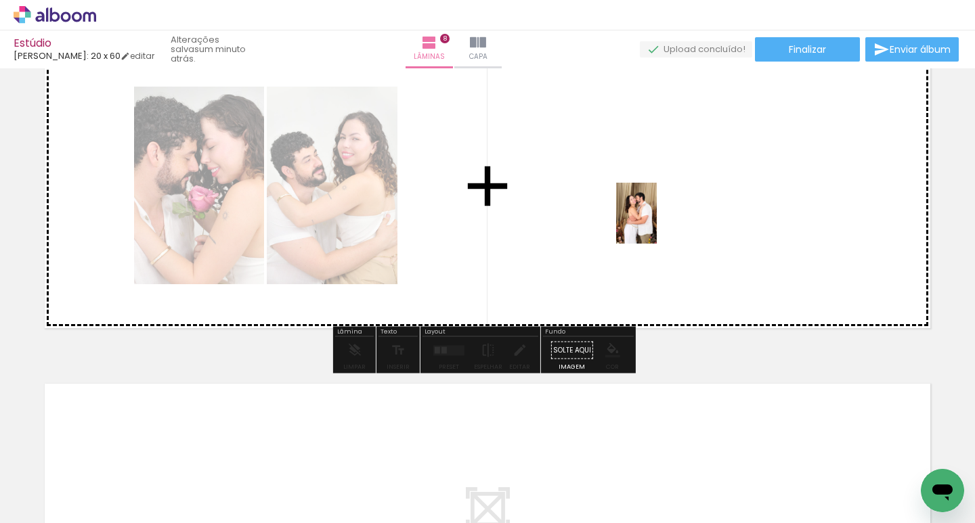
drag, startPoint x: 442, startPoint y: 499, endPoint x: 657, endPoint y: 223, distance: 349.3
click at [657, 223] on quentale-workspace at bounding box center [487, 261] width 975 height 523
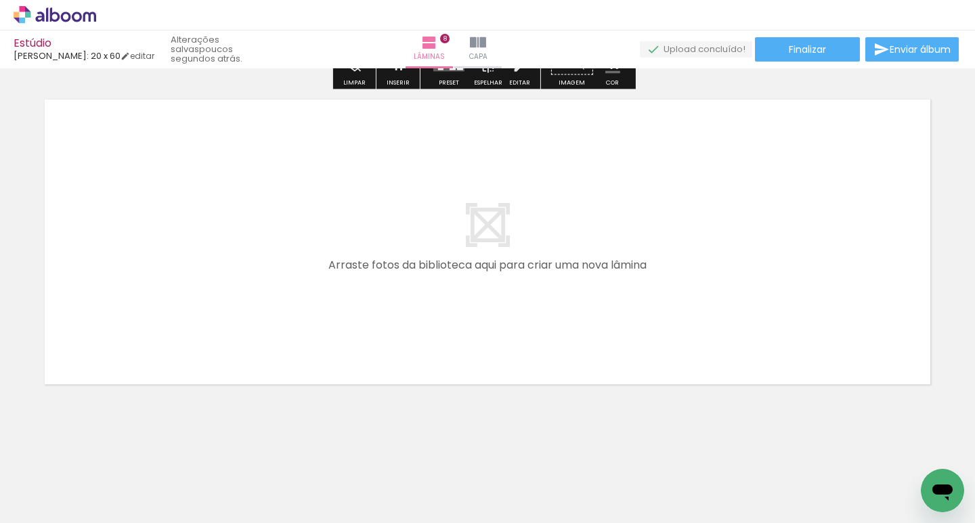
scroll to position [2748, 0]
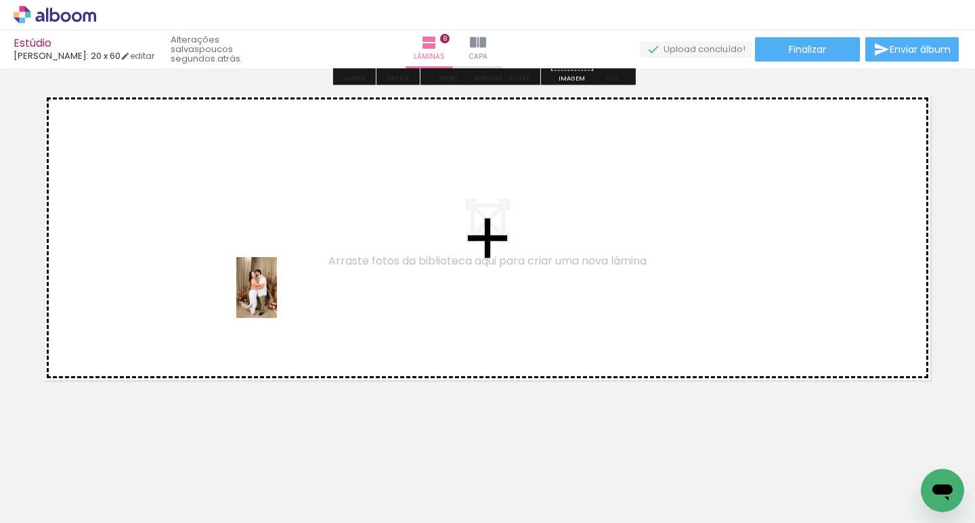
drag, startPoint x: 296, startPoint y: 498, endPoint x: 277, endPoint y: 298, distance: 200.7
click at [277, 298] on quentale-workspace at bounding box center [487, 261] width 975 height 523
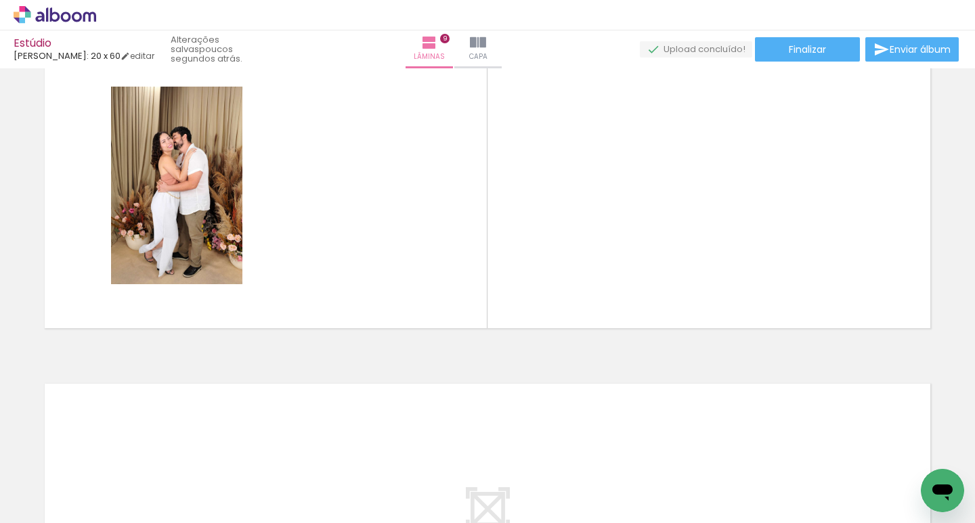
scroll to position [0, 586]
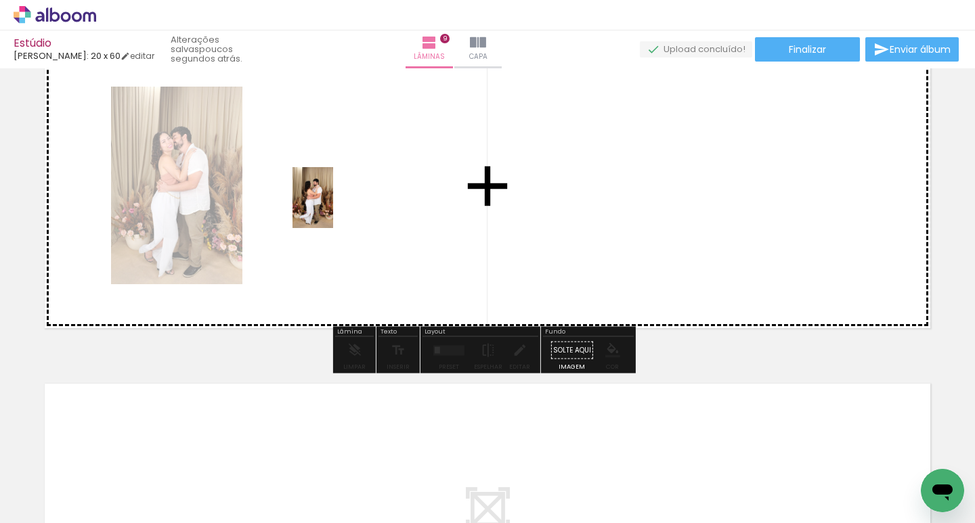
drag, startPoint x: 257, startPoint y: 449, endPoint x: 345, endPoint y: 186, distance: 276.9
click at [345, 186] on quentale-workspace at bounding box center [487, 261] width 975 height 523
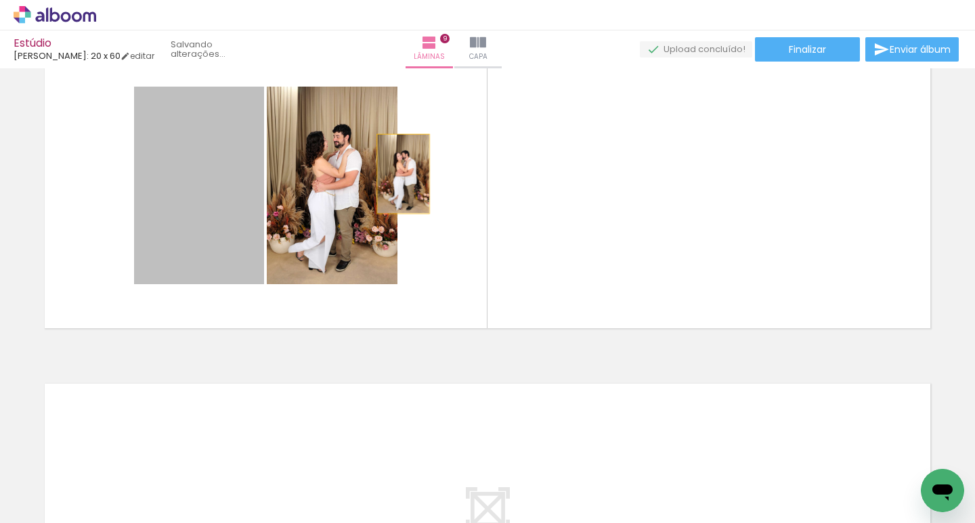
drag, startPoint x: 208, startPoint y: 208, endPoint x: 398, endPoint y: 174, distance: 193.3
click at [398, 174] on quentale-layouter at bounding box center [487, 186] width 907 height 307
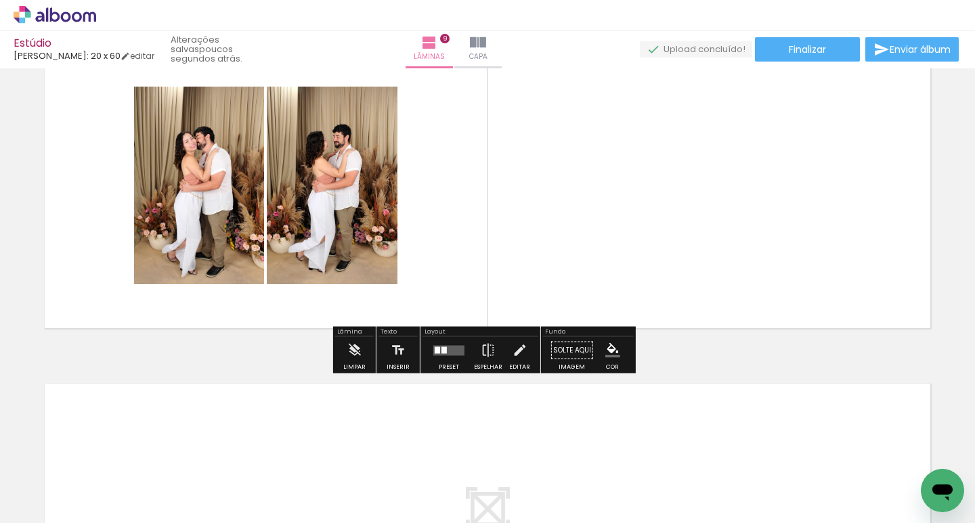
drag, startPoint x: 396, startPoint y: 174, endPoint x: 378, endPoint y: 175, distance: 18.3
click at [378, 175] on quentale-layouter at bounding box center [487, 186] width 907 height 307
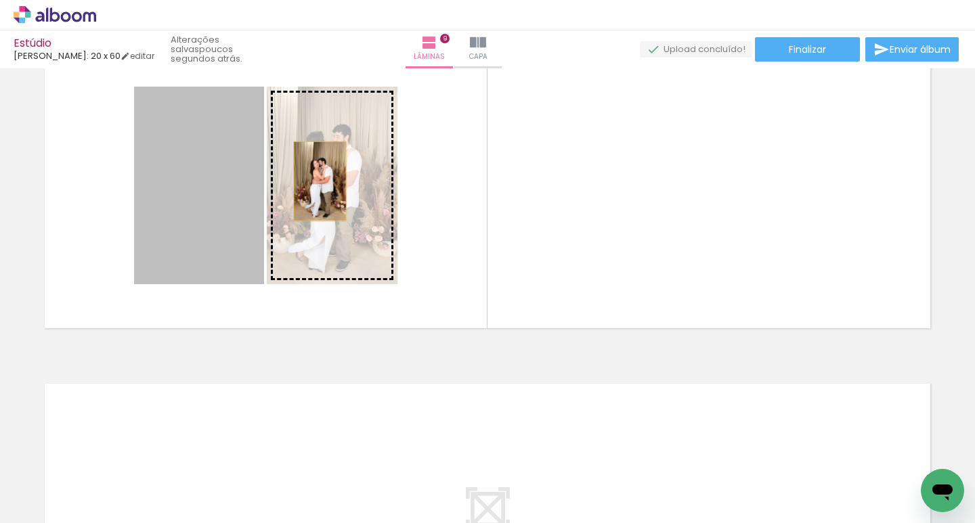
drag, startPoint x: 196, startPoint y: 192, endPoint x: 318, endPoint y: 181, distance: 122.4
click at [0, 0] on slot at bounding box center [0, 0] width 0 height 0
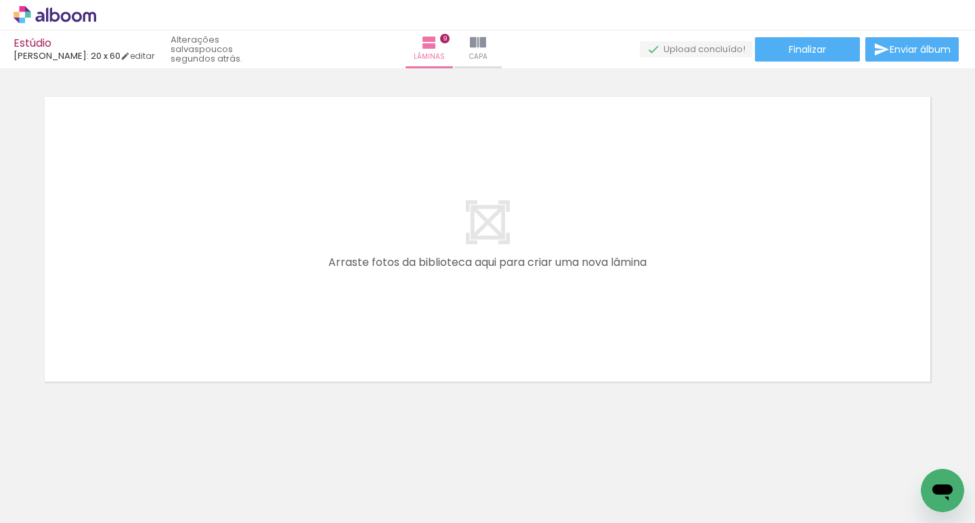
scroll to position [3089, 0]
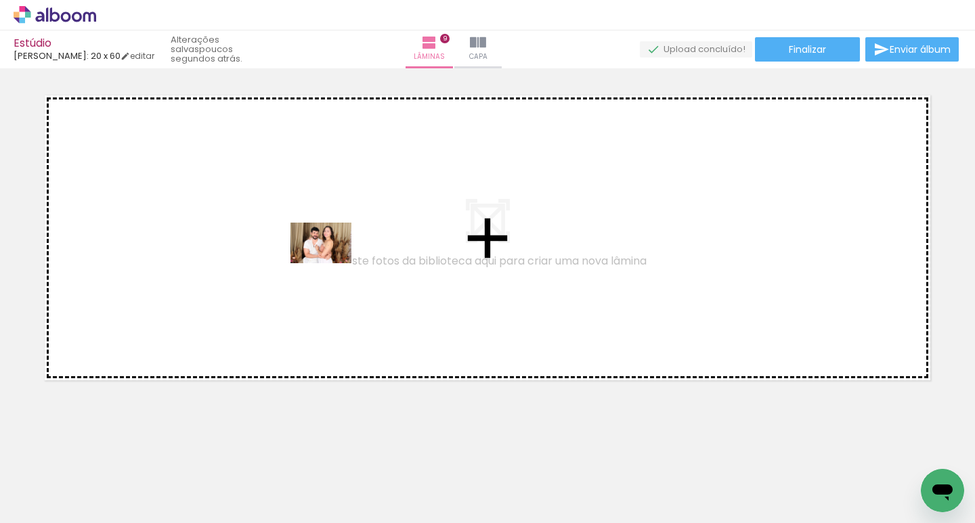
drag, startPoint x: 669, startPoint y: 497, endPoint x: 331, endPoint y: 263, distance: 410.8
click at [331, 263] on quentale-workspace at bounding box center [487, 261] width 975 height 523
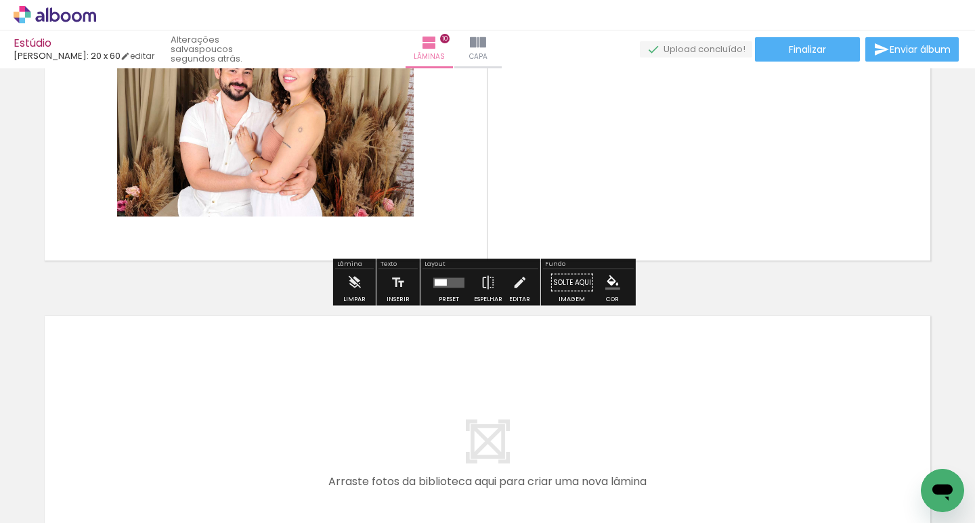
scroll to position [3141, 0]
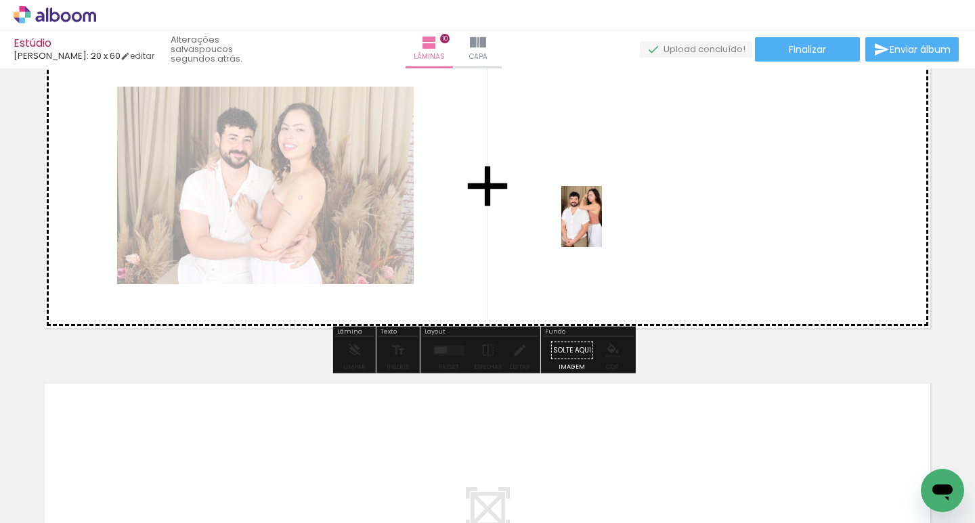
drag, startPoint x: 362, startPoint y: 491, endPoint x: 615, endPoint y: 213, distance: 375.3
click at [615, 213] on quentale-workspace at bounding box center [487, 261] width 975 height 523
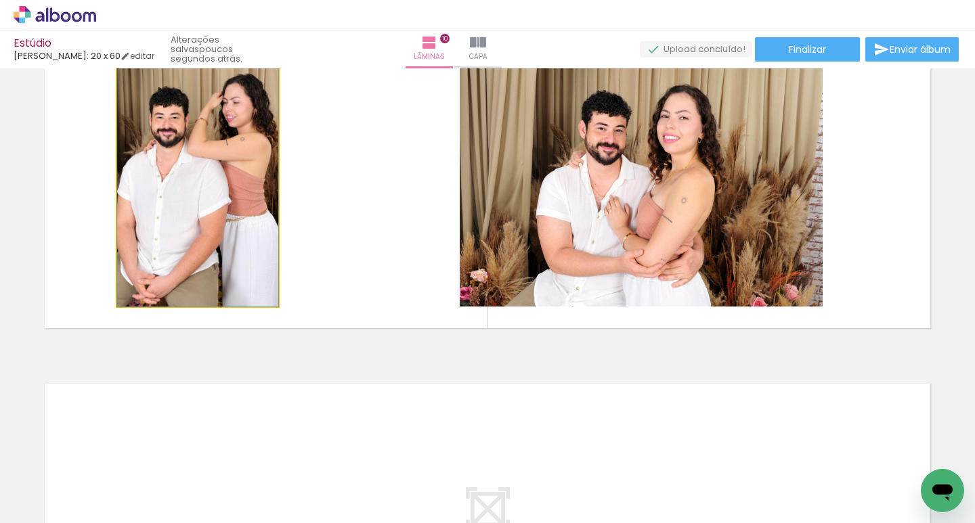
click at [119, 233] on quentale-photo at bounding box center [197, 186] width 161 height 242
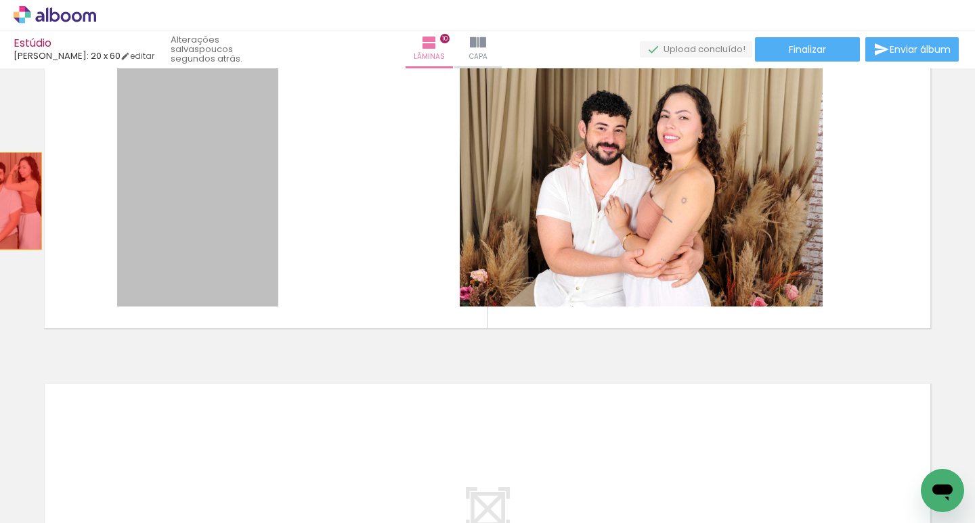
drag, startPoint x: 163, startPoint y: 220, endPoint x: 4, endPoint y: 201, distance: 159.6
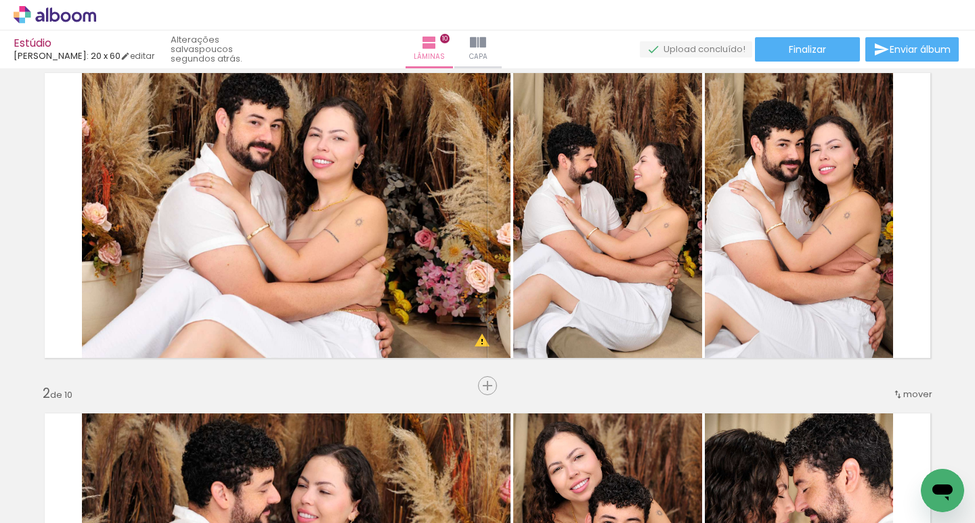
scroll to position [0, 0]
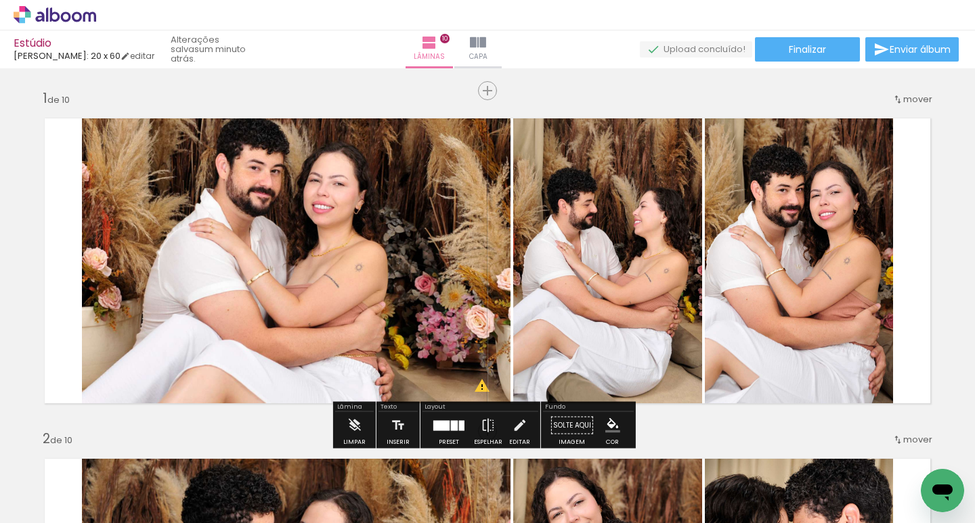
click at [597, 278] on quentale-photo at bounding box center [607, 261] width 189 height 307
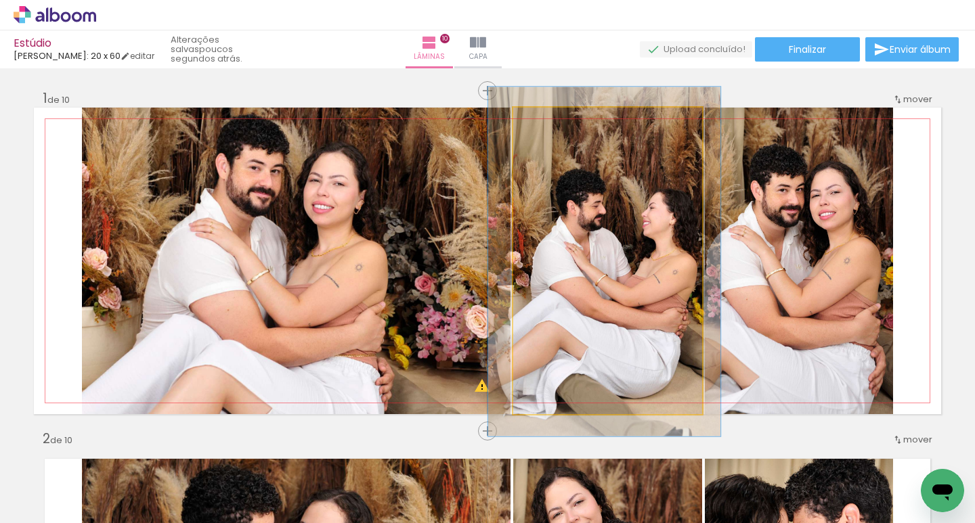
drag, startPoint x: 586, startPoint y: 271, endPoint x: 595, endPoint y: 272, distance: 8.9
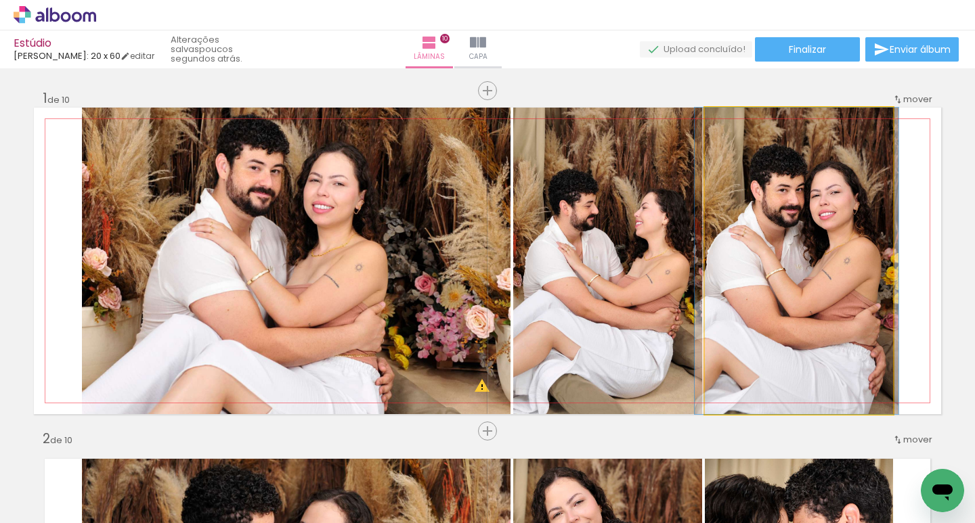
click at [762, 255] on quentale-photo at bounding box center [799, 261] width 188 height 307
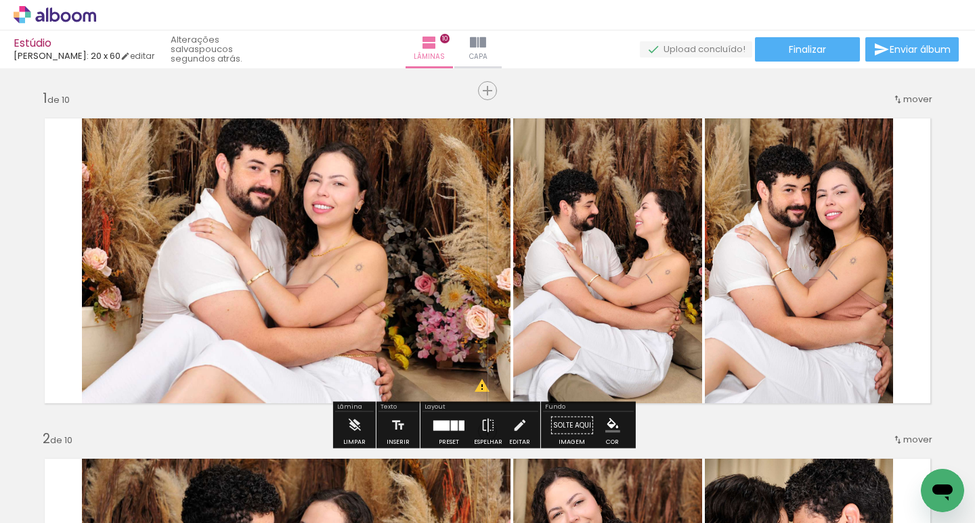
click at [274, 191] on quentale-photo at bounding box center [296, 261] width 429 height 307
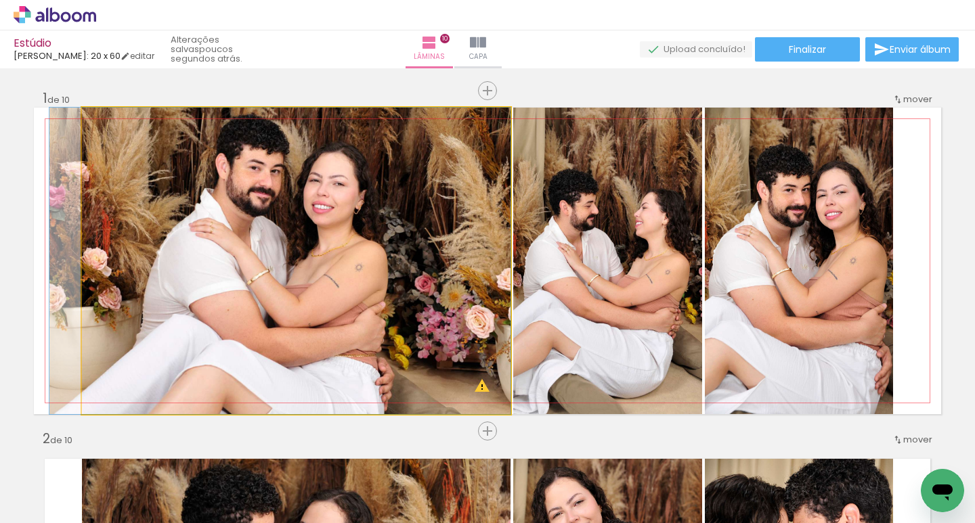
drag, startPoint x: 271, startPoint y: 179, endPoint x: 270, endPoint y: 213, distance: 33.2
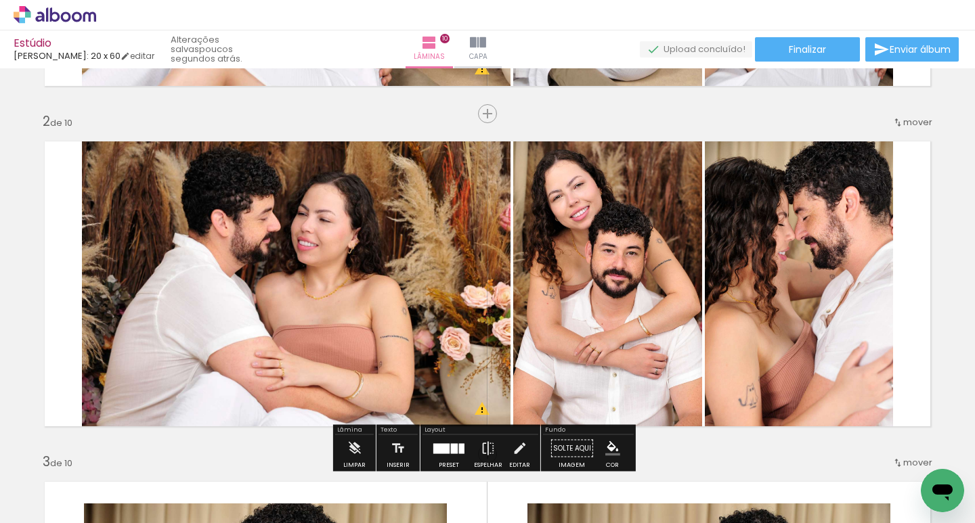
scroll to position [339, 0]
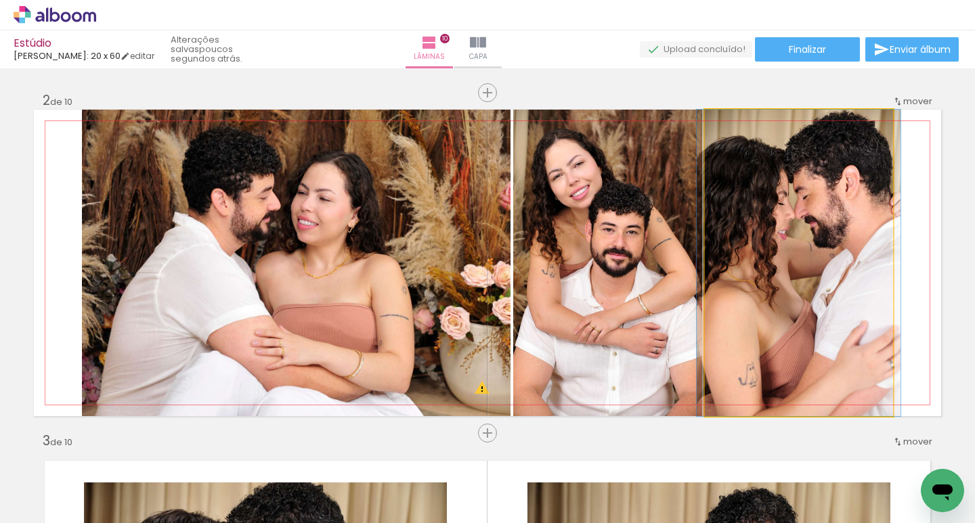
click at [789, 219] on quentale-photo at bounding box center [799, 263] width 188 height 307
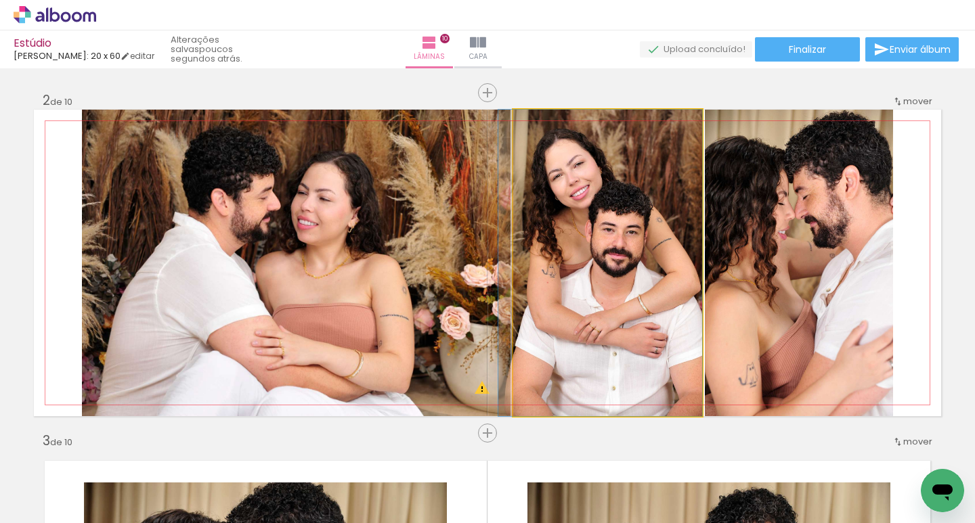
click at [601, 234] on quentale-photo at bounding box center [607, 263] width 189 height 307
drag, startPoint x: 590, startPoint y: 236, endPoint x: 556, endPoint y: 218, distance: 38.2
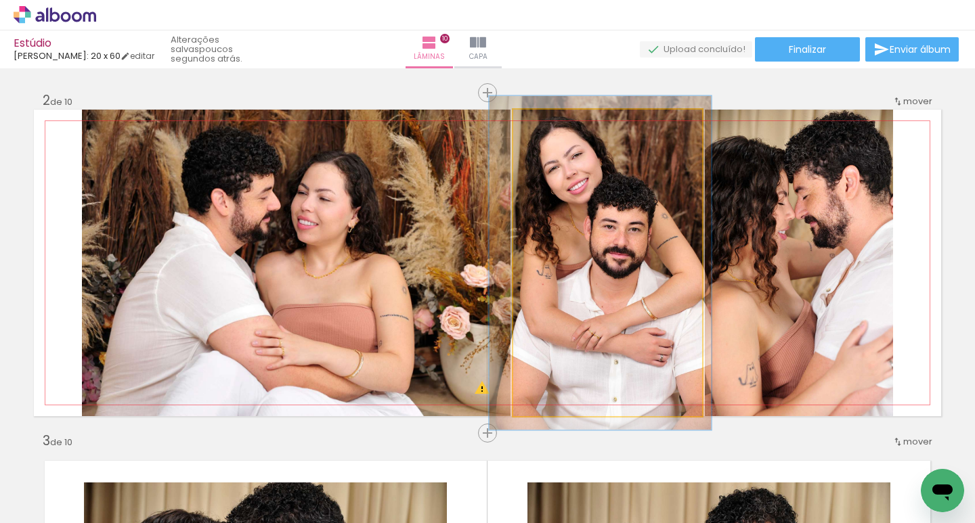
click at [546, 129] on div at bounding box center [549, 124] width 22 height 22
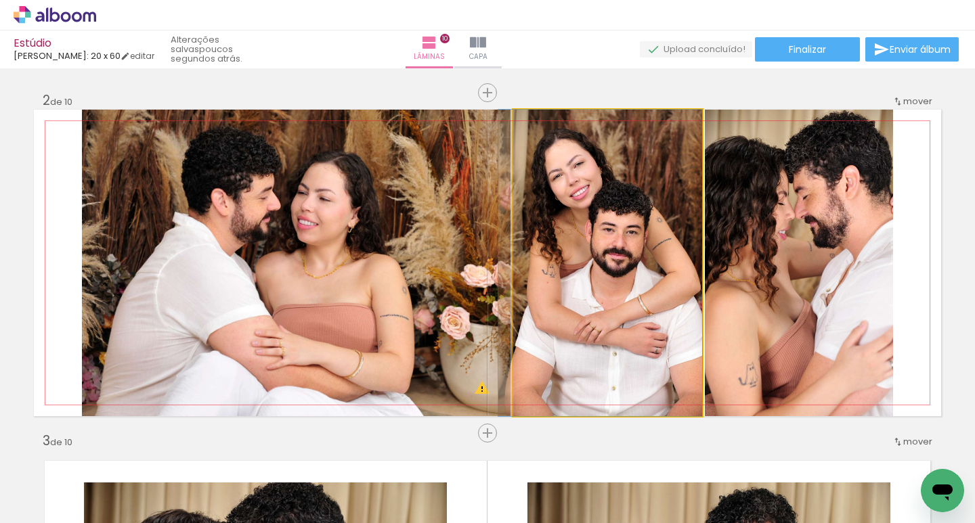
drag, startPoint x: 544, startPoint y: 125, endPoint x: 525, endPoint y: 125, distance: 19.6
type paper-slider "100"
click at [525, 125] on div at bounding box center [564, 124] width 94 height 20
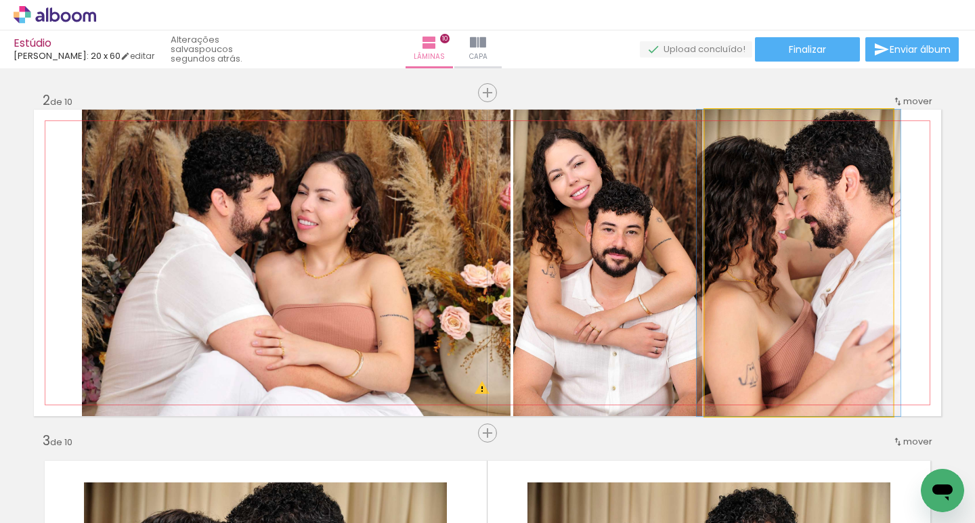
click at [762, 249] on quentale-photo at bounding box center [799, 263] width 188 height 307
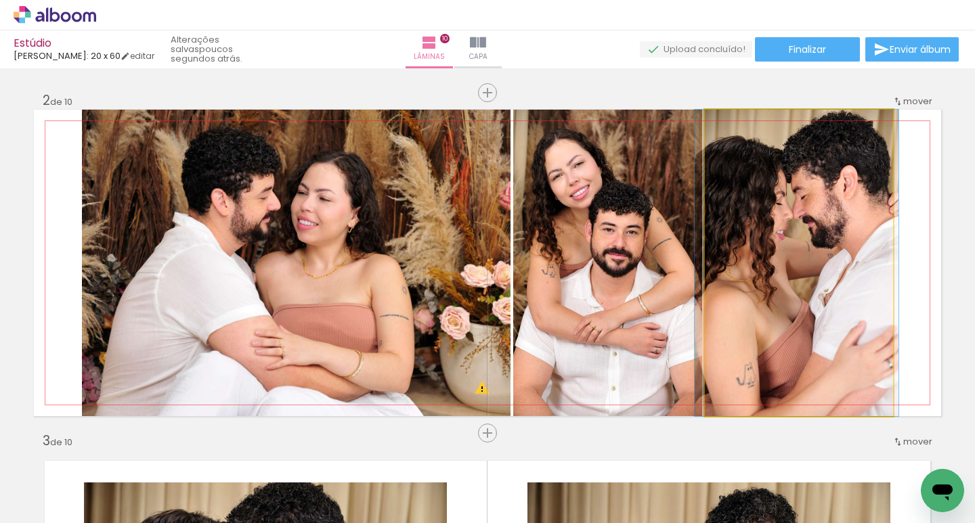
drag, startPoint x: 764, startPoint y: 244, endPoint x: 761, endPoint y: 251, distance: 7.3
